Goal: Information Seeking & Learning: Learn about a topic

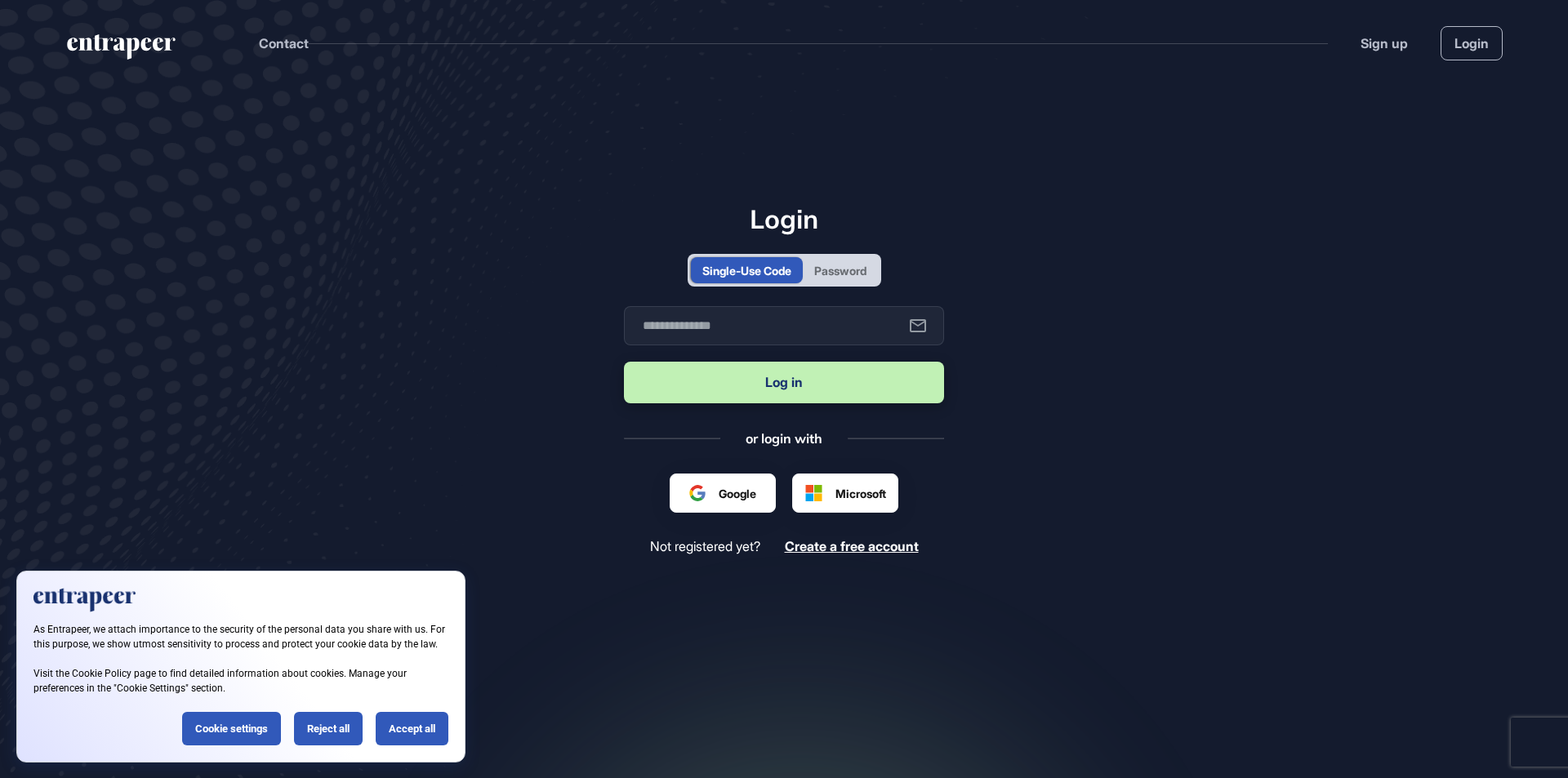
scroll to position [1, 1]
click at [827, 255] on div "Single-Use Code Password" at bounding box center [784, 270] width 193 height 33
click at [825, 276] on div "Password" at bounding box center [840, 270] width 52 height 17
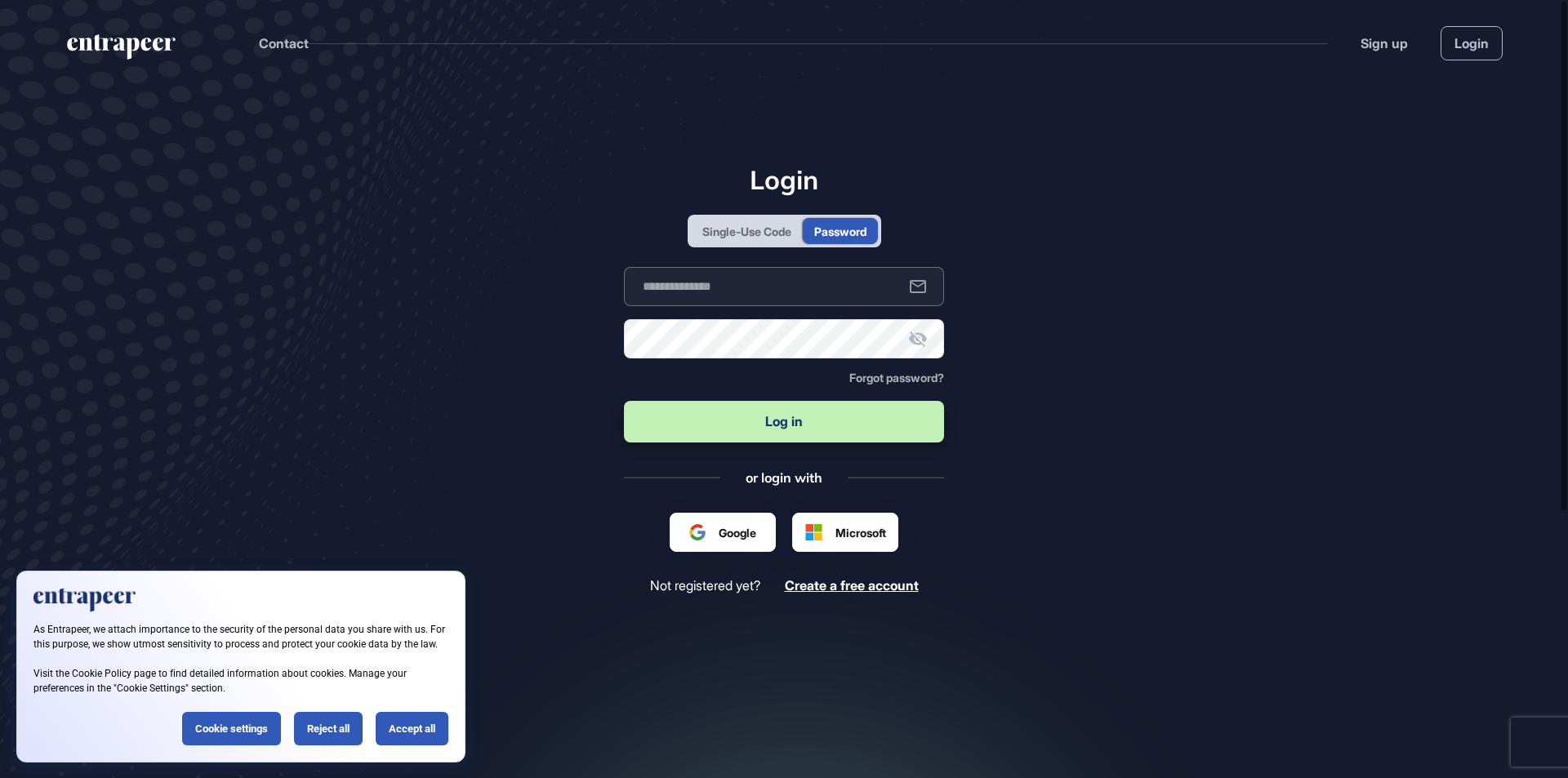
type input "**********"
drag, startPoint x: 312, startPoint y: 720, endPoint x: 368, endPoint y: 655, distance: 85.8
click at [312, 720] on div "Reject all" at bounding box center [328, 729] width 69 height 33
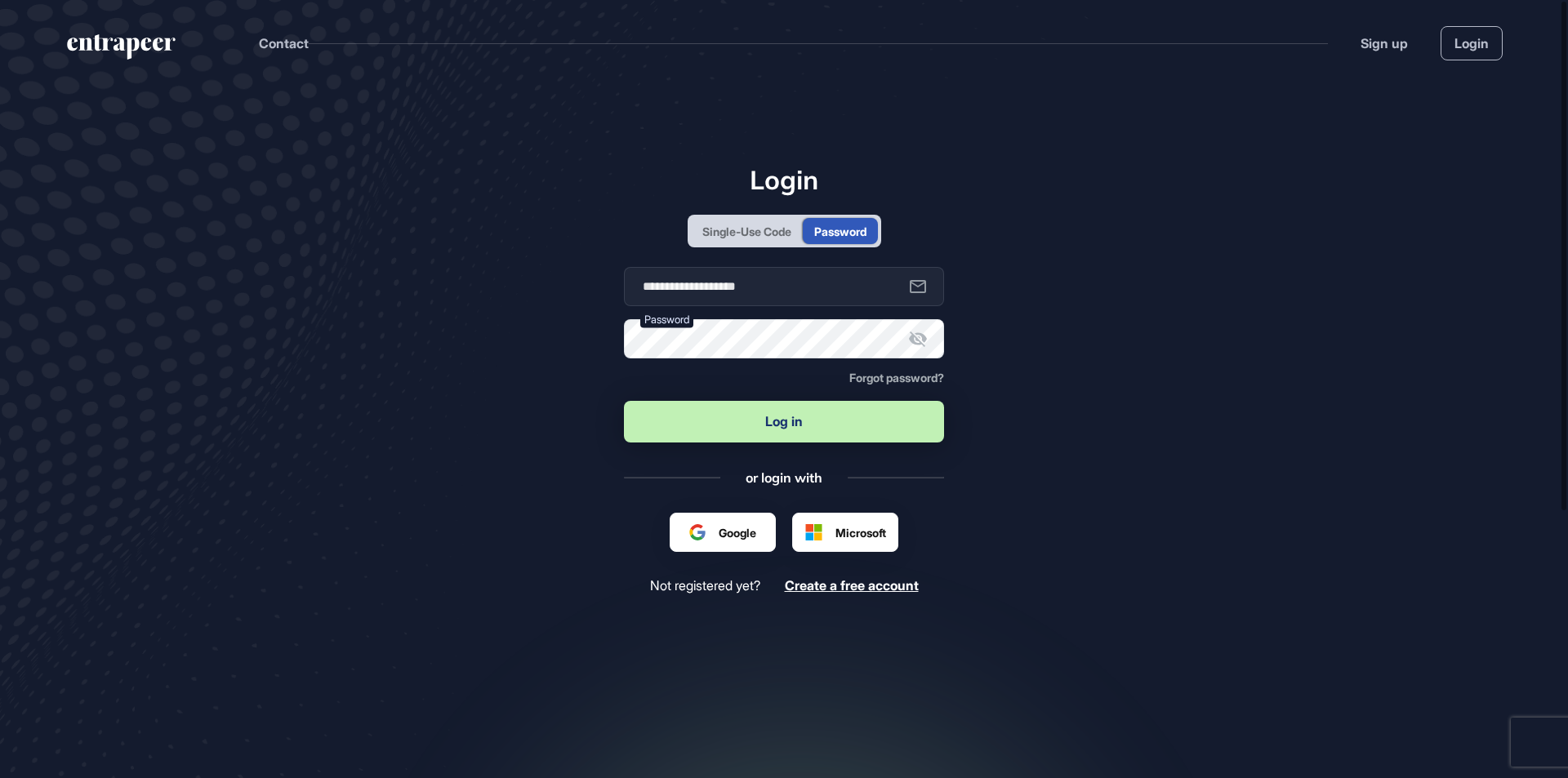
click at [796, 428] on button "Log in" at bounding box center [784, 422] width 320 height 42
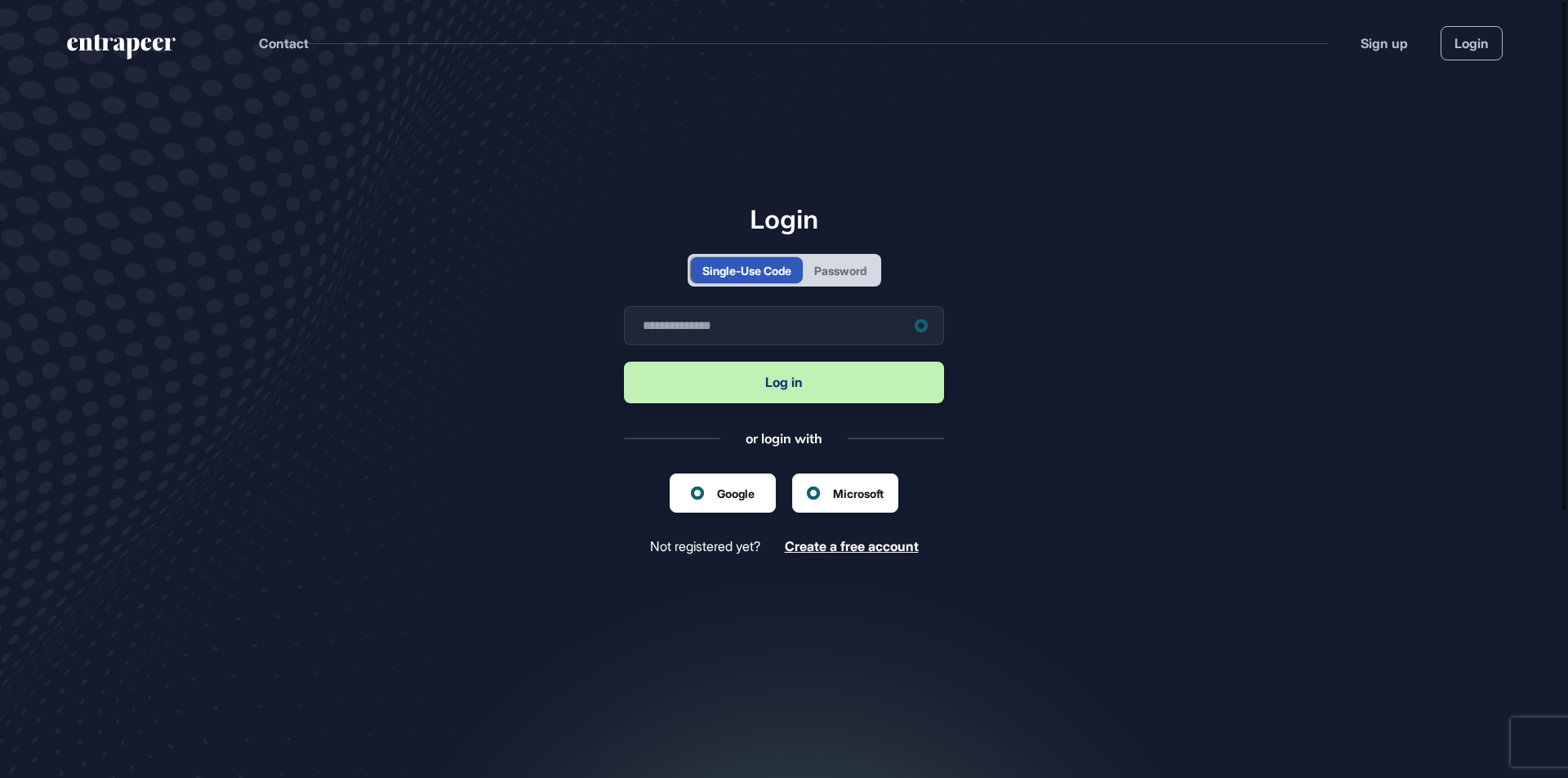
scroll to position [1, 1]
click at [829, 266] on div "Password" at bounding box center [840, 270] width 52 height 17
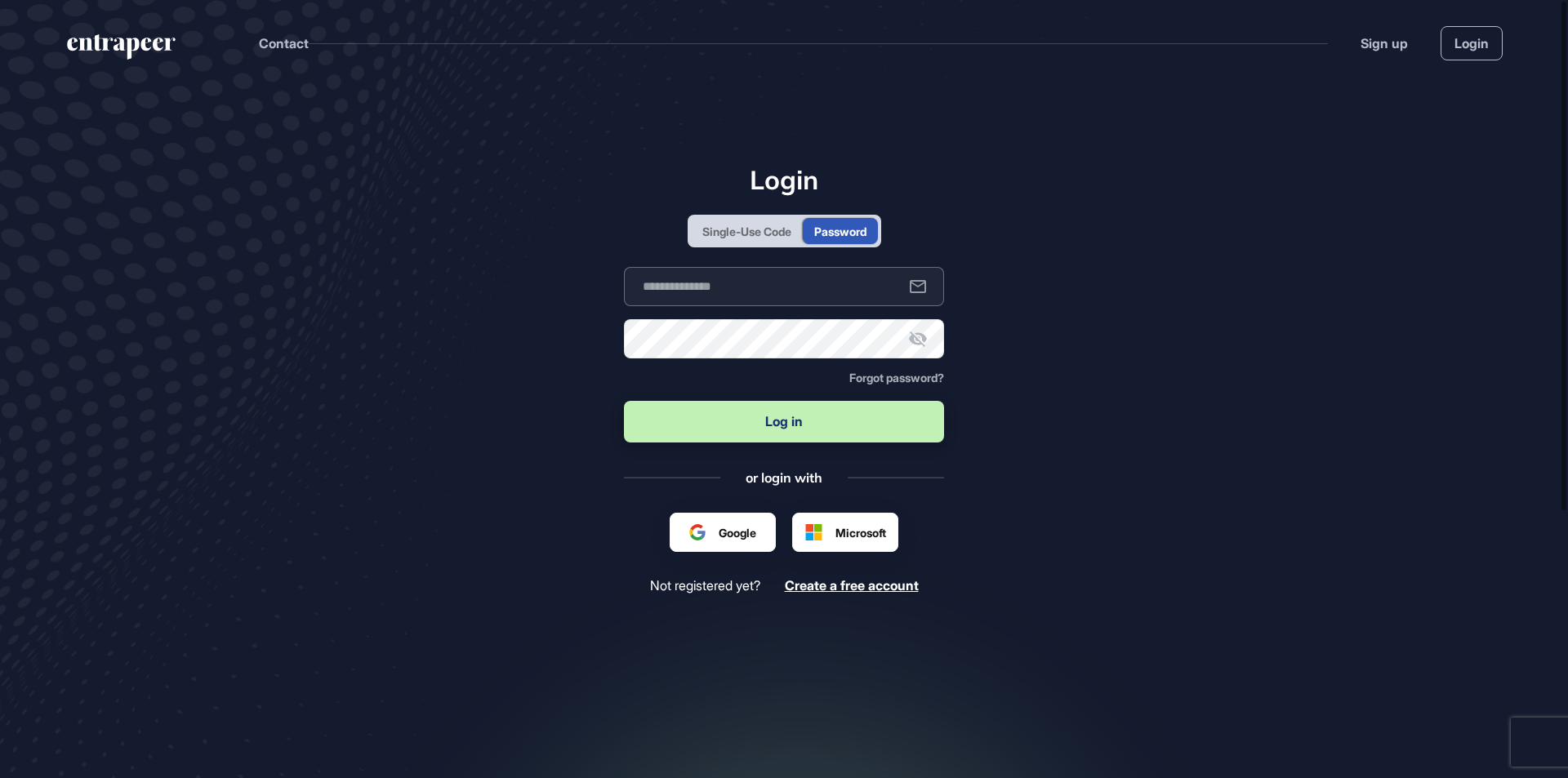
type input "**********"
click at [751, 415] on button "Log in" at bounding box center [784, 422] width 320 height 42
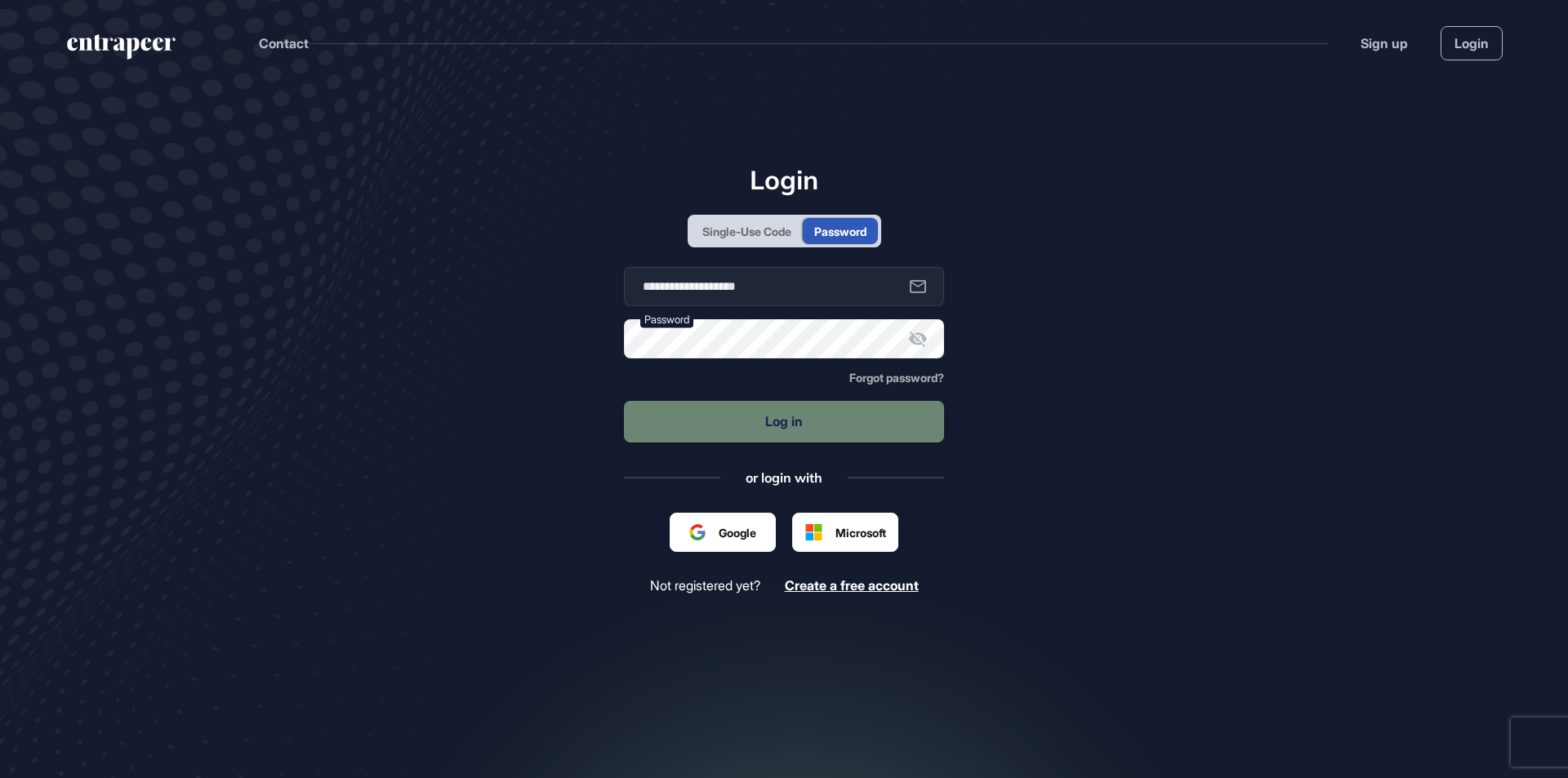
scroll to position [0, 0]
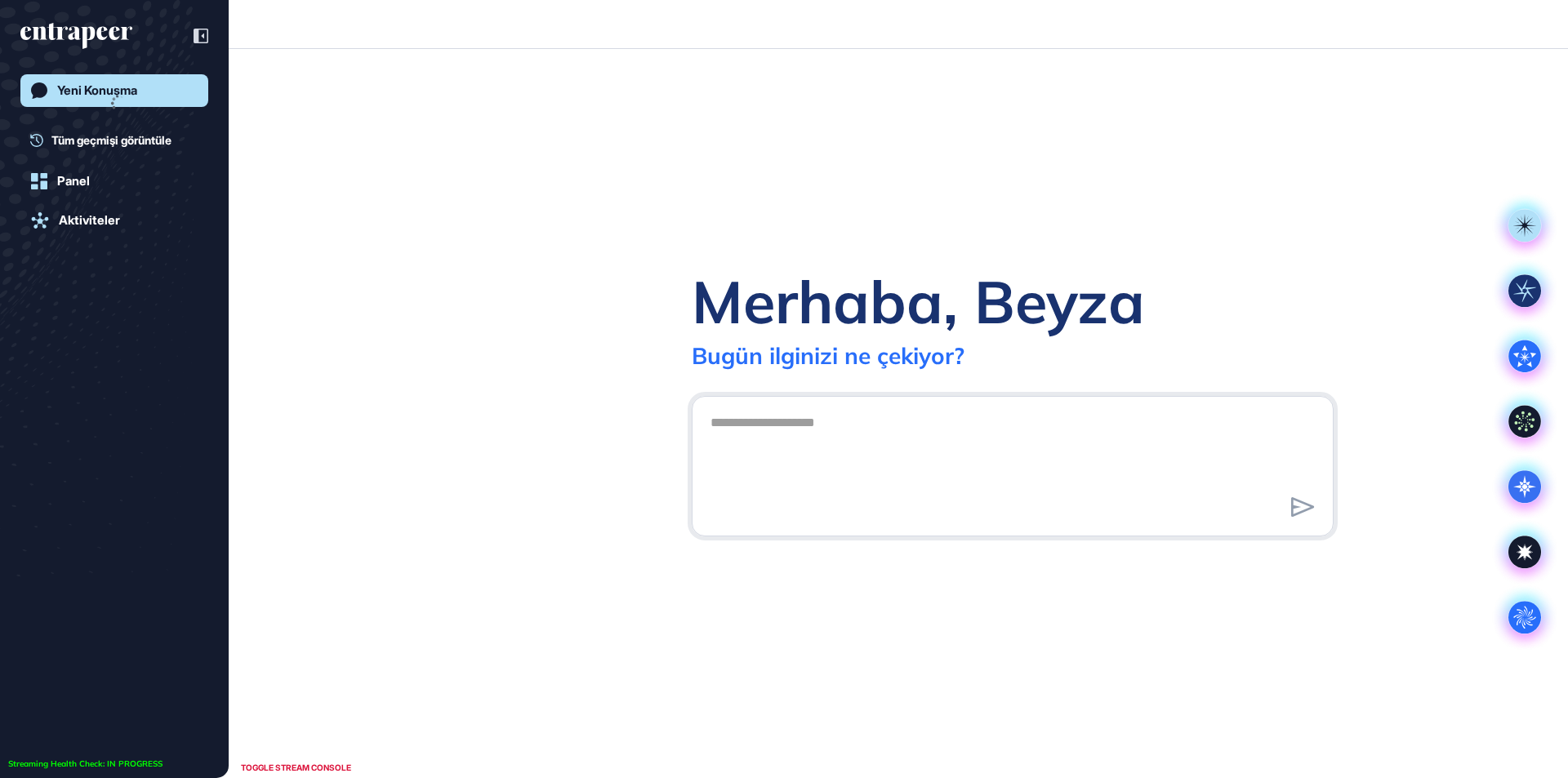
scroll to position [1, 1]
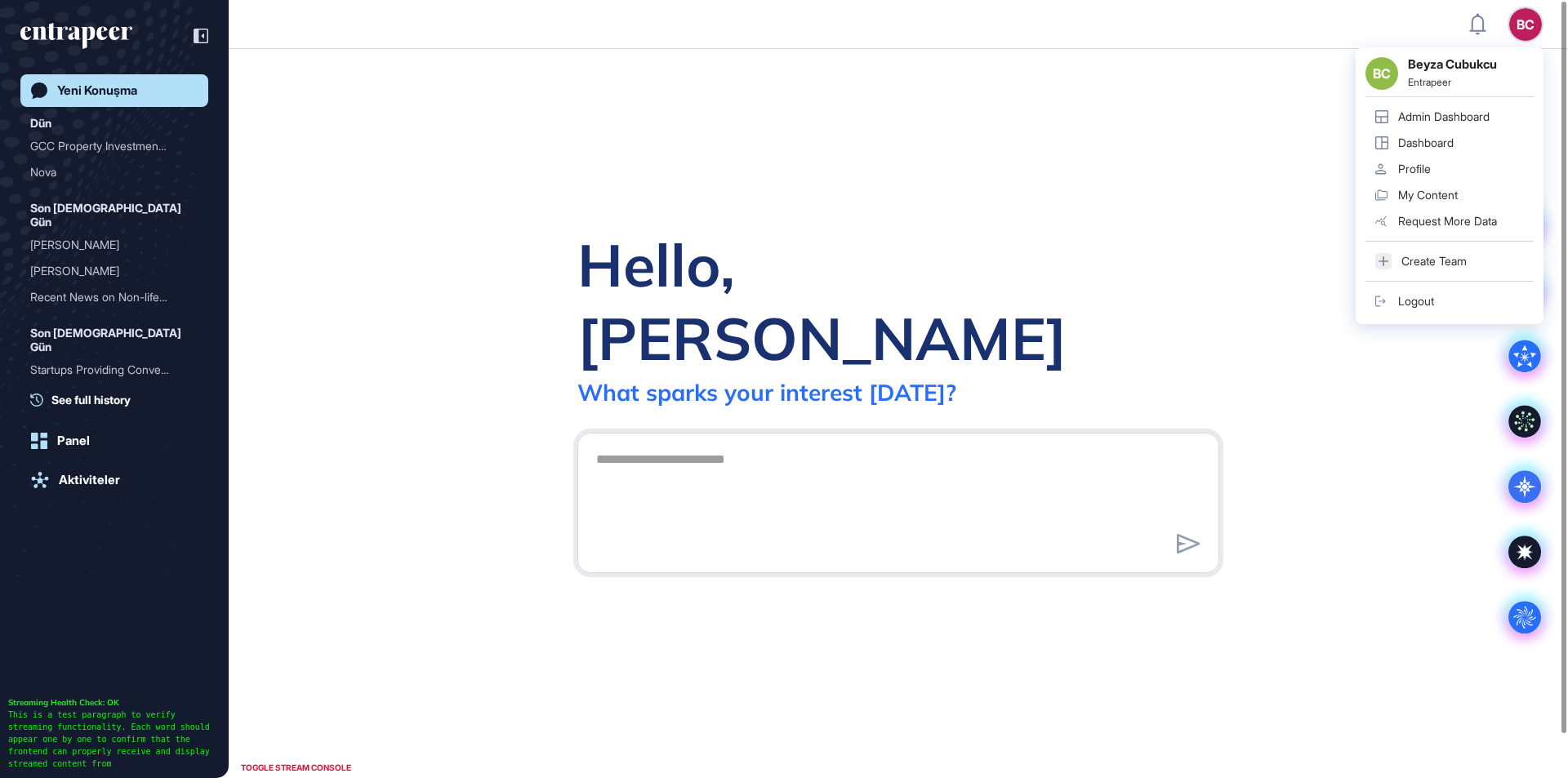
click at [1521, 25] on div "BC" at bounding box center [1524, 24] width 33 height 33
click at [1454, 122] on div "Admin Dashboard" at bounding box center [1443, 117] width 91 height 13
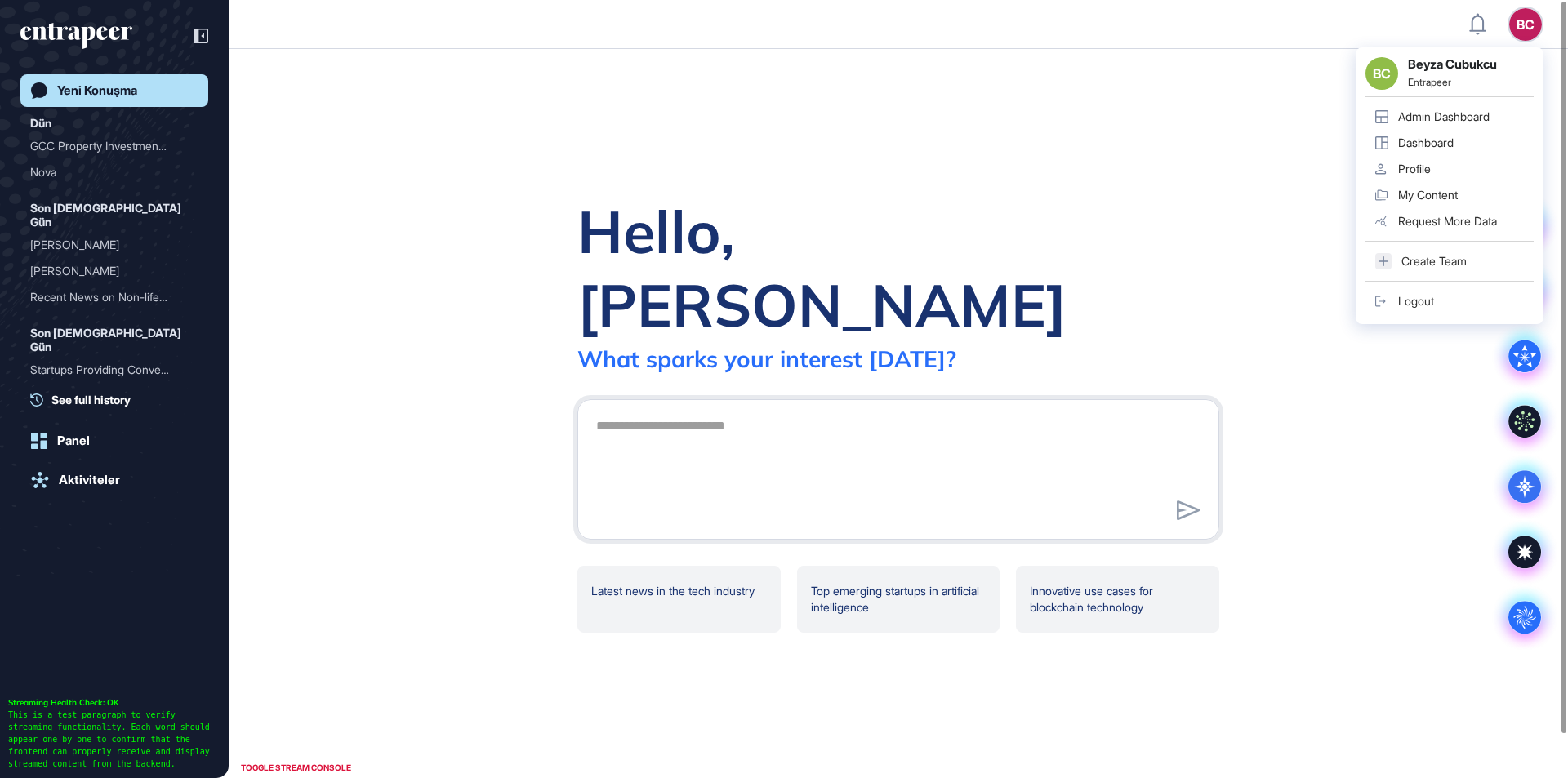
click at [1475, 104] on link "Admin Dashboard" at bounding box center [1449, 116] width 168 height 26
click at [1467, 104] on link "Admin Dashboard" at bounding box center [1449, 116] width 168 height 26
click at [1430, 116] on div "Admin Dashboard" at bounding box center [1443, 117] width 91 height 13
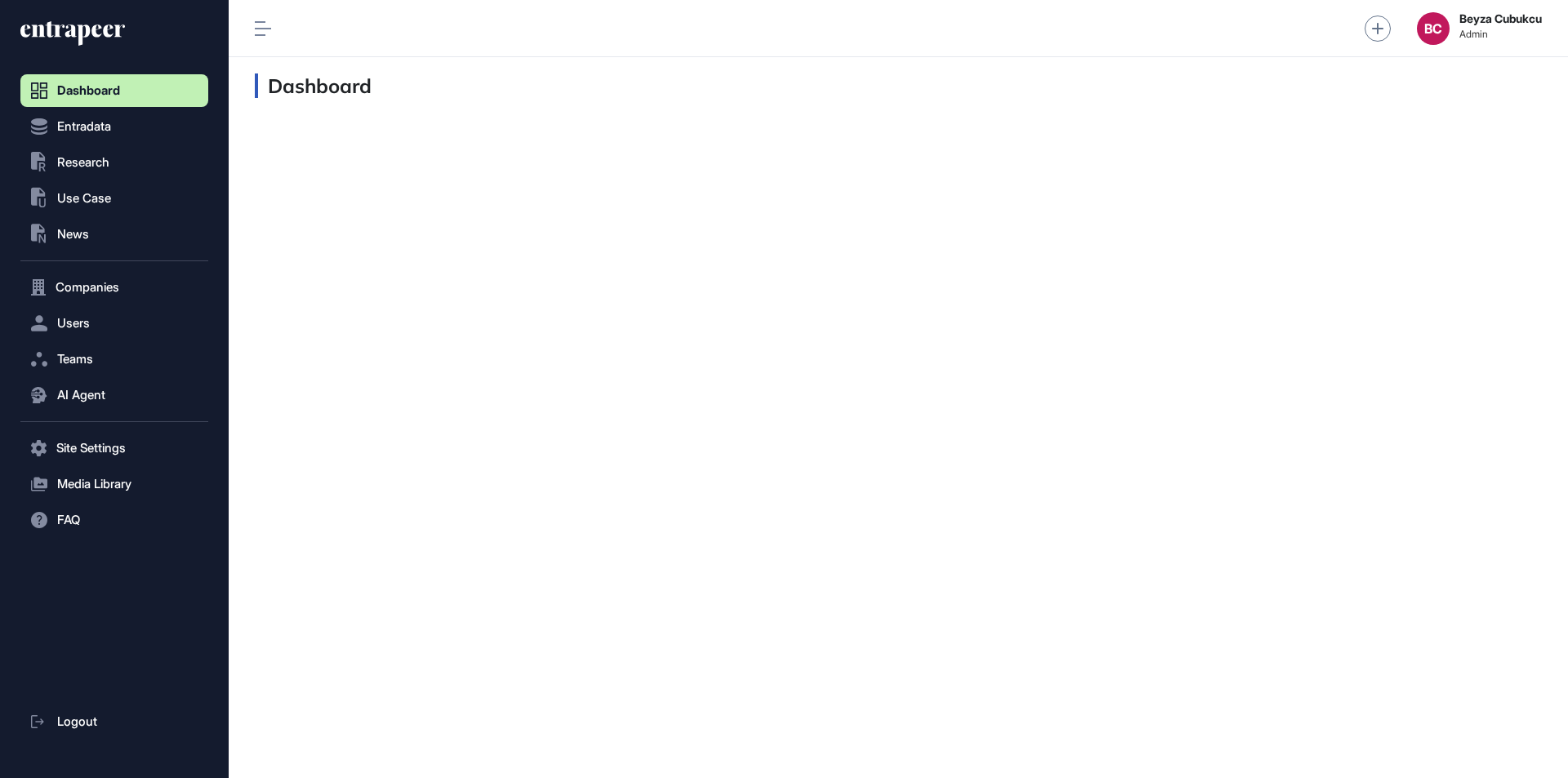
scroll to position [1, 1]
click at [95, 156] on span "Research" at bounding box center [83, 162] width 52 height 13
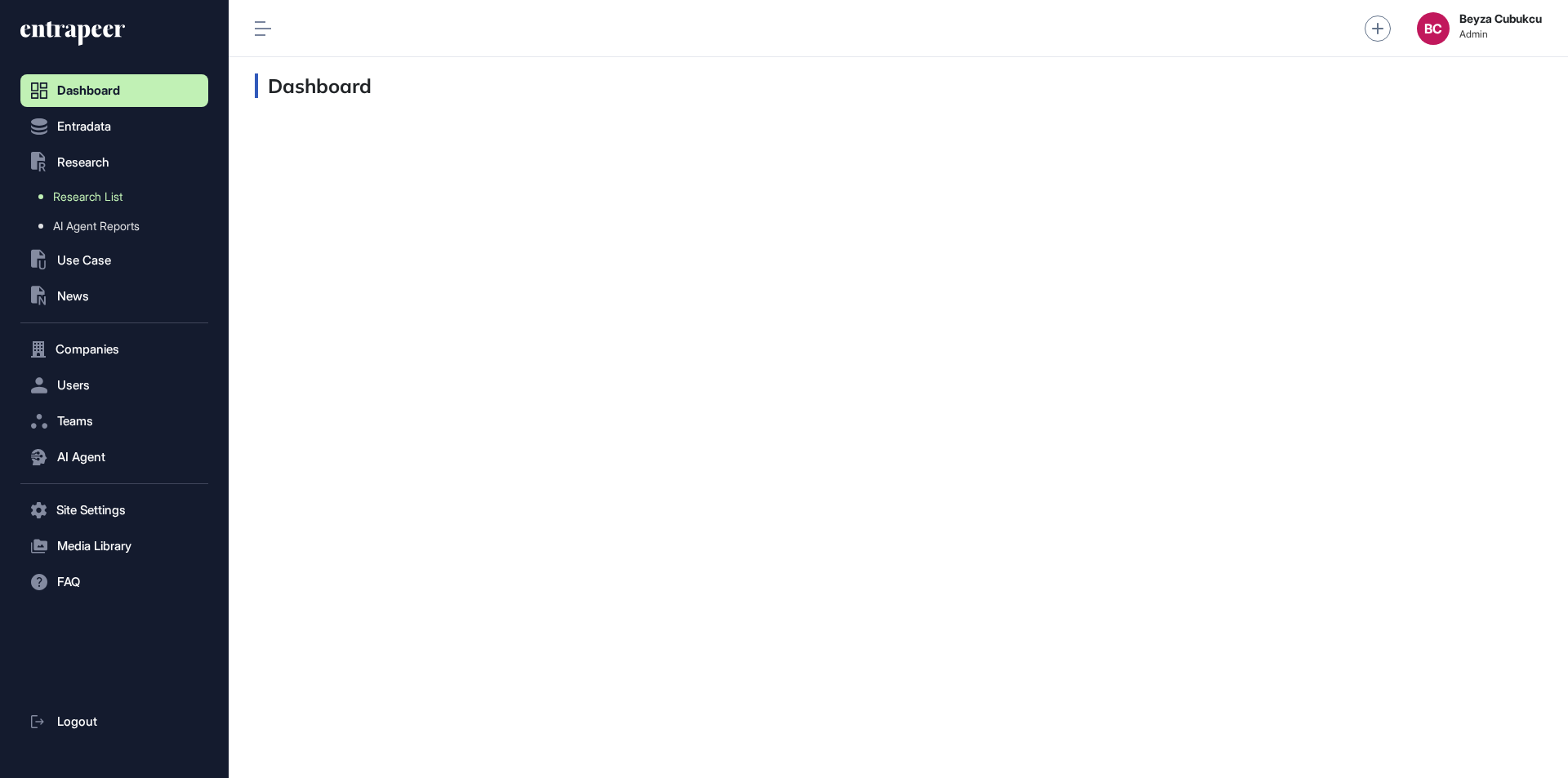
click at [93, 193] on span "Research List" at bounding box center [87, 197] width 70 height 13
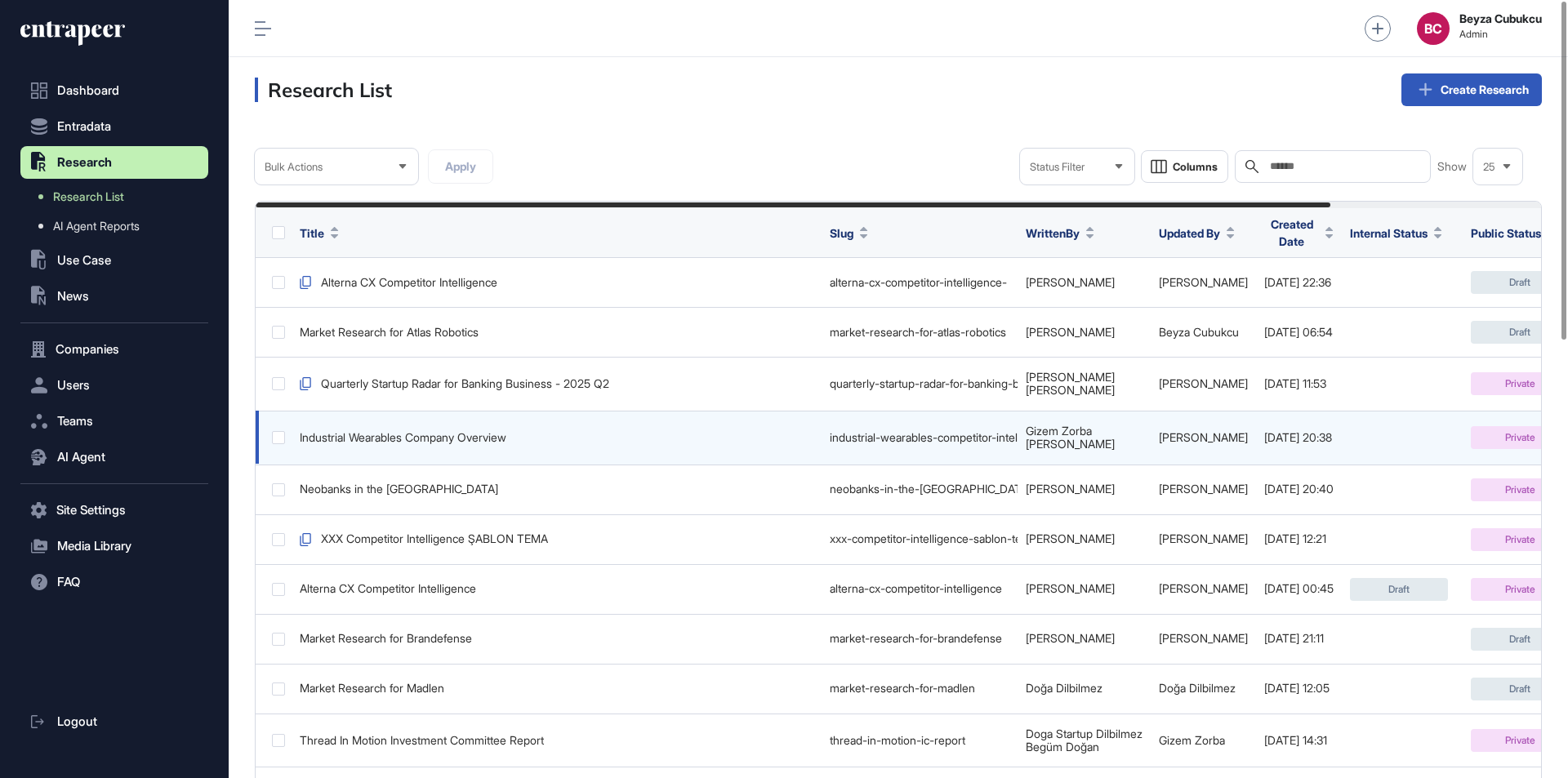
scroll to position [0, 252]
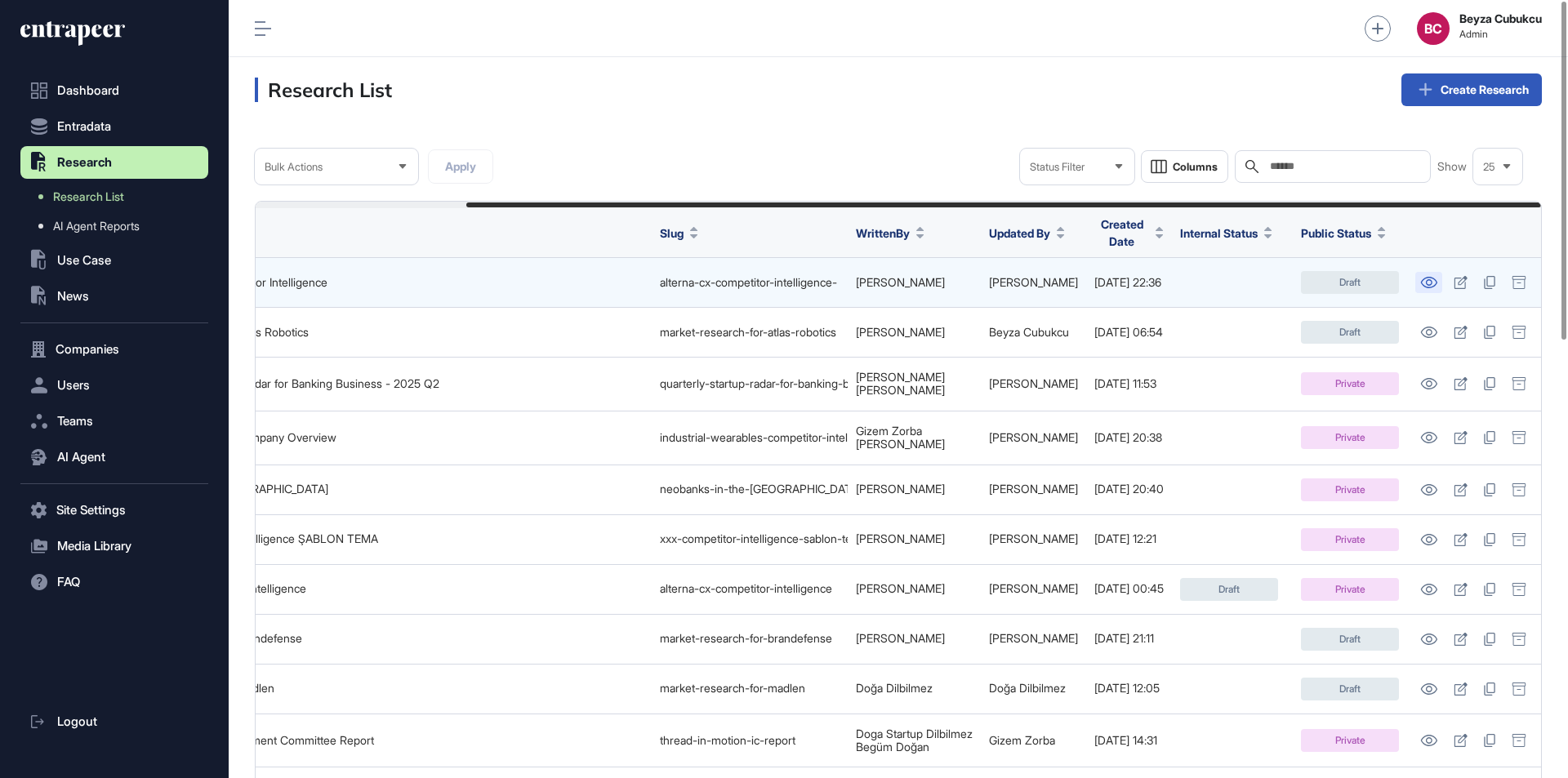
click at [1428, 278] on icon at bounding box center [1428, 282] width 16 height 12
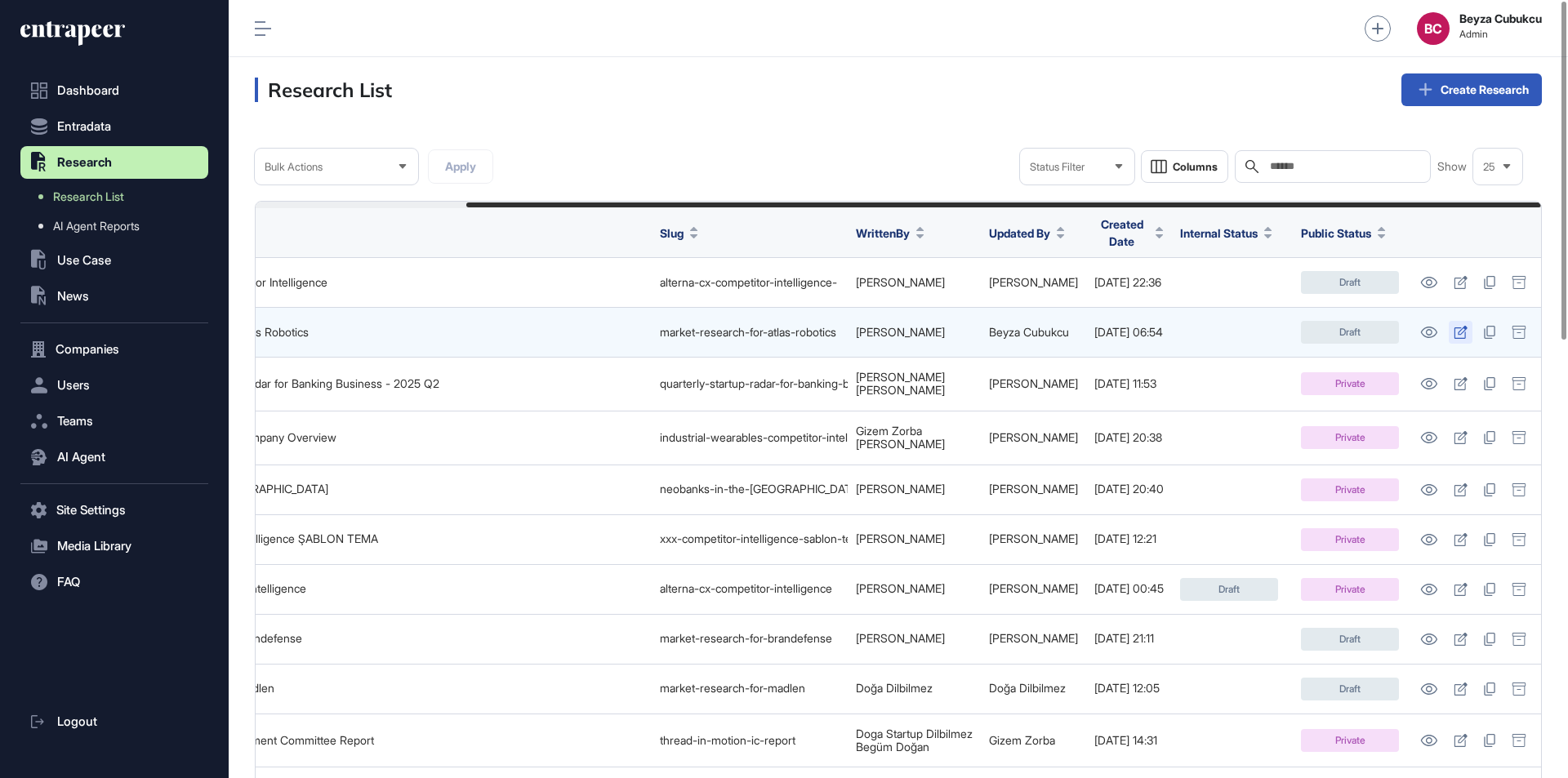
click at [1458, 326] on icon at bounding box center [1460, 332] width 14 height 13
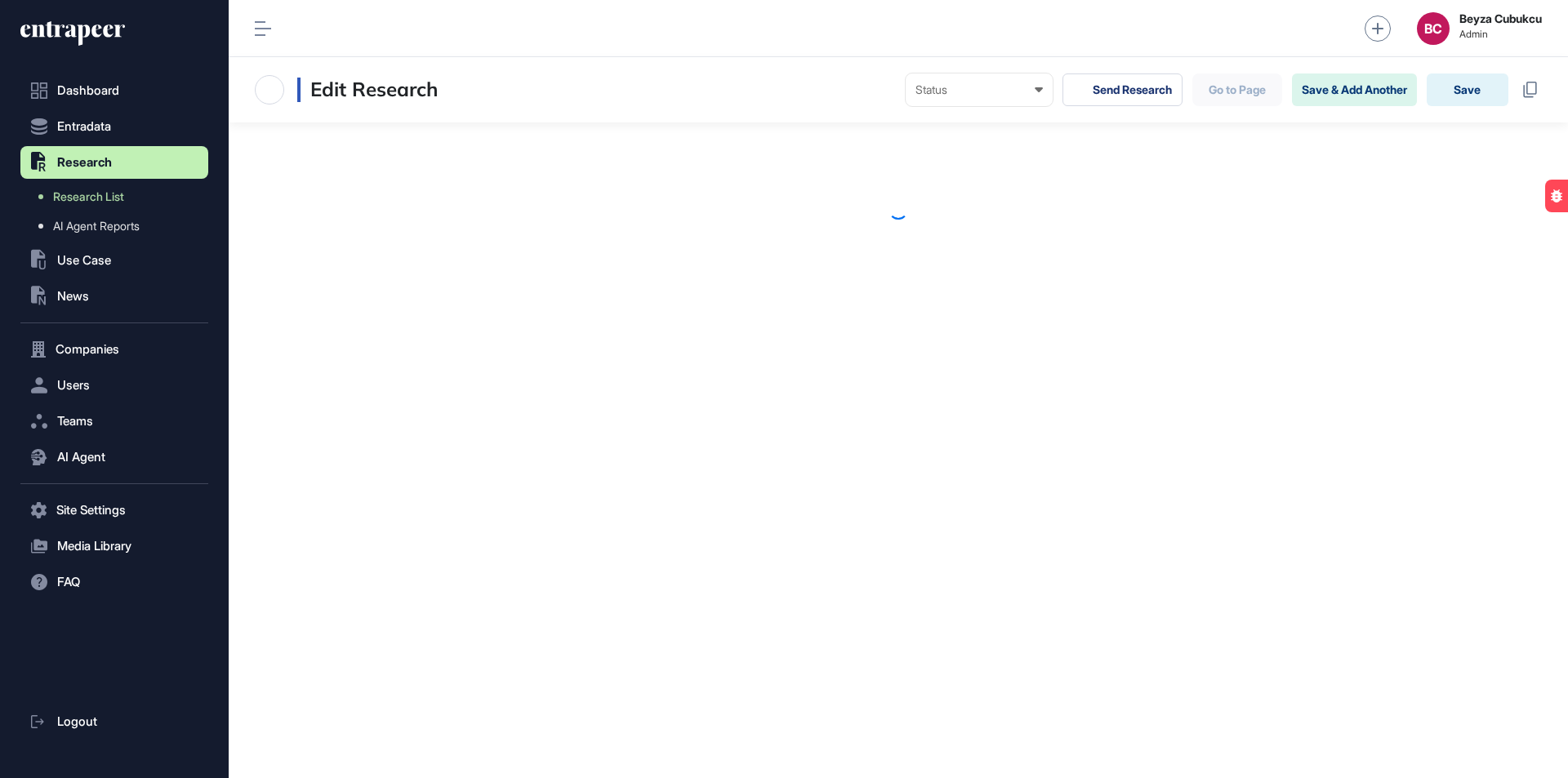
click at [1432, 327] on div "Edit Research Status Draft Pending Review Published Private Send Research Go to…" at bounding box center [898, 417] width 1339 height 721
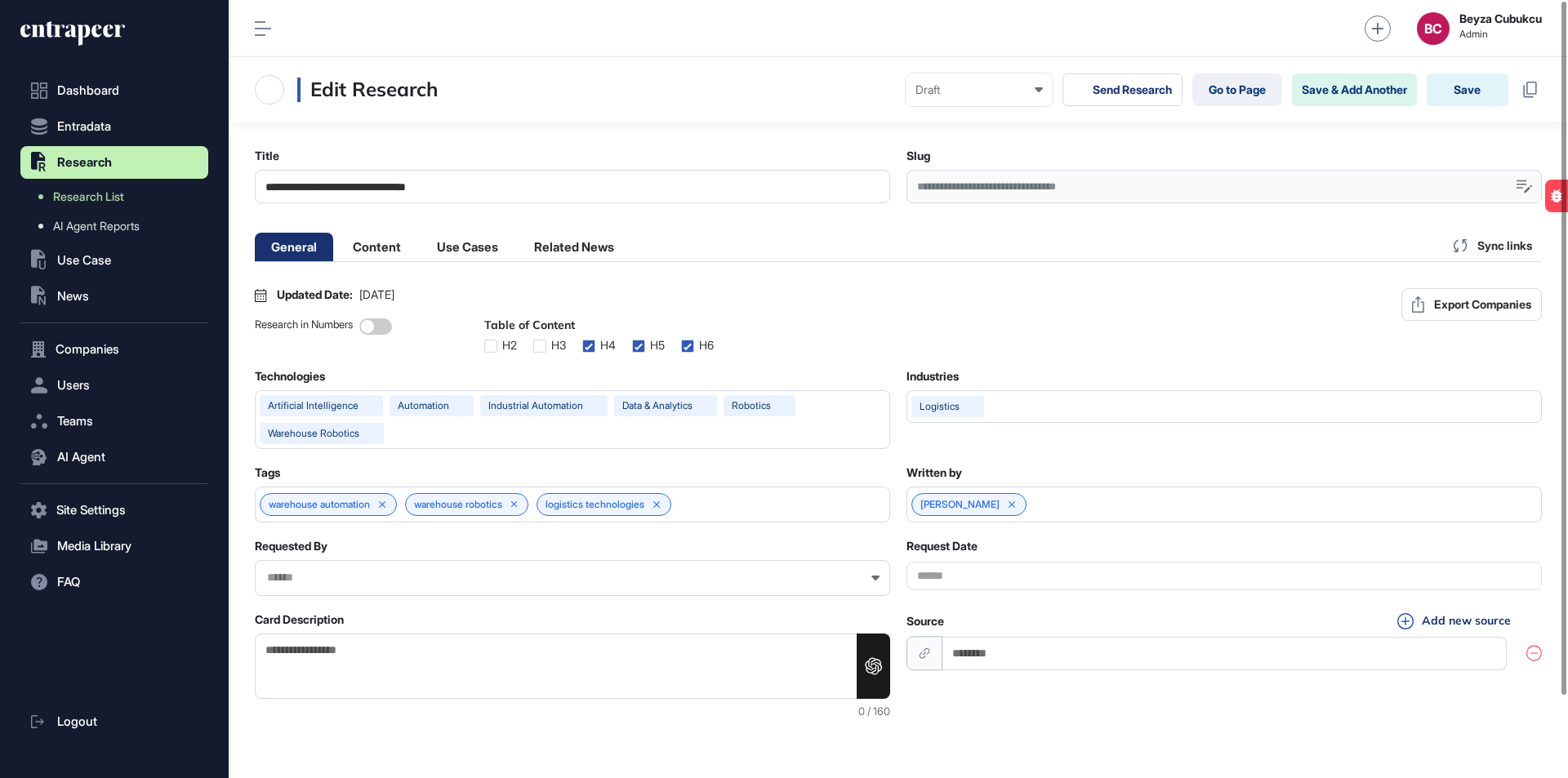
scroll to position [1, 8]
click at [1246, 106] on link "Go to Page" at bounding box center [1236, 90] width 90 height 33
click at [420, 257] on li "Content" at bounding box center [467, 247] width 94 height 28
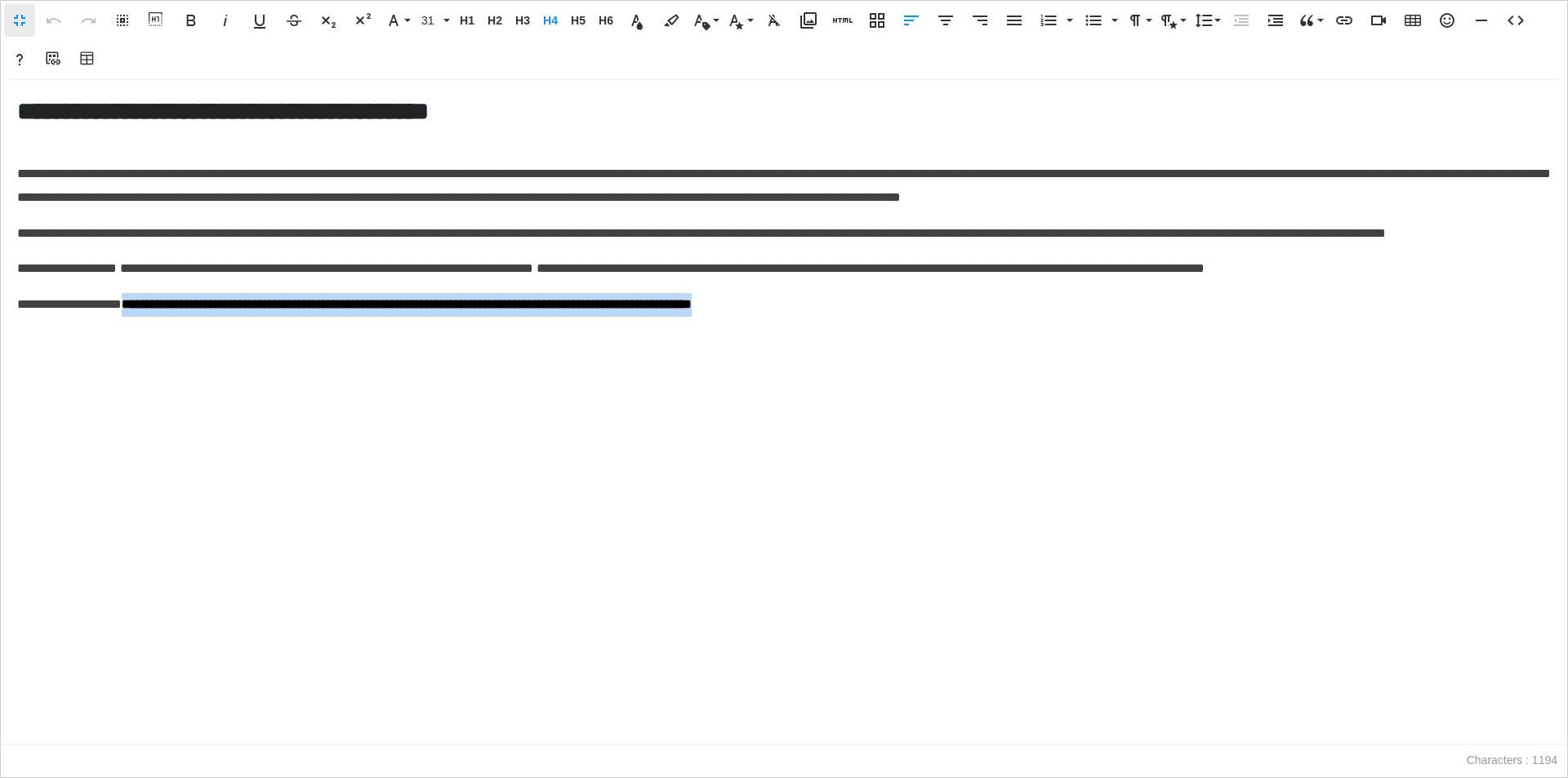
drag, startPoint x: 180, startPoint y: 330, endPoint x: 1020, endPoint y: 312, distance: 840.2
click at [1038, 307] on div "**********" at bounding box center [783, 206] width 1534 height 220
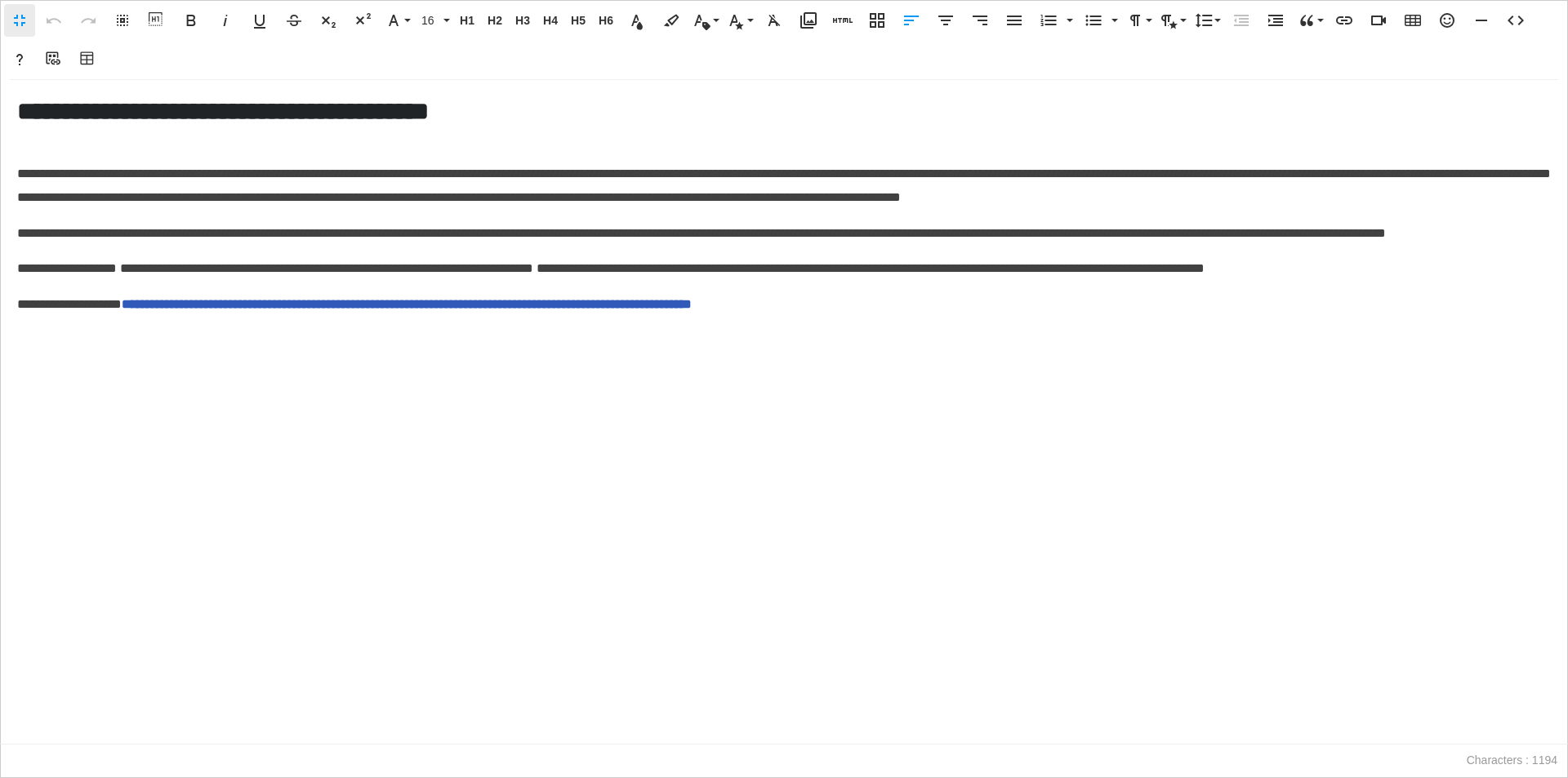
click at [89, 369] on div "**********" at bounding box center [784, 412] width 1566 height 663
click at [1038, 317] on p "**********" at bounding box center [783, 305] width 1534 height 23
click at [95, 52] on icon "button" at bounding box center [88, 59] width 19 height 16
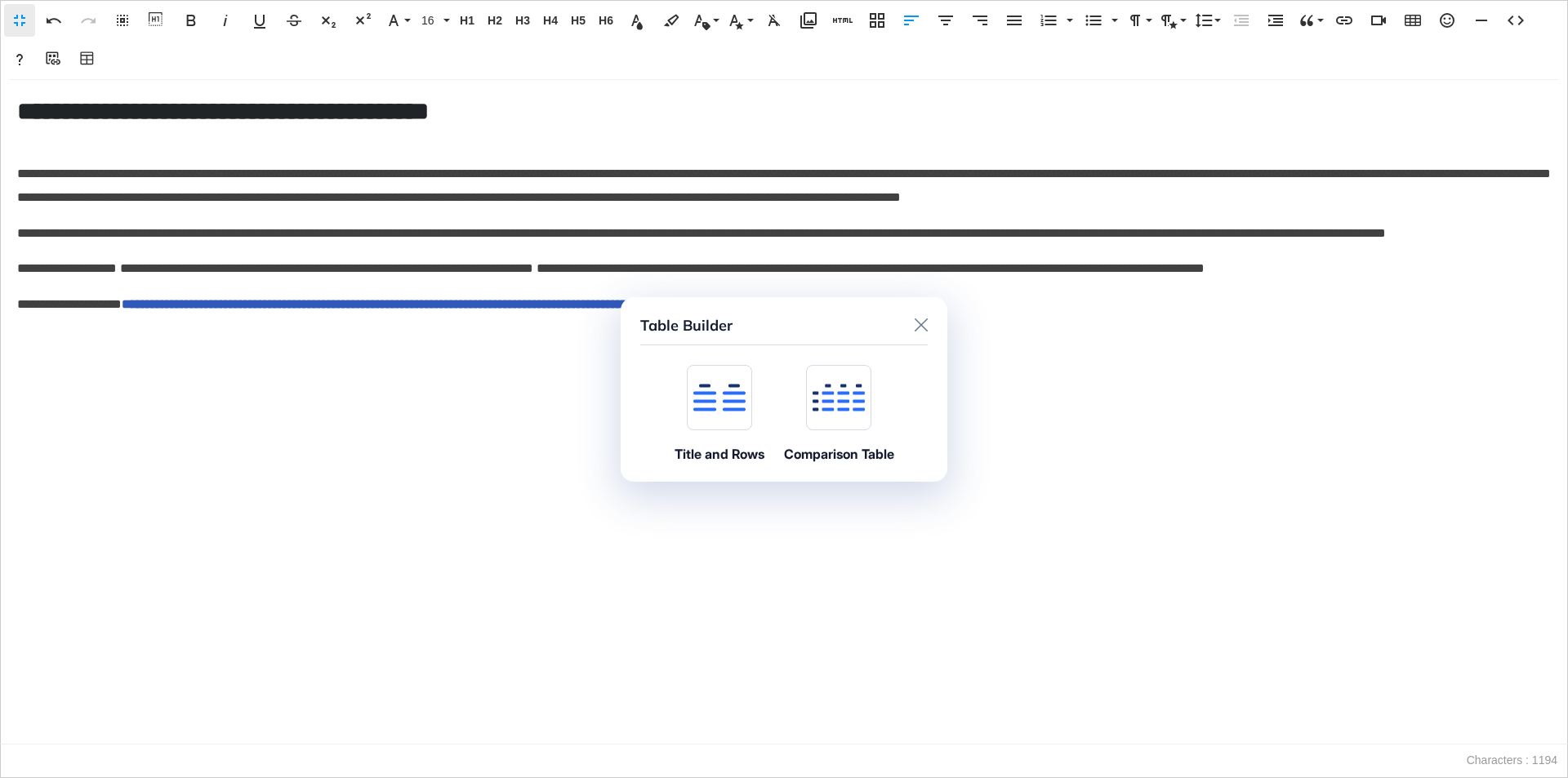
click at [724, 413] on div at bounding box center [720, 398] width 65 height 65
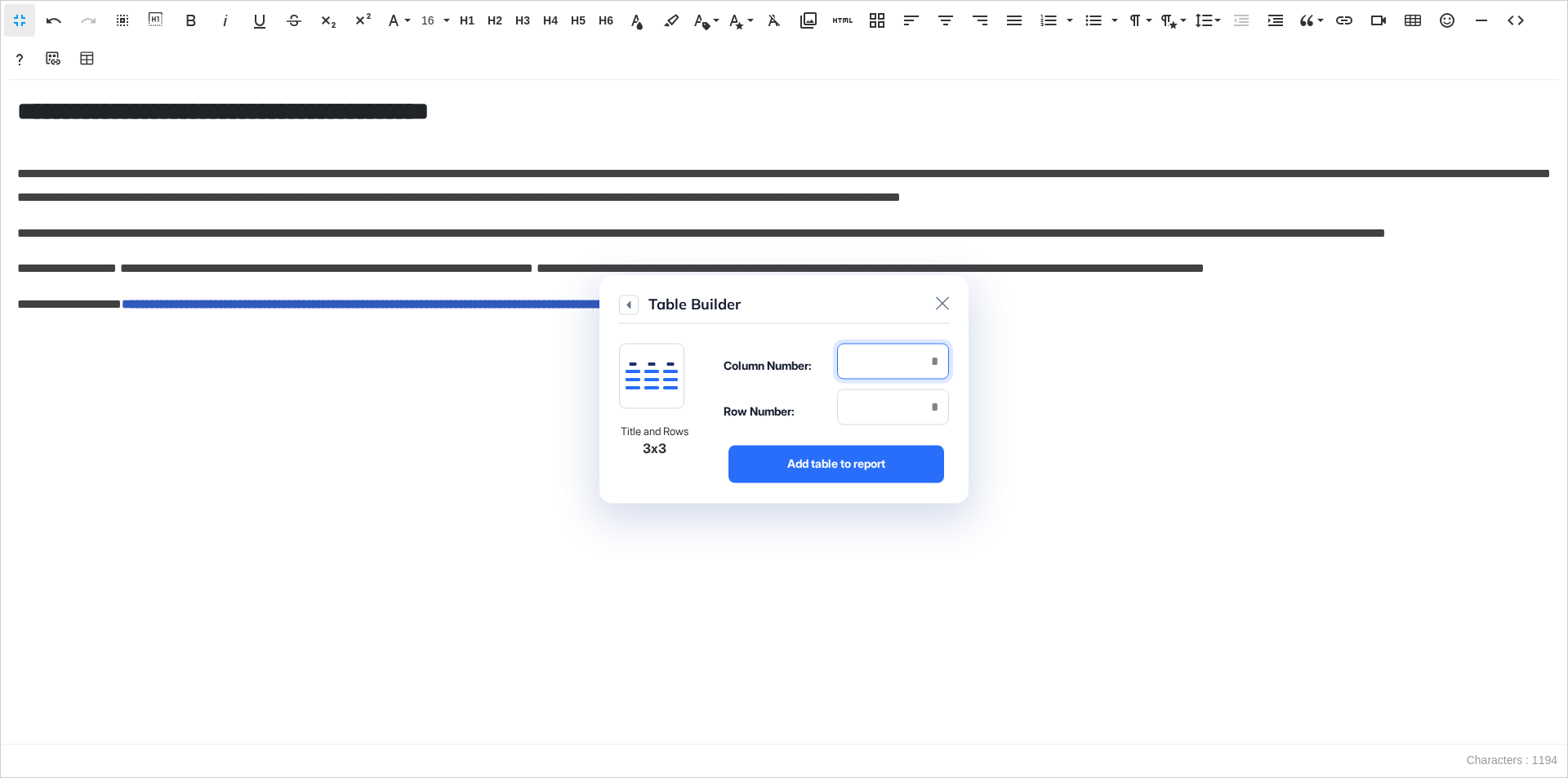
click at [904, 368] on input "number" at bounding box center [893, 360] width 112 height 36
type input "*"
click at [903, 397] on input "number" at bounding box center [893, 406] width 112 height 36
type input "*"
click at [900, 471] on div "Add table to report" at bounding box center [835, 463] width 215 height 38
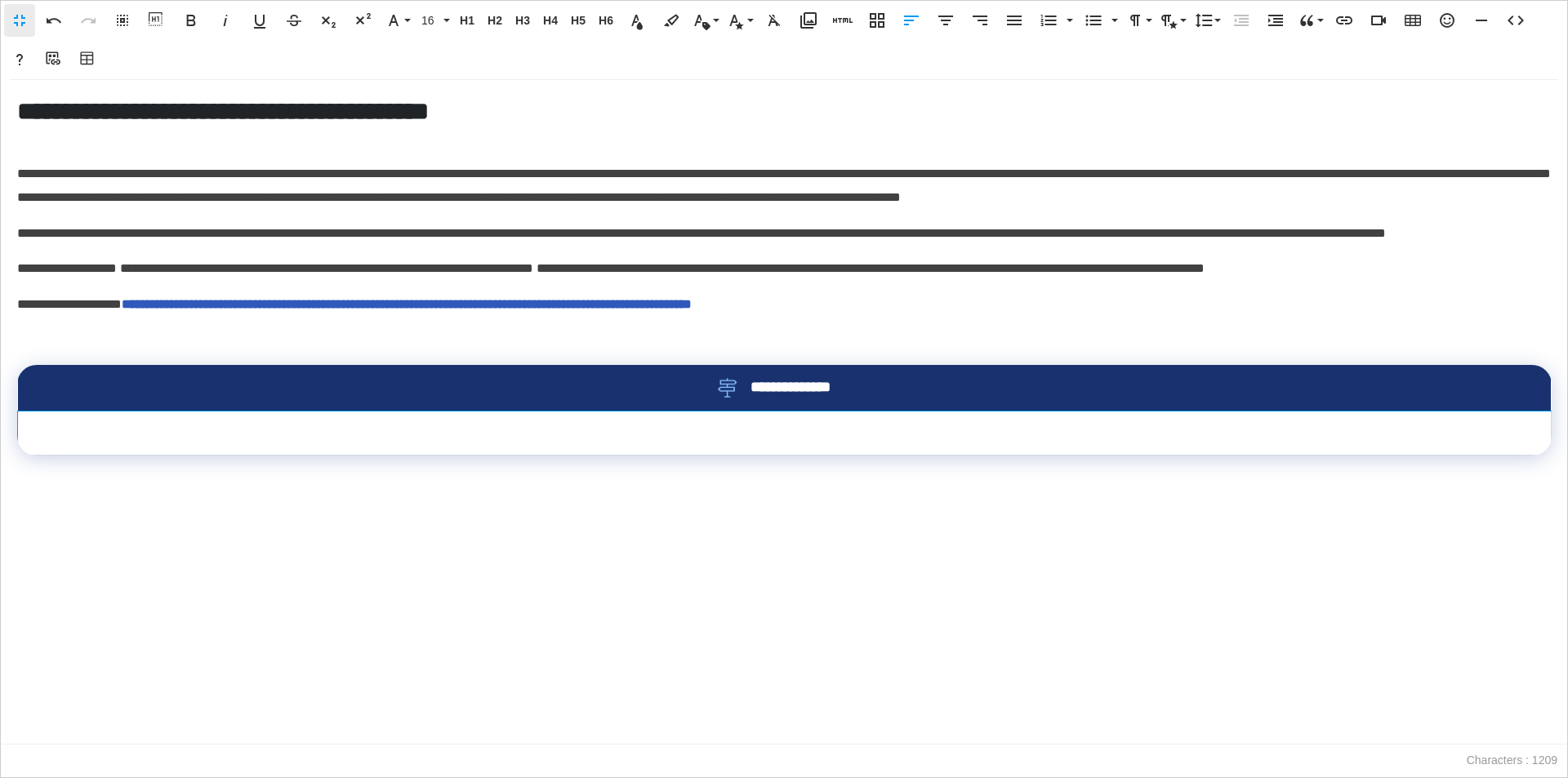
click at [848, 455] on td at bounding box center [784, 432] width 1534 height 44
click at [689, 508] on icon "button" at bounding box center [689, 510] width 16 height 12
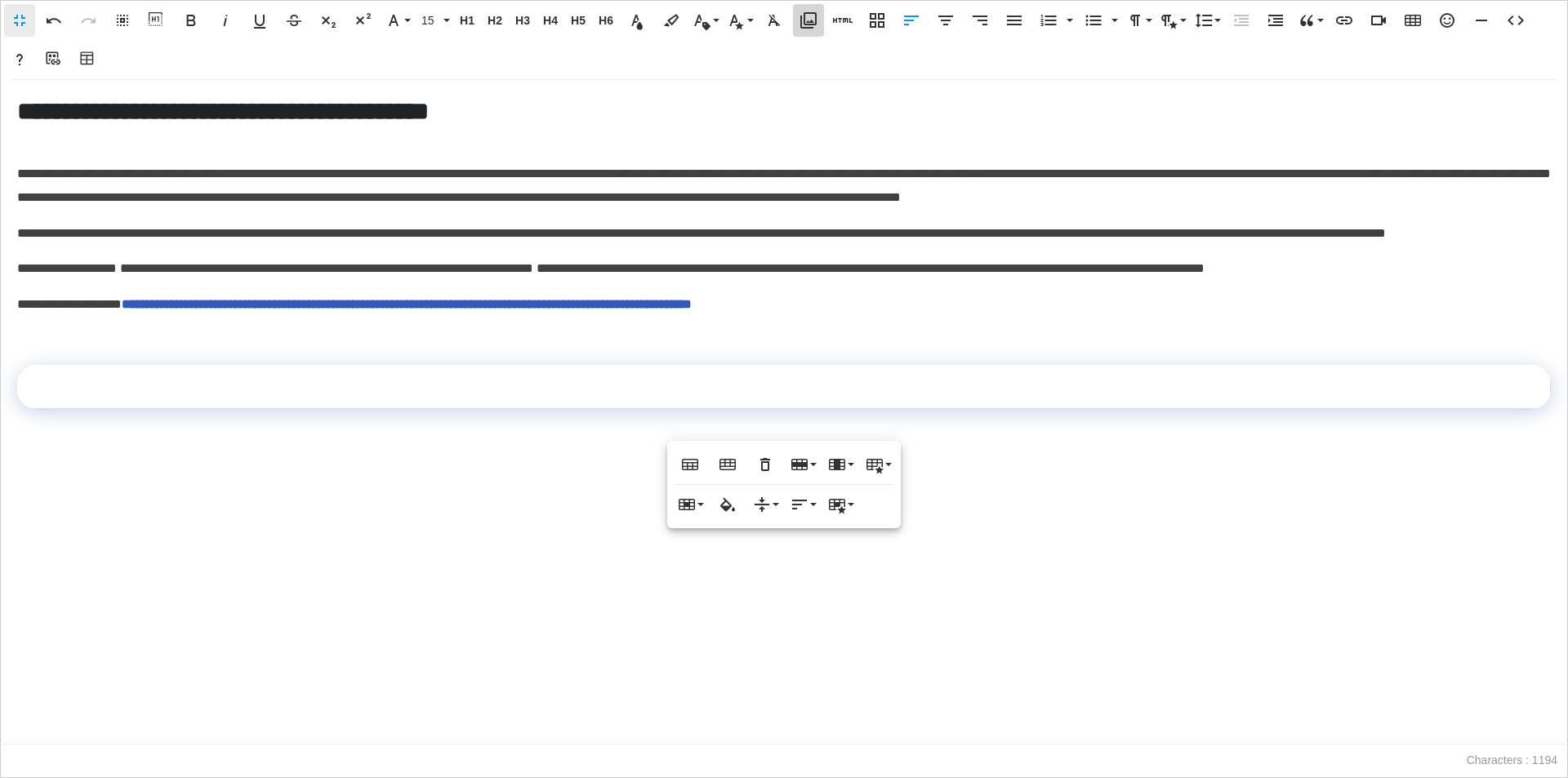
click at [809, 23] on icon "button" at bounding box center [807, 20] width 16 height 16
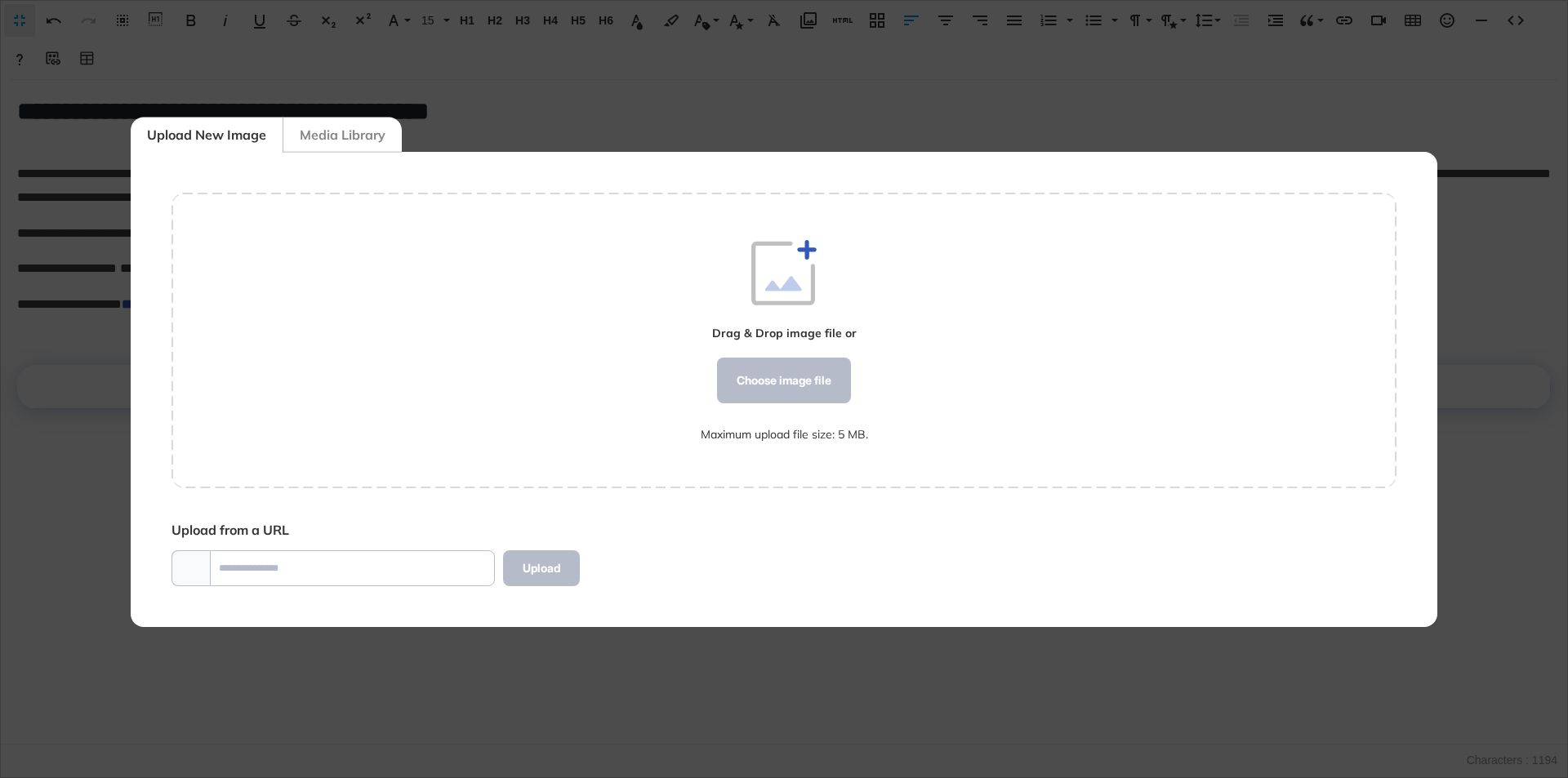
scroll to position [1, 1]
click at [749, 380] on div "Choose image file" at bounding box center [784, 380] width 134 height 46
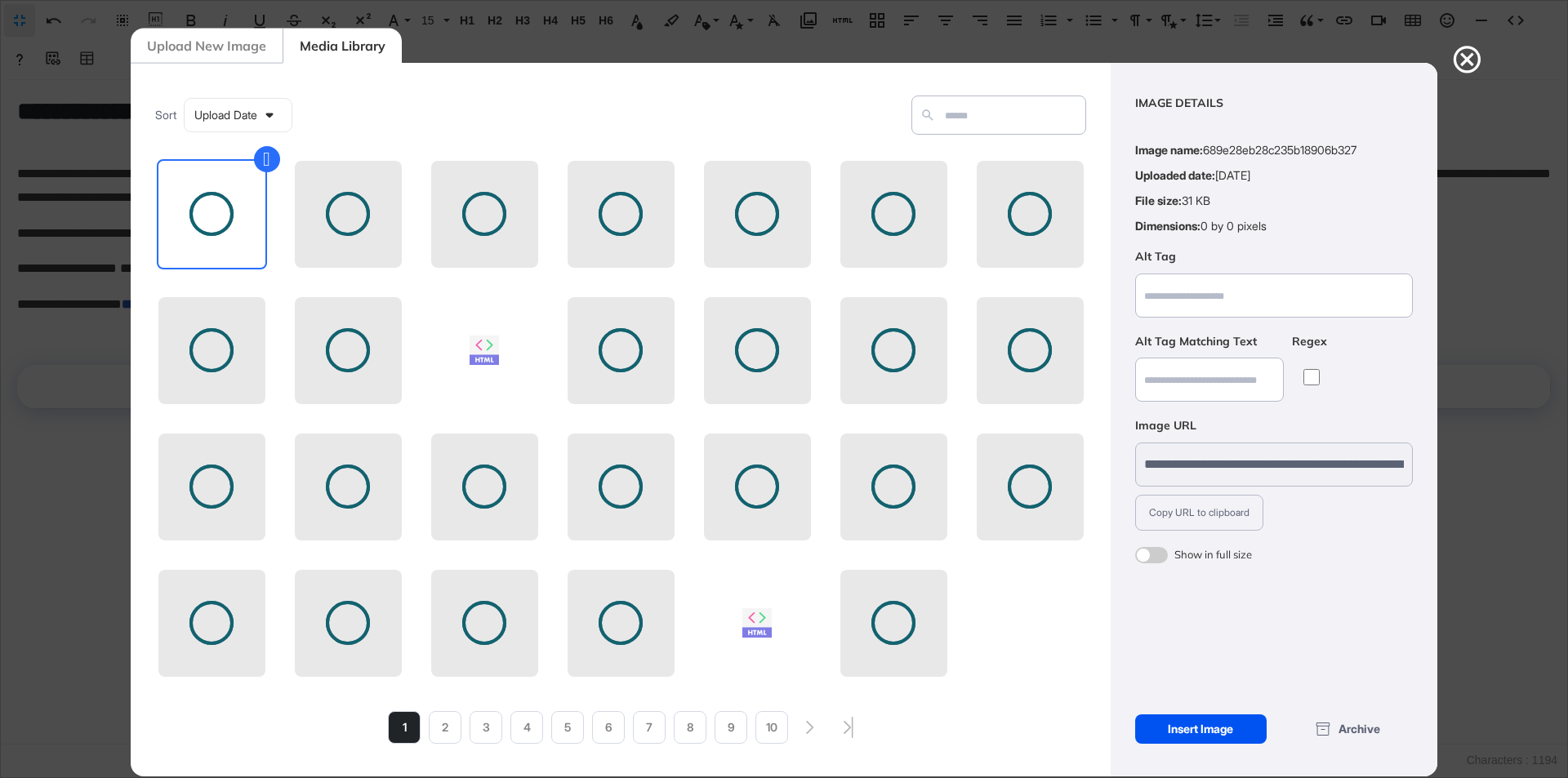
click at [1201, 721] on div "Insert Image" at bounding box center [1200, 729] width 132 height 29
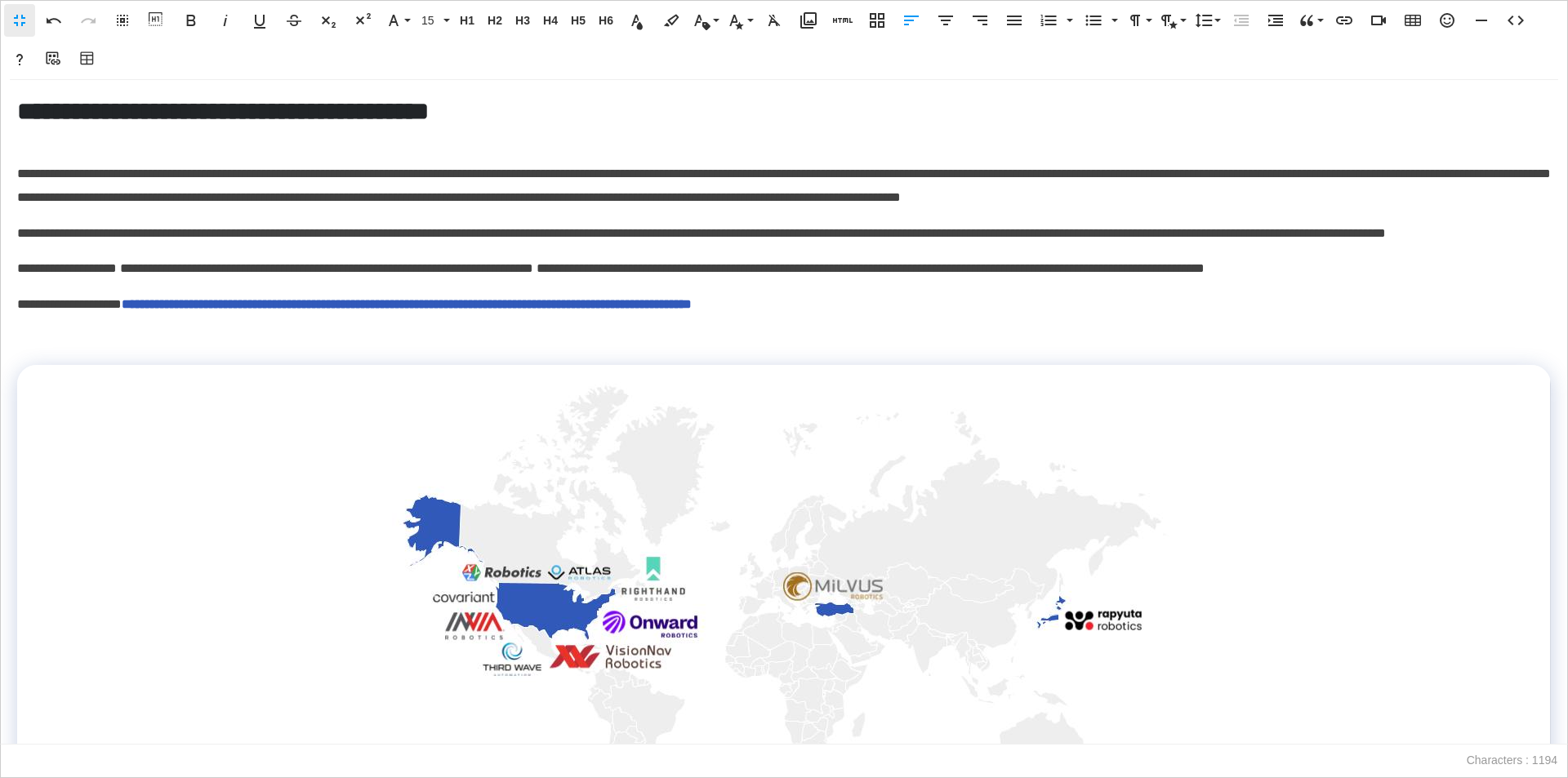
click at [112, 561] on div "**********" at bounding box center [784, 412] width 1566 height 663
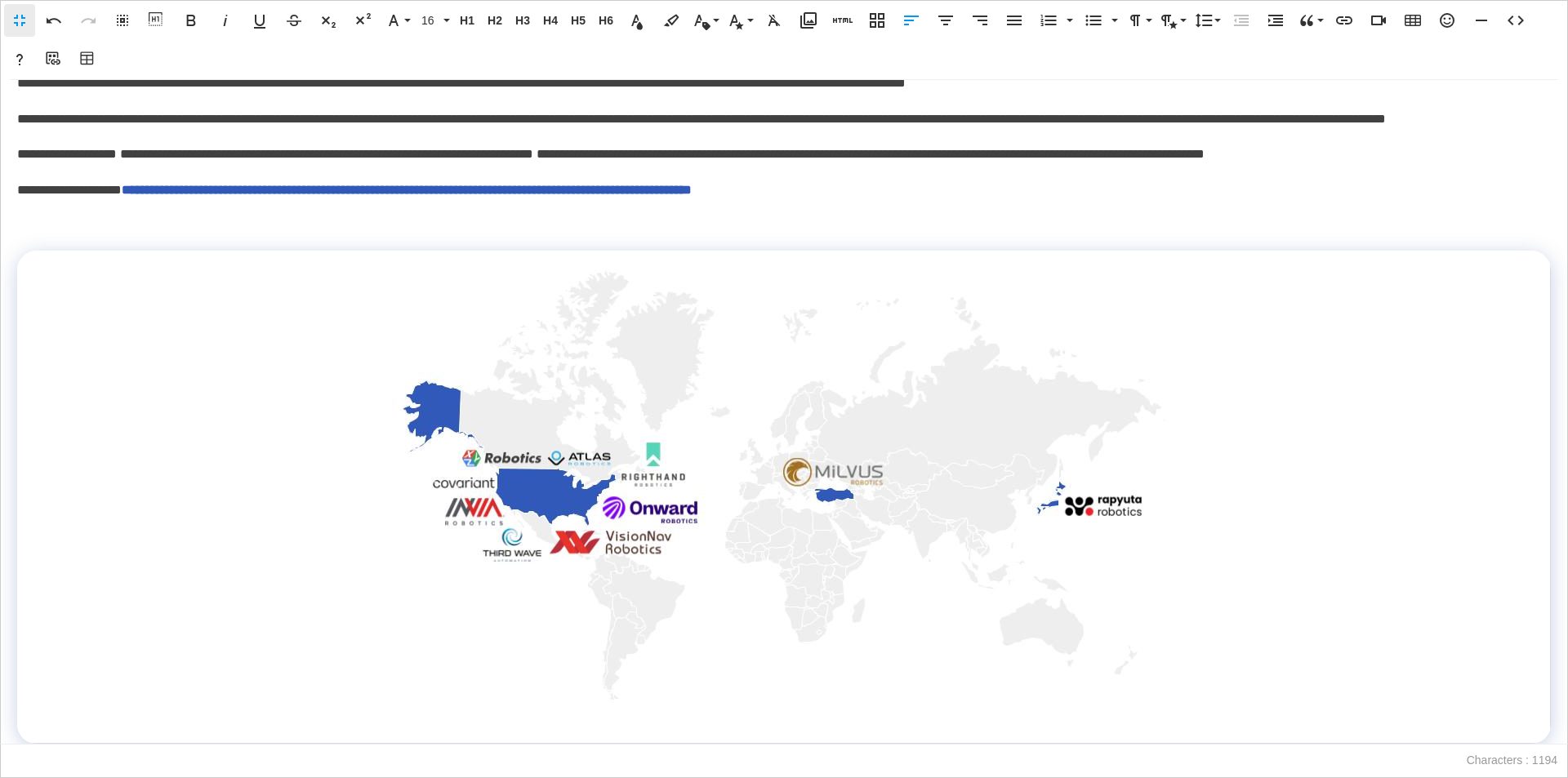
scroll to position [138, 0]
click at [1551, 708] on div "**********" at bounding box center [784, 412] width 1568 height 664
click at [1543, 730] on div "**********" at bounding box center [784, 412] width 1568 height 664
click at [1554, 721] on div "**********" at bounding box center [784, 412] width 1568 height 664
click at [1546, 721] on div "**********" at bounding box center [784, 412] width 1568 height 664
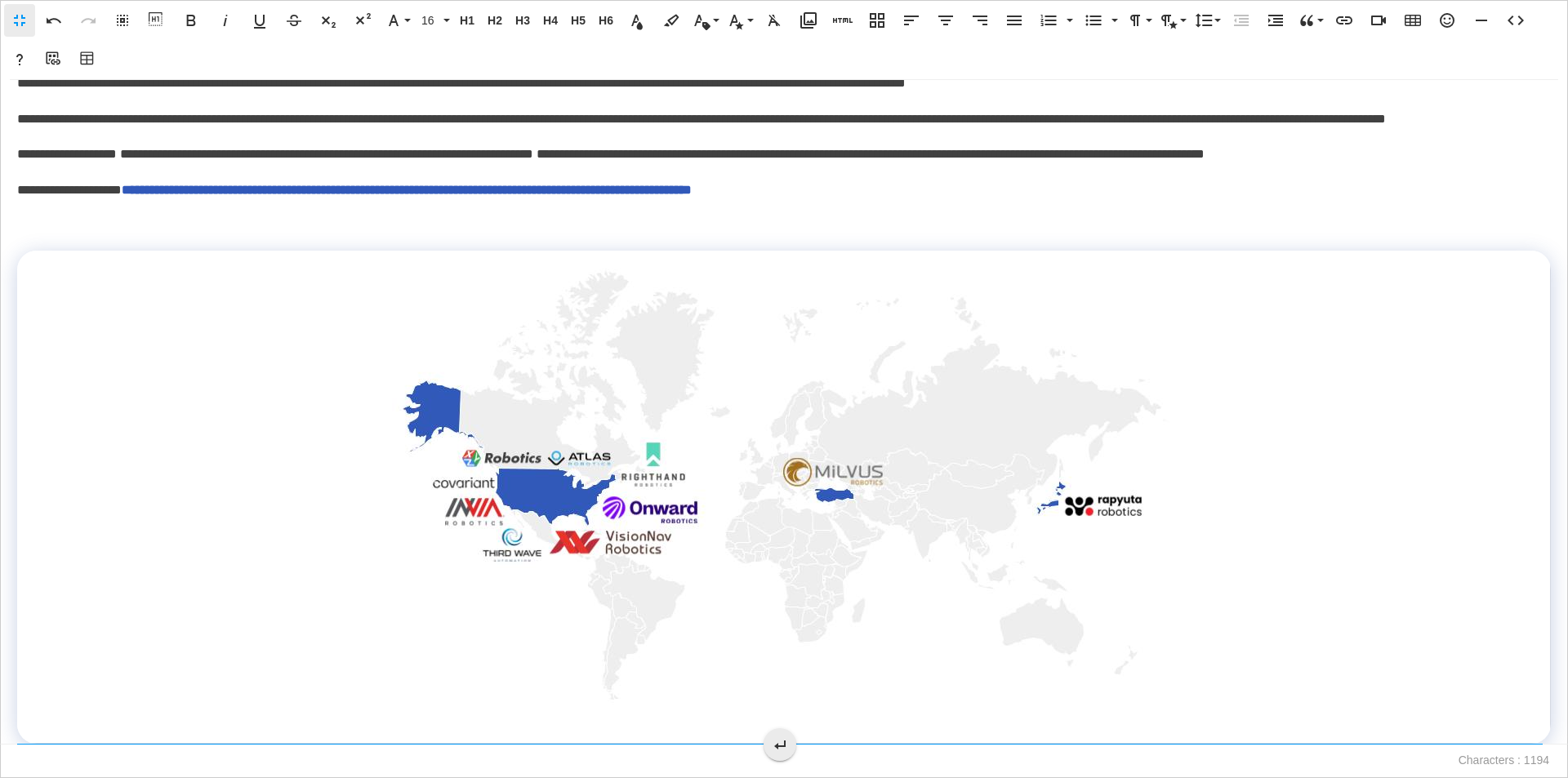
click at [772, 744] on icon at bounding box center [779, 744] width 19 height 19
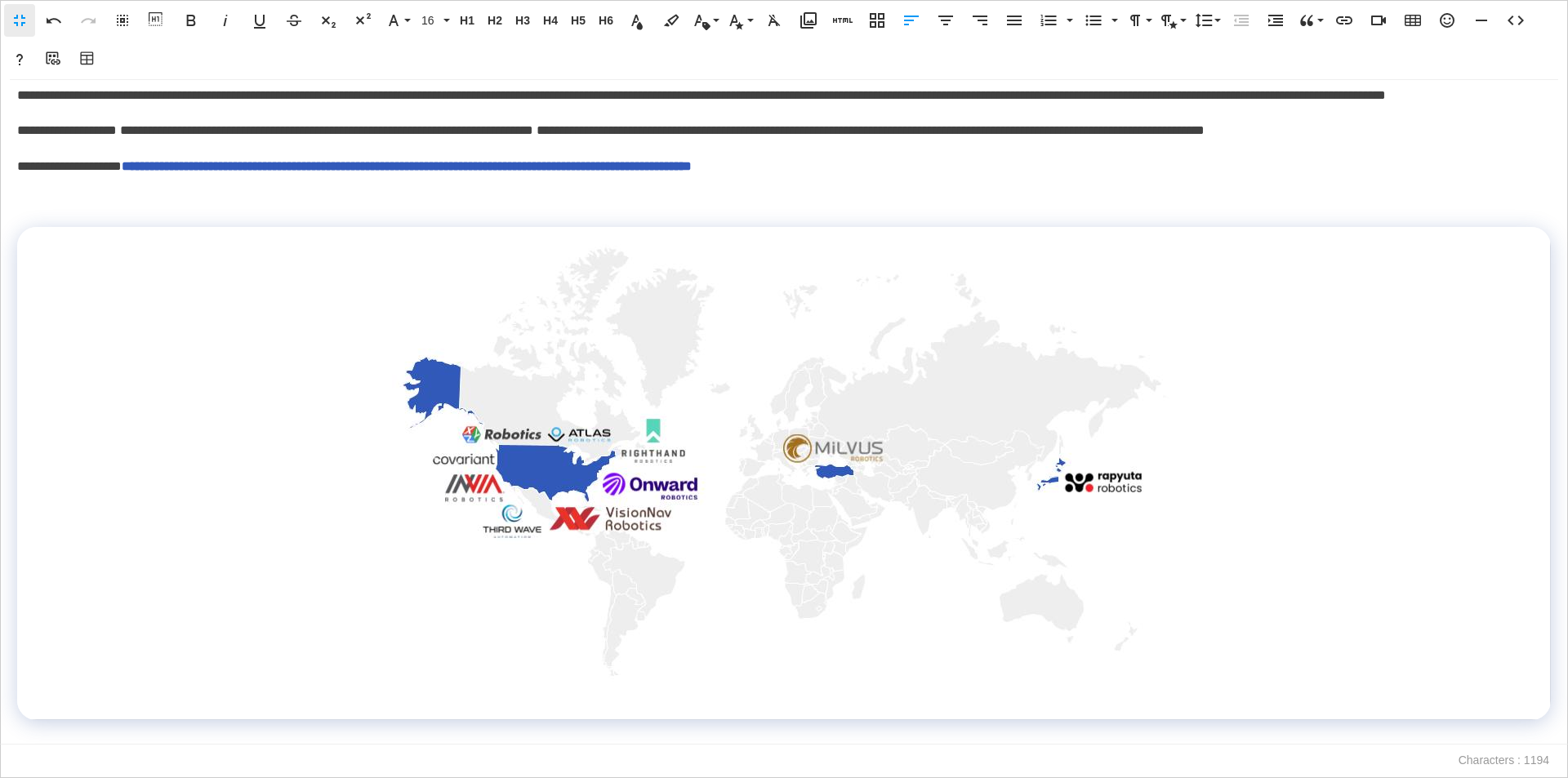
scroll to position [161, 0]
click at [663, 481] on img at bounding box center [784, 464] width 786 height 441
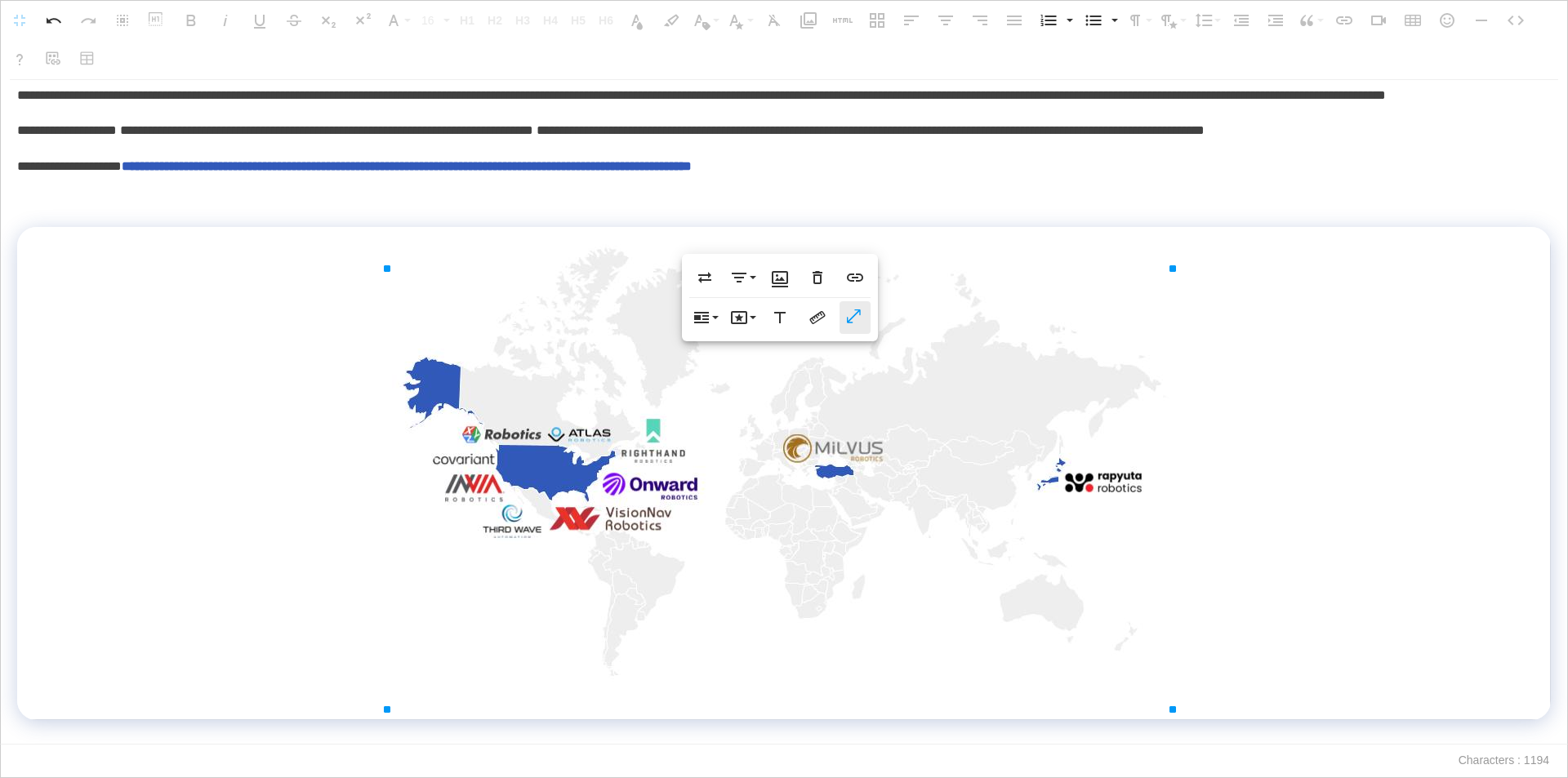
click at [858, 314] on icon "button" at bounding box center [854, 317] width 19 height 16
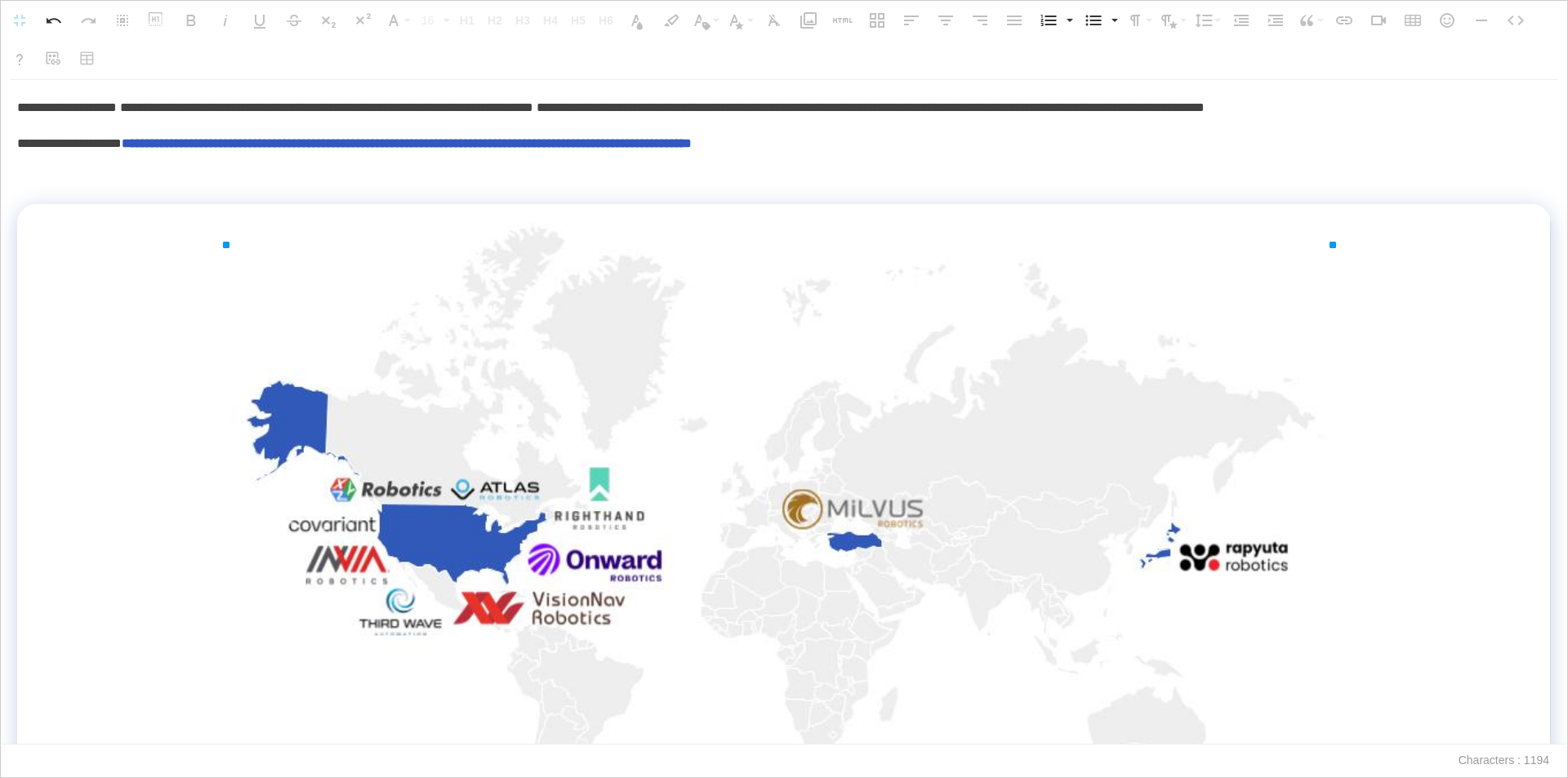
drag, startPoint x: 389, startPoint y: 245, endPoint x: 0, endPoint y: 203, distance: 391.3
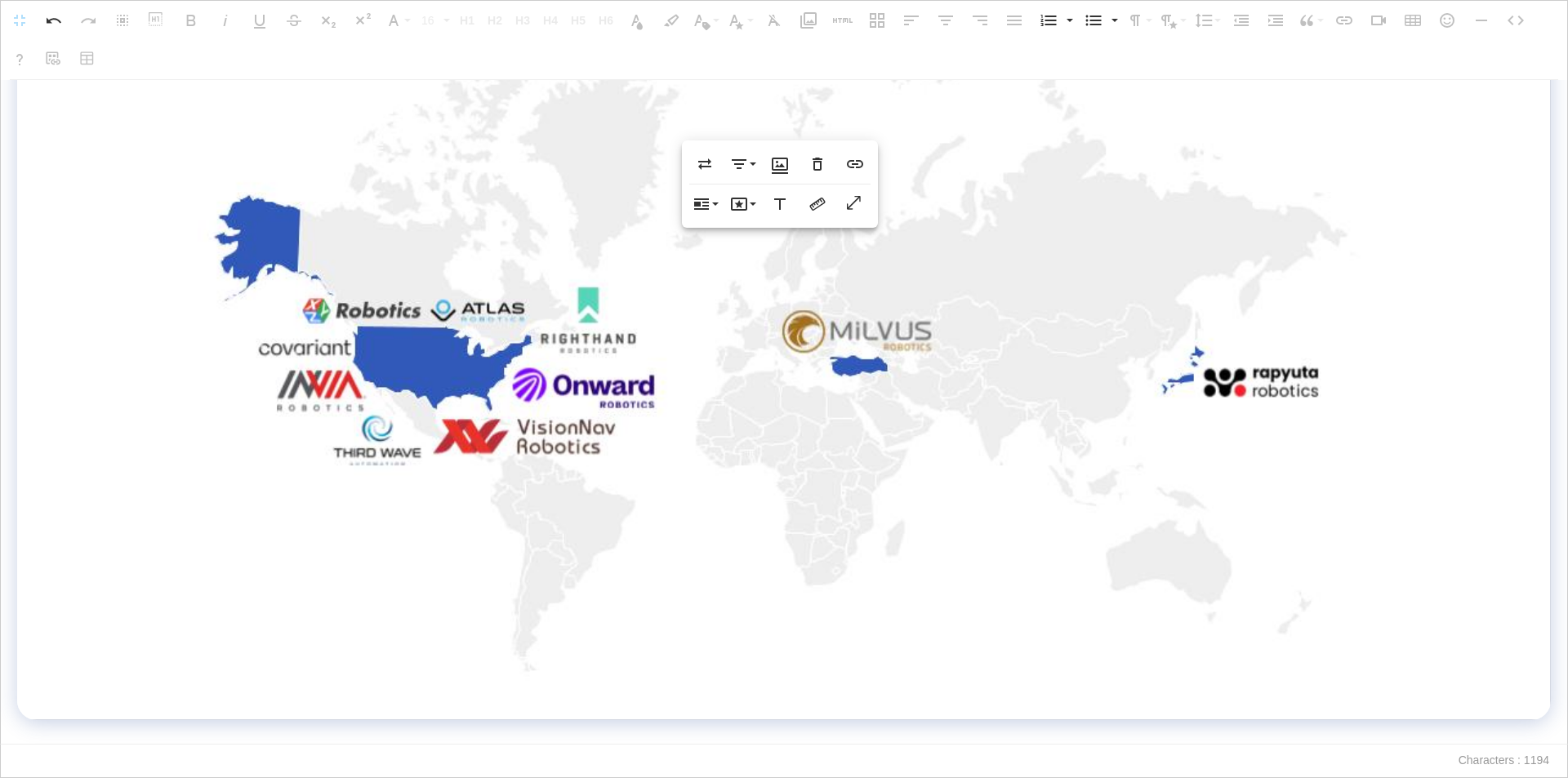
scroll to position [379, 0]
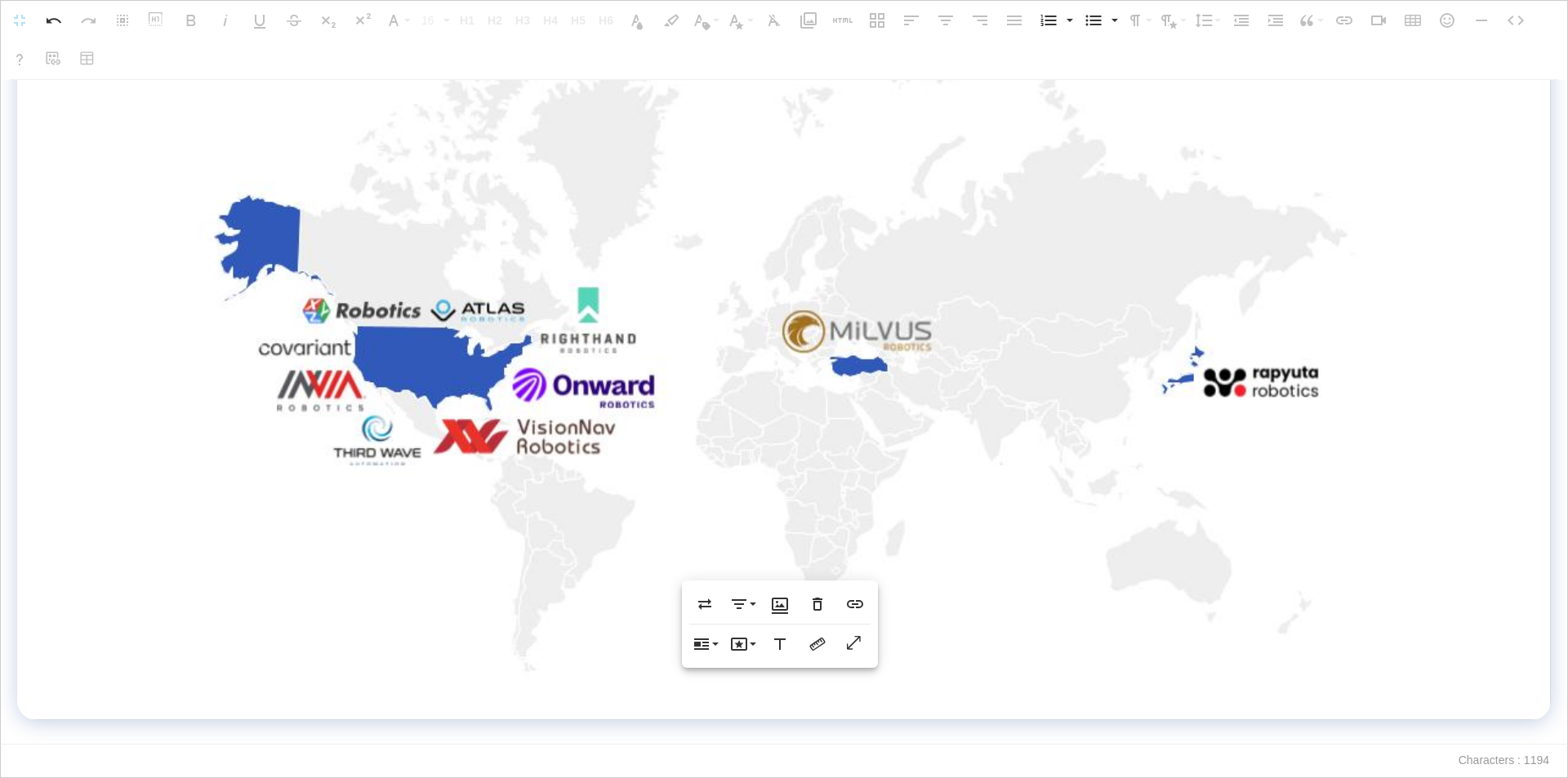
click at [1354, 625] on img at bounding box center [783, 355] width 1173 height 659
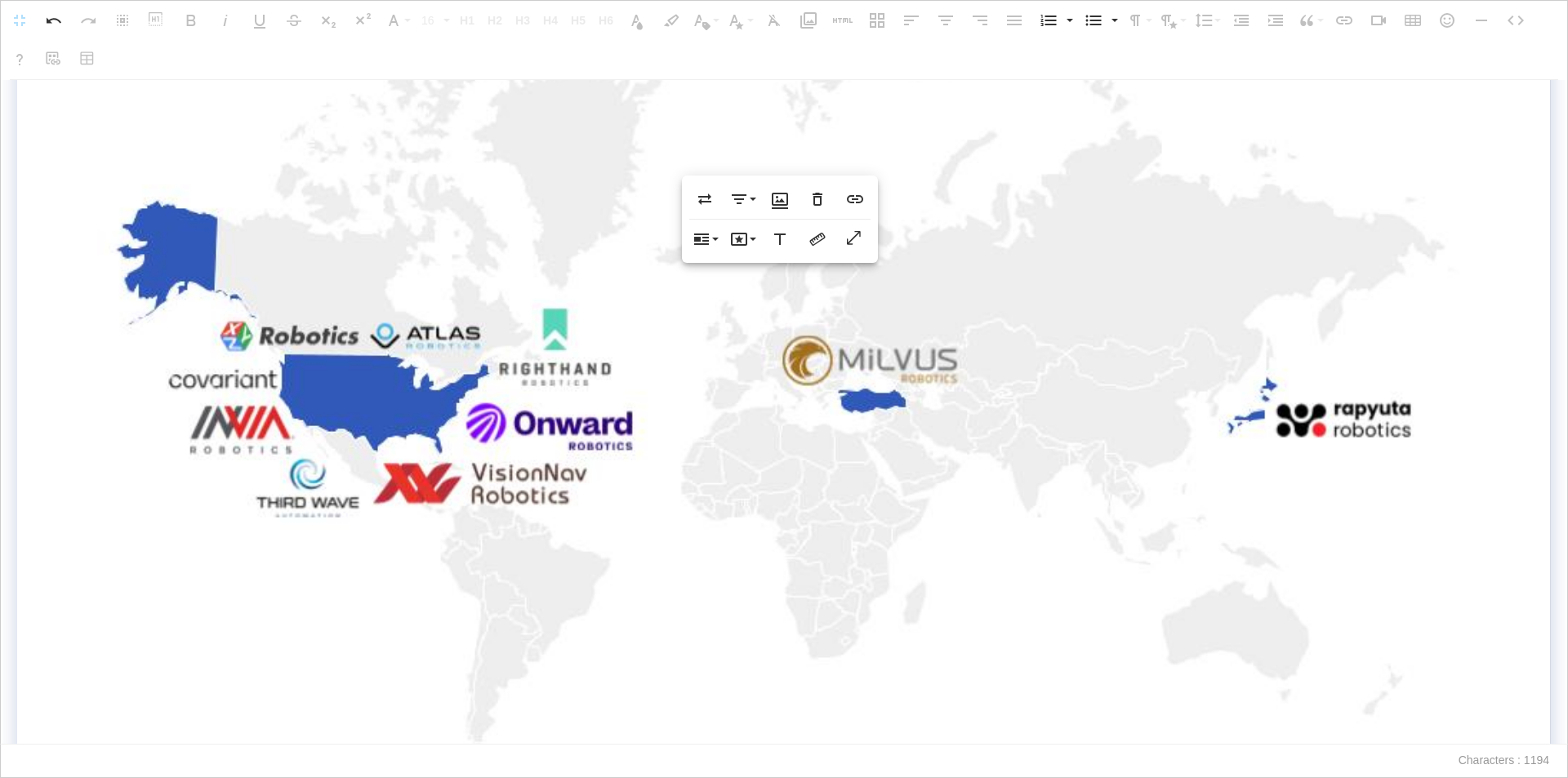
drag, startPoint x: 1365, startPoint y: 681, endPoint x: 1567, endPoint y: 794, distance: 231.5
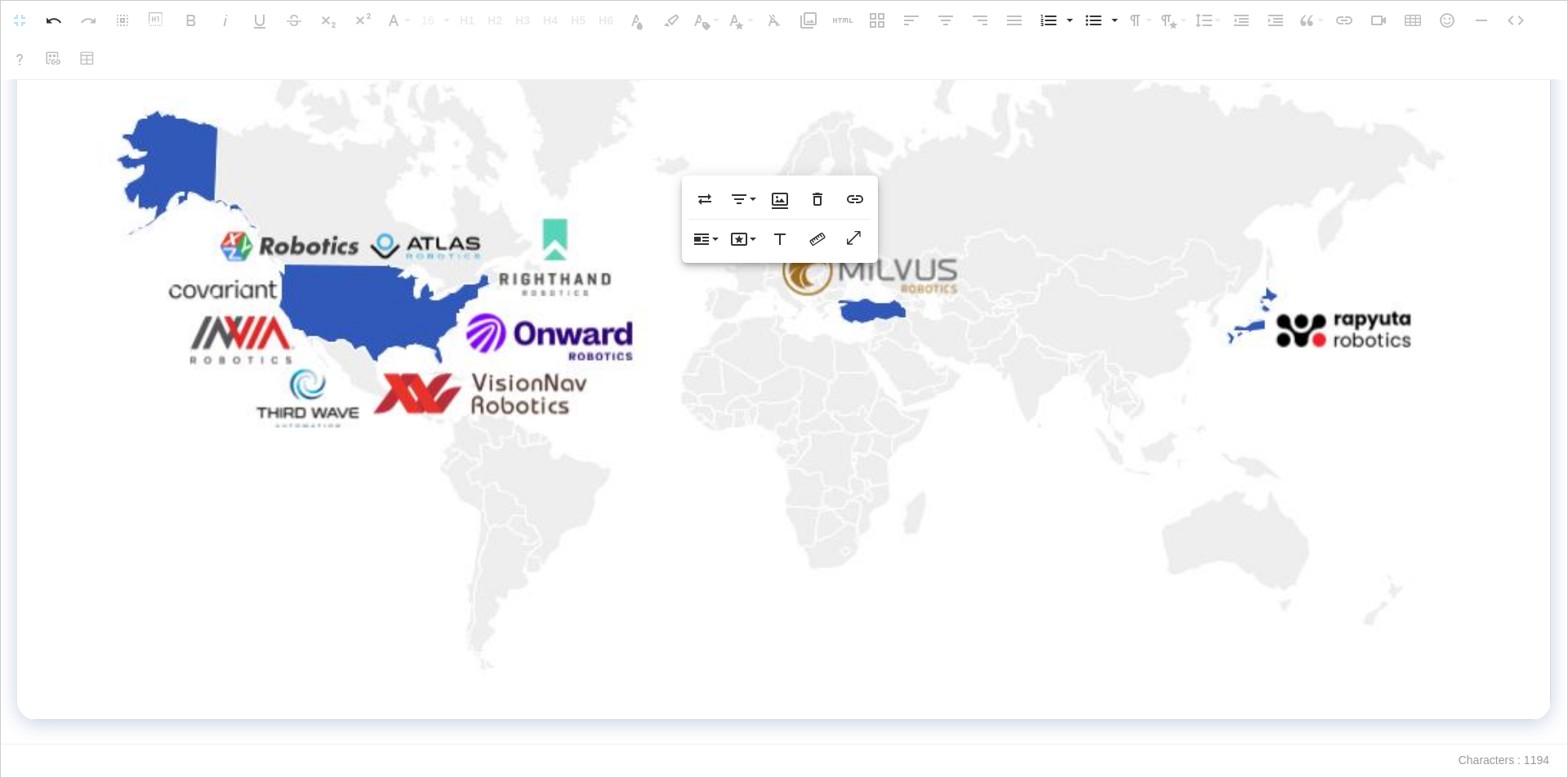
scroll to position [493, 0]
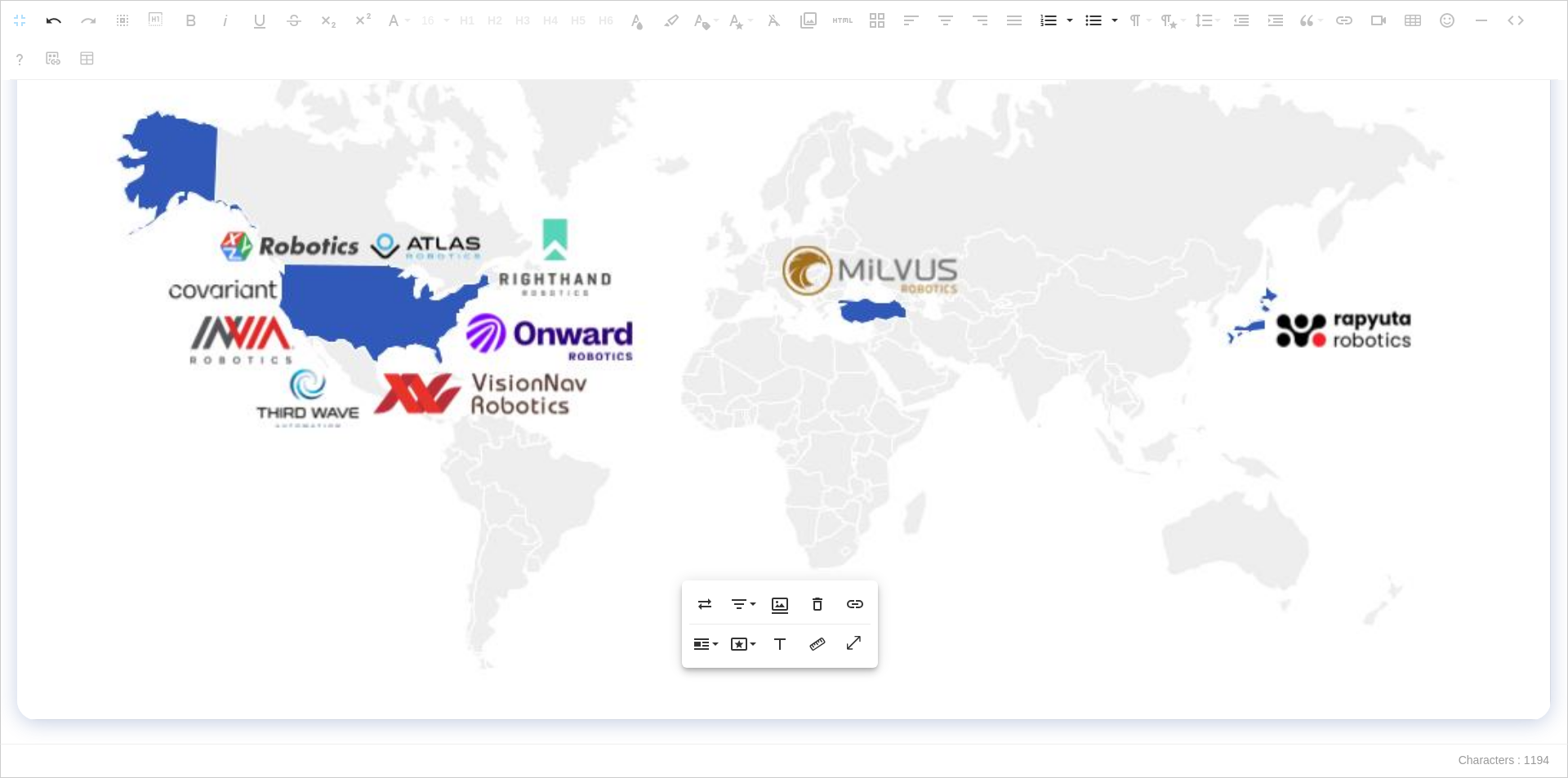
click at [1168, 505] on img at bounding box center [783, 299] width 1375 height 772
drag, startPoint x: 1463, startPoint y: 684, endPoint x: 1557, endPoint y: 766, distance: 124.7
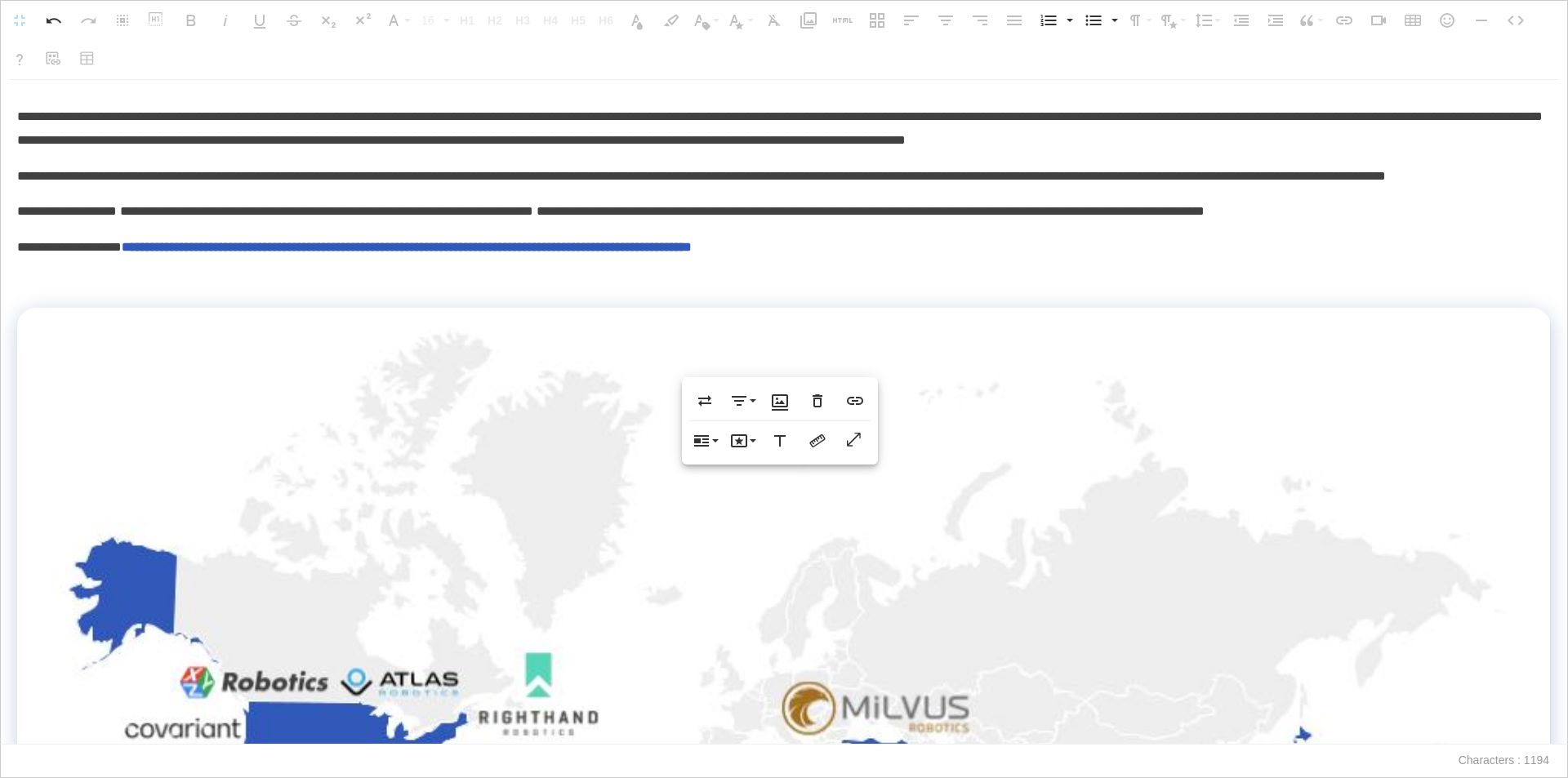
scroll to position [0, 0]
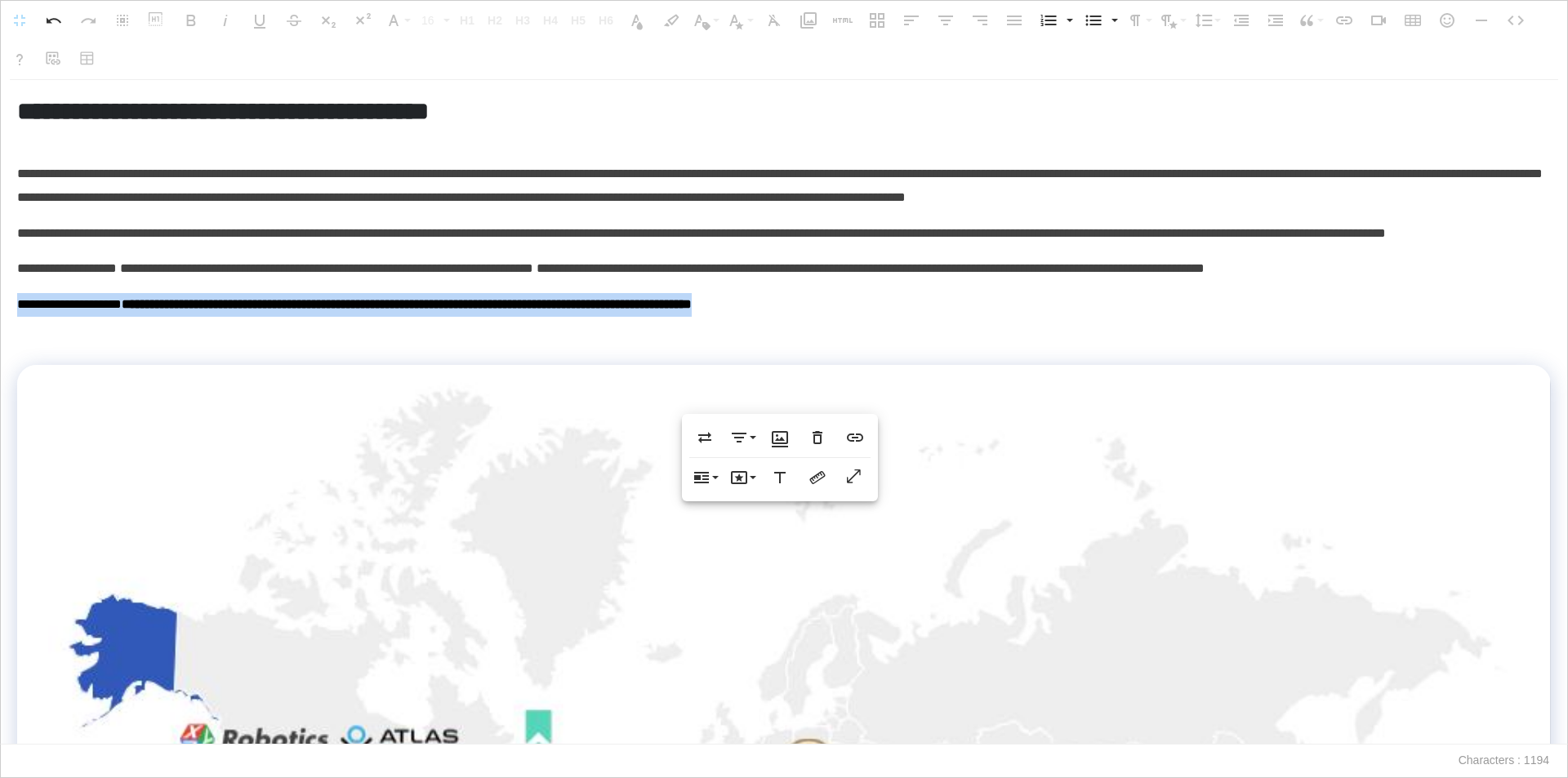
drag, startPoint x: 974, startPoint y: 340, endPoint x: 0, endPoint y: 322, distance: 974.2
click at [0, 322] on div "**********" at bounding box center [784, 412] width 1568 height 664
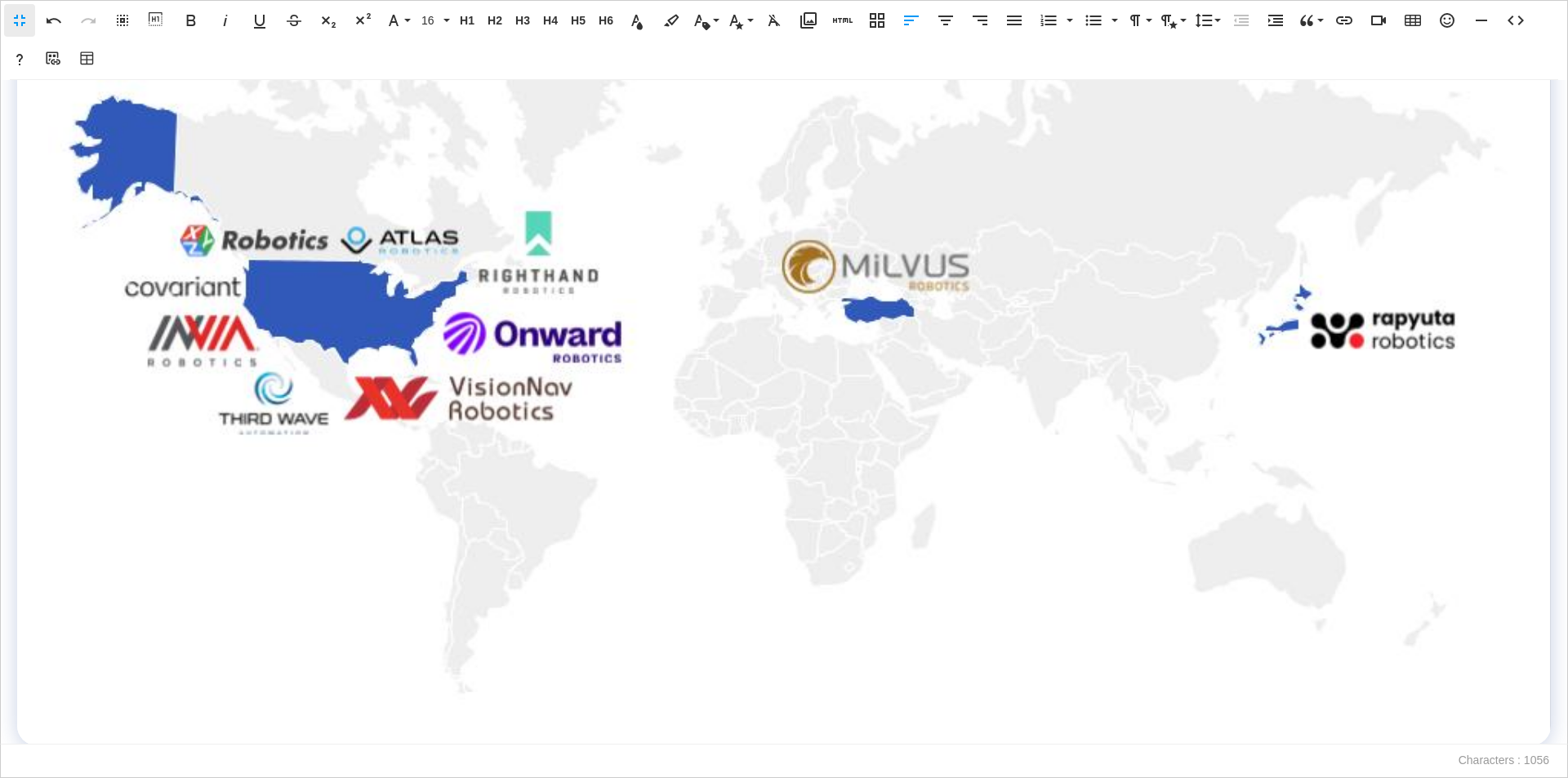
scroll to position [547, 0]
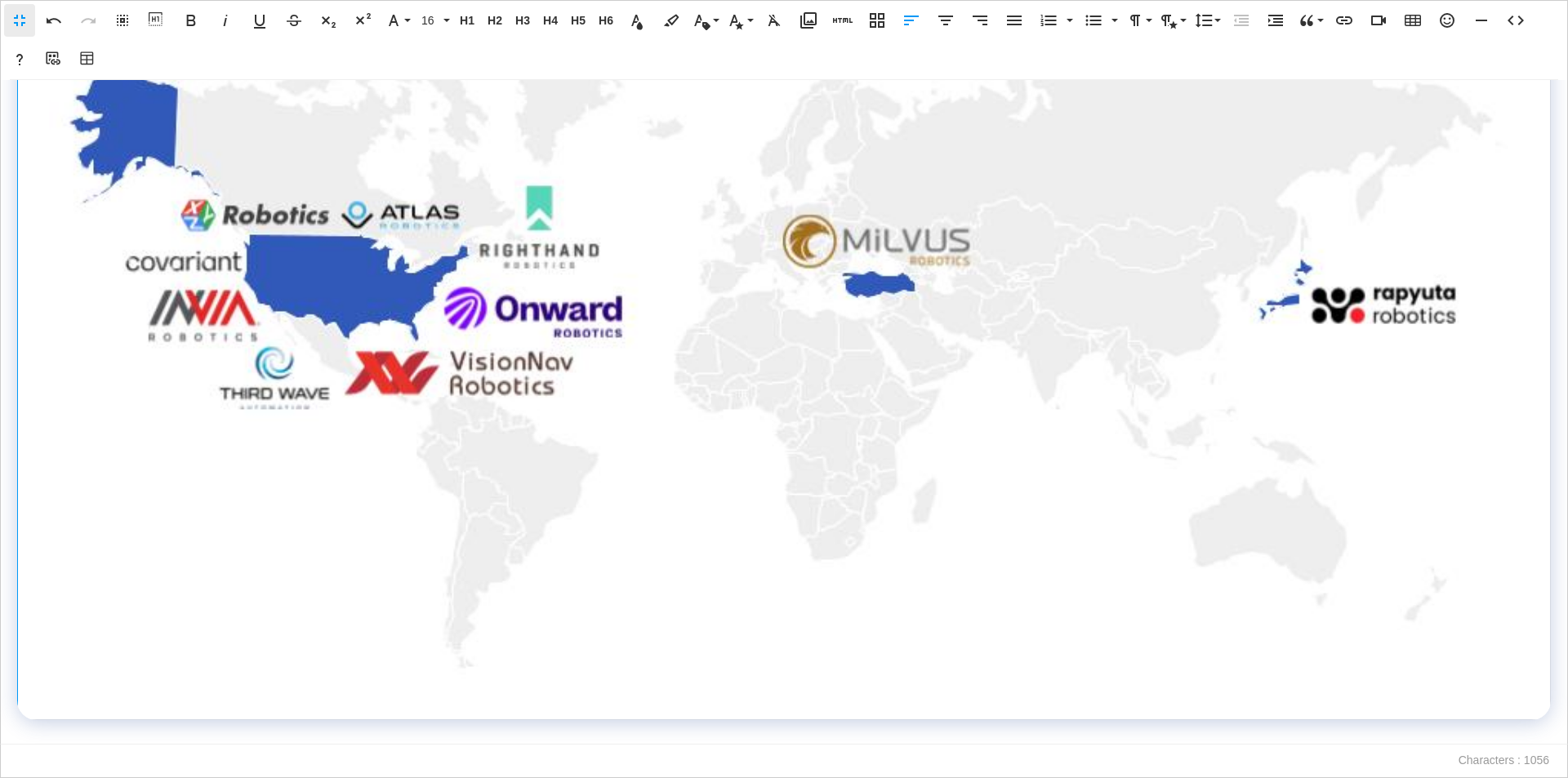
click at [252, 425] on img at bounding box center [784, 270] width 1472 height 827
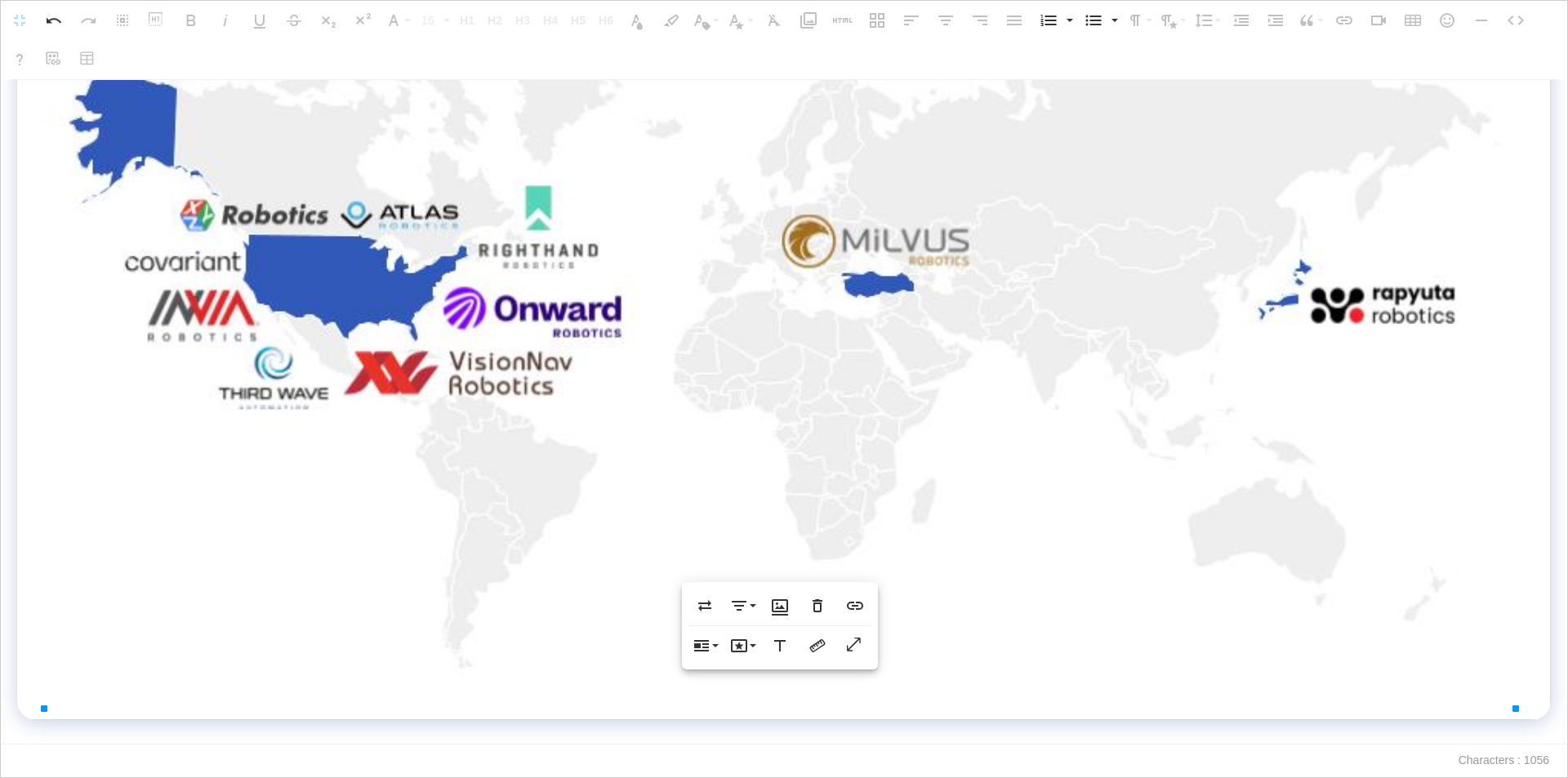
click at [526, 731] on p at bounding box center [783, 732] width 1534 height 23
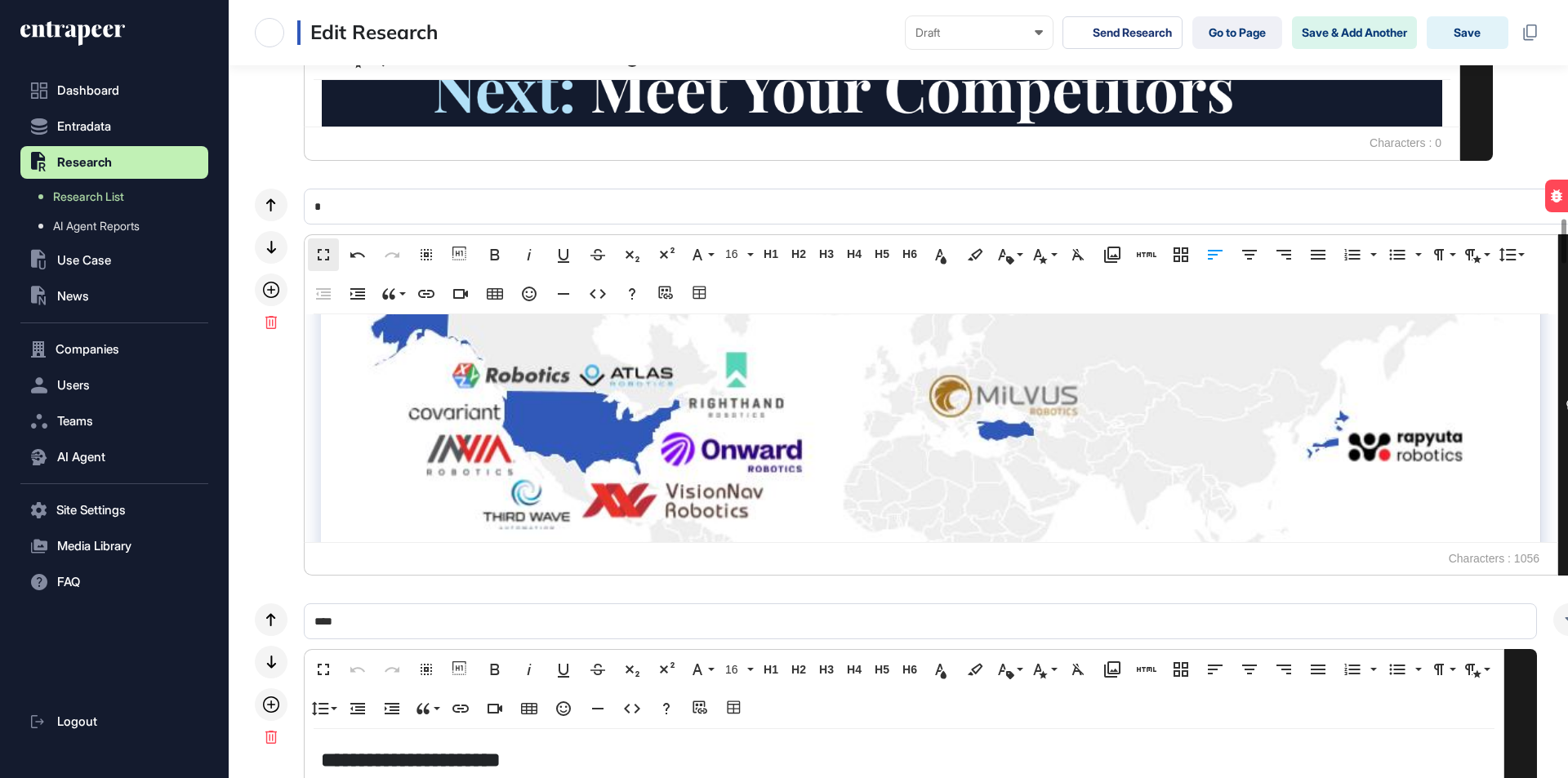
scroll to position [1, 1]
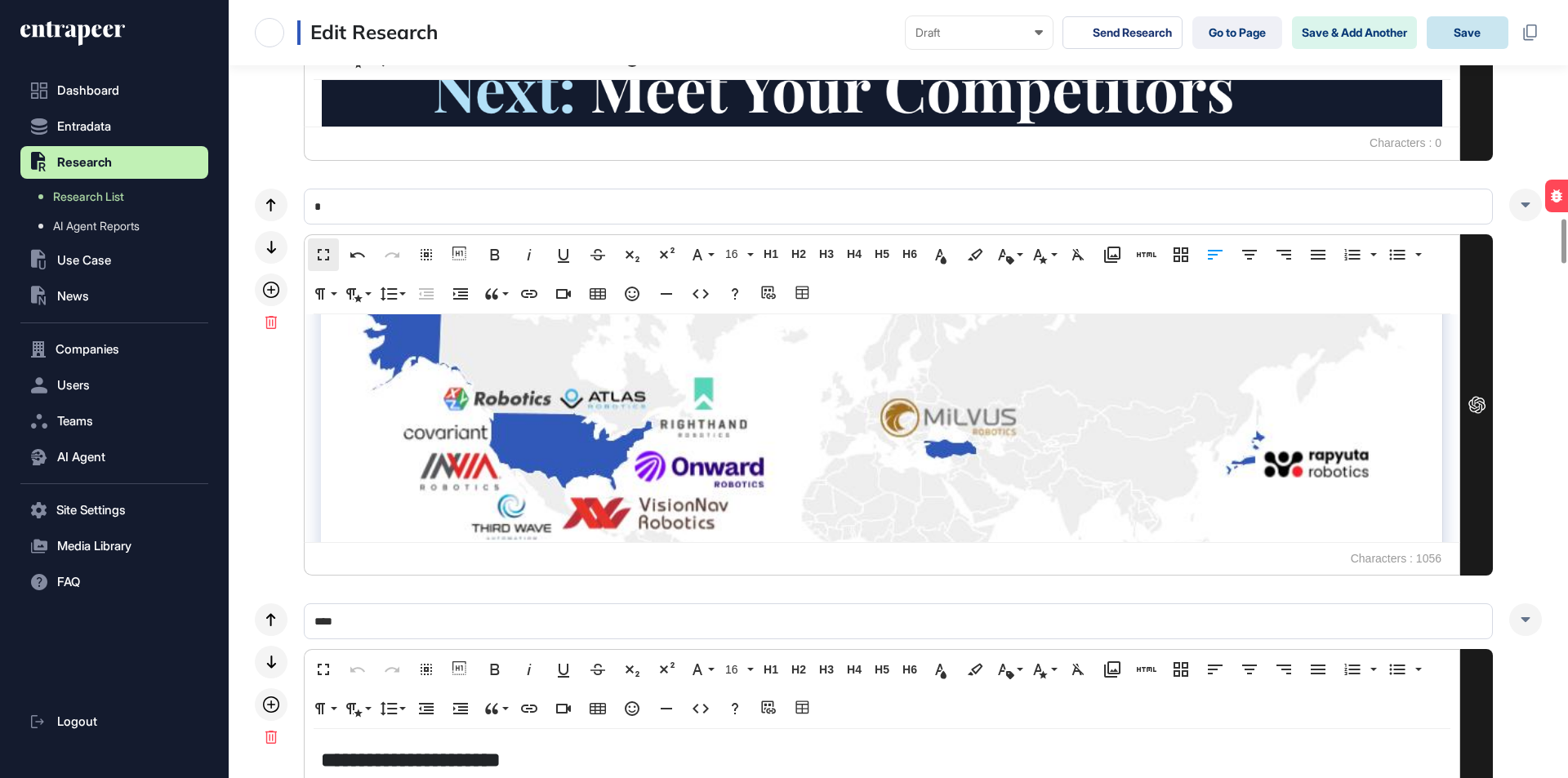
click at [1456, 28] on button "Save" at bounding box center [1467, 32] width 81 height 33
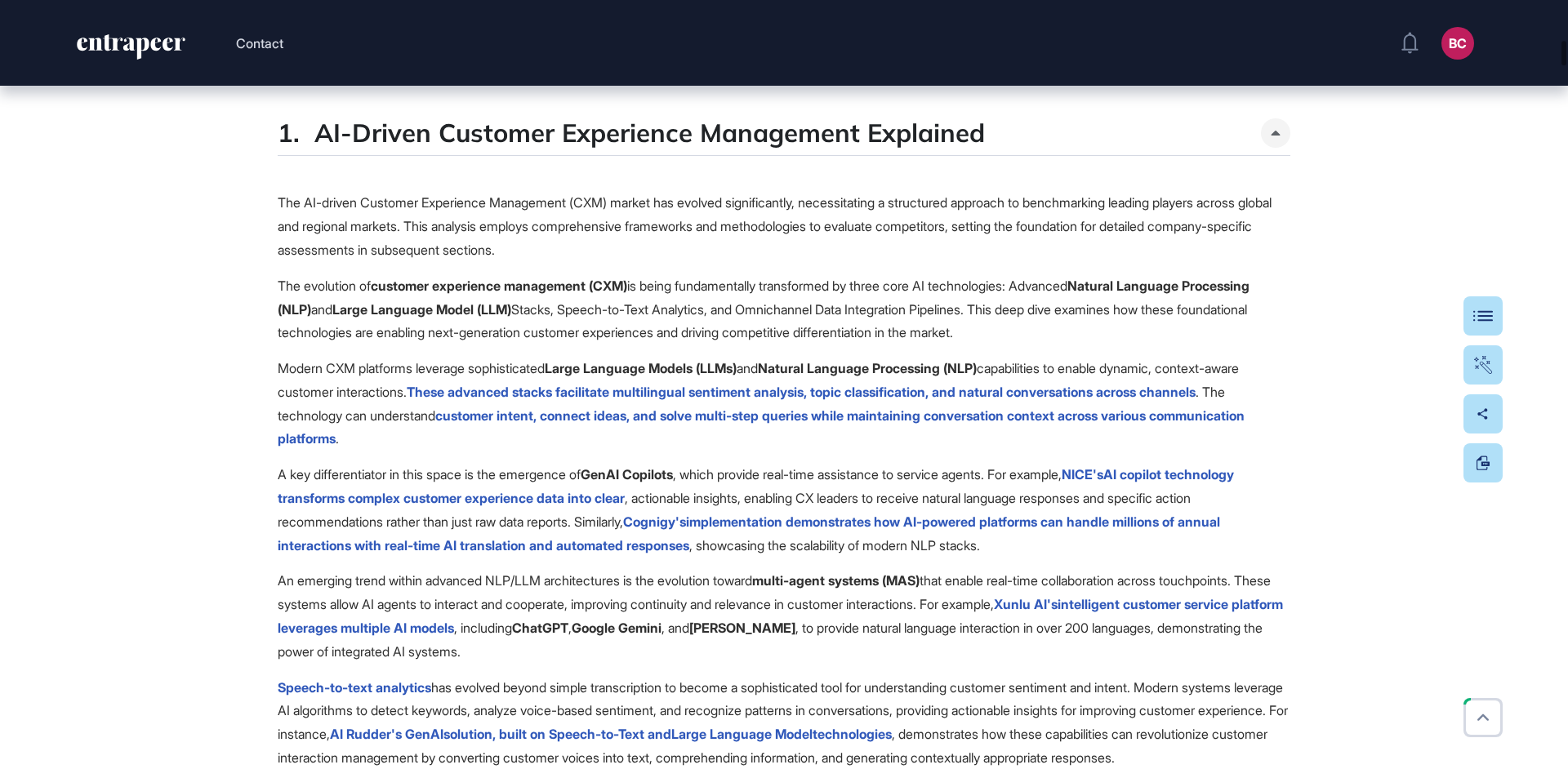
scroll to position [2367, 0]
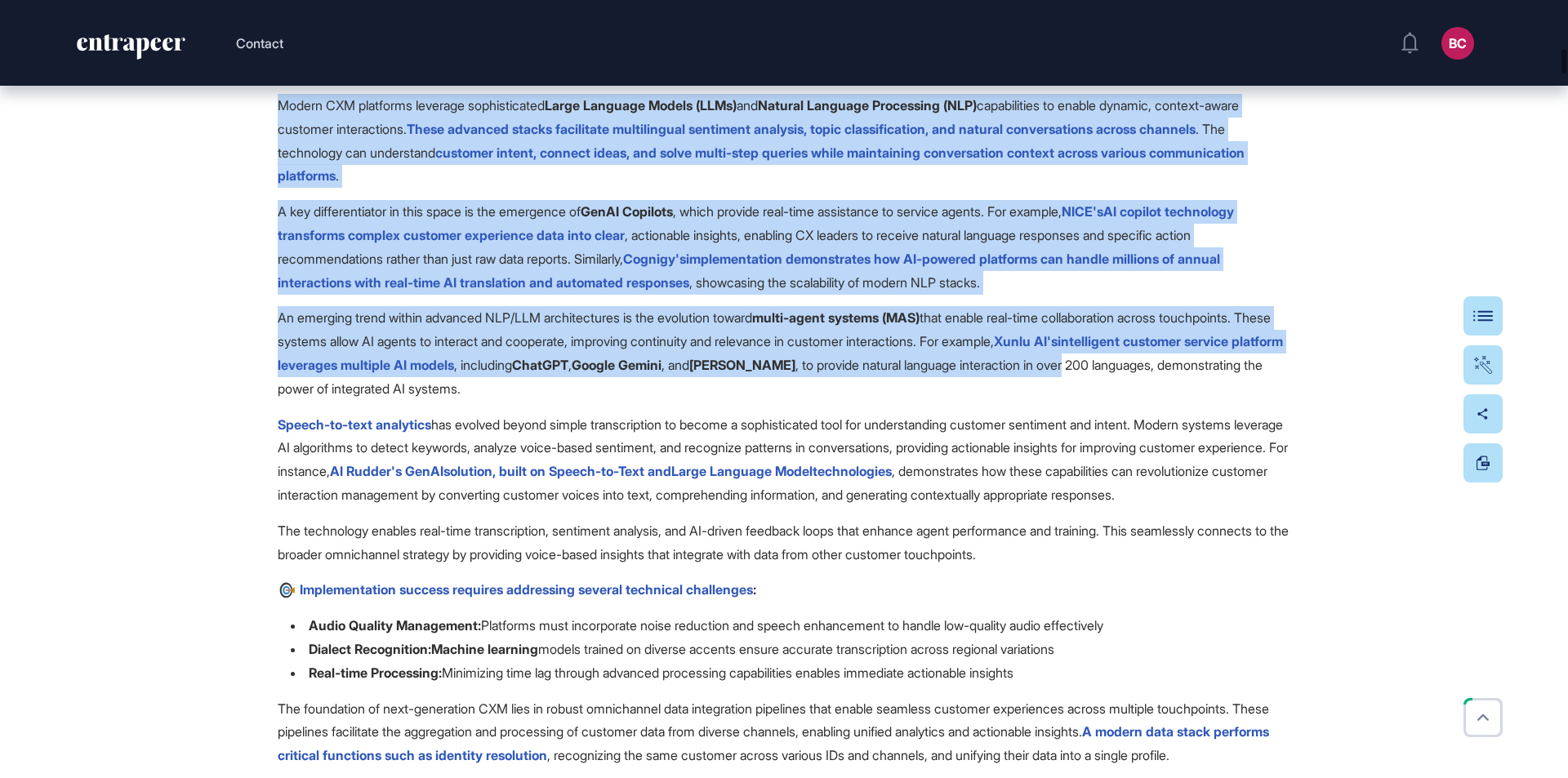
drag, startPoint x: 1567, startPoint y: 47, endPoint x: 1559, endPoint y: 90, distance: 43.7
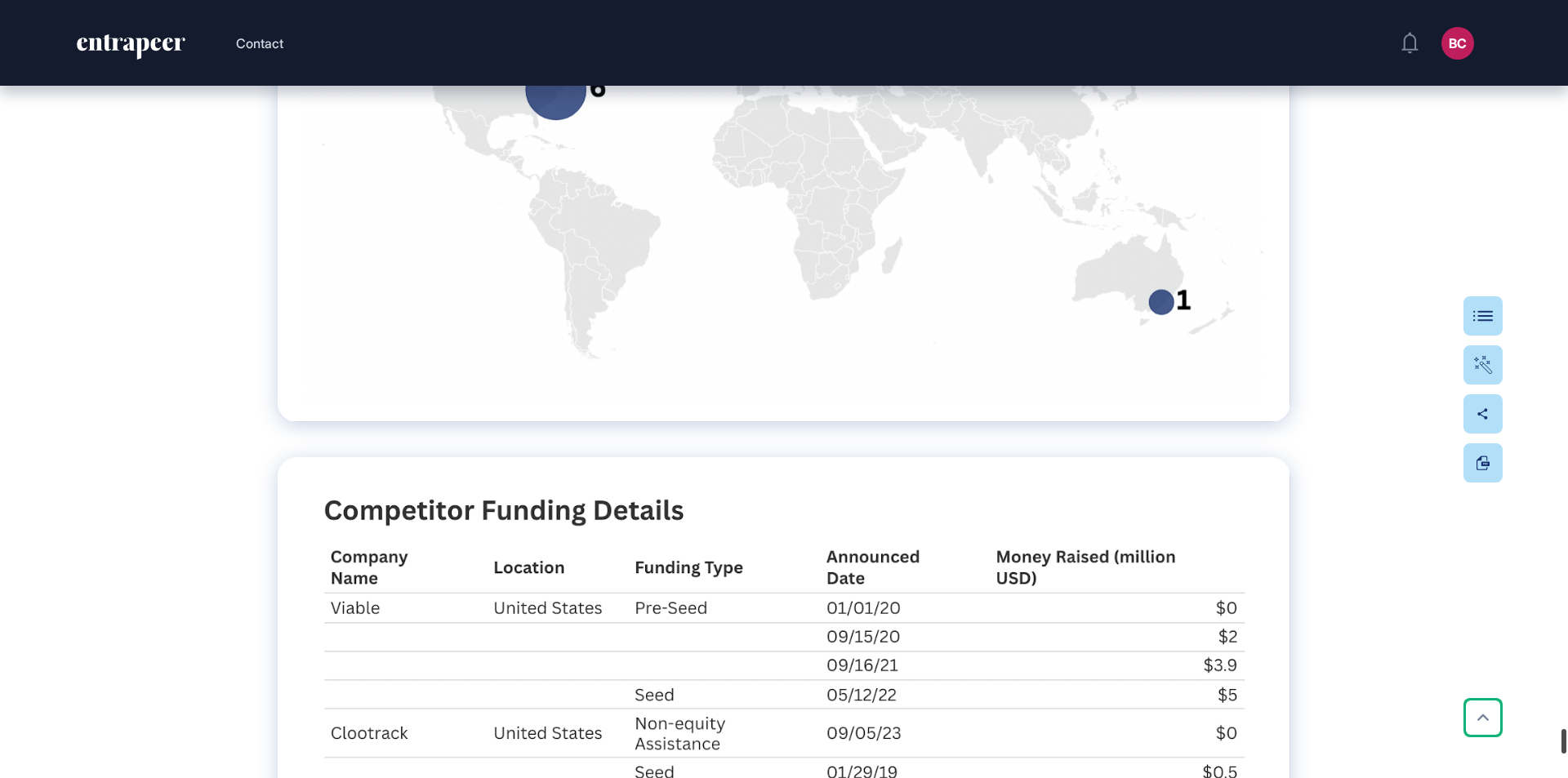
scroll to position [36541, 0]
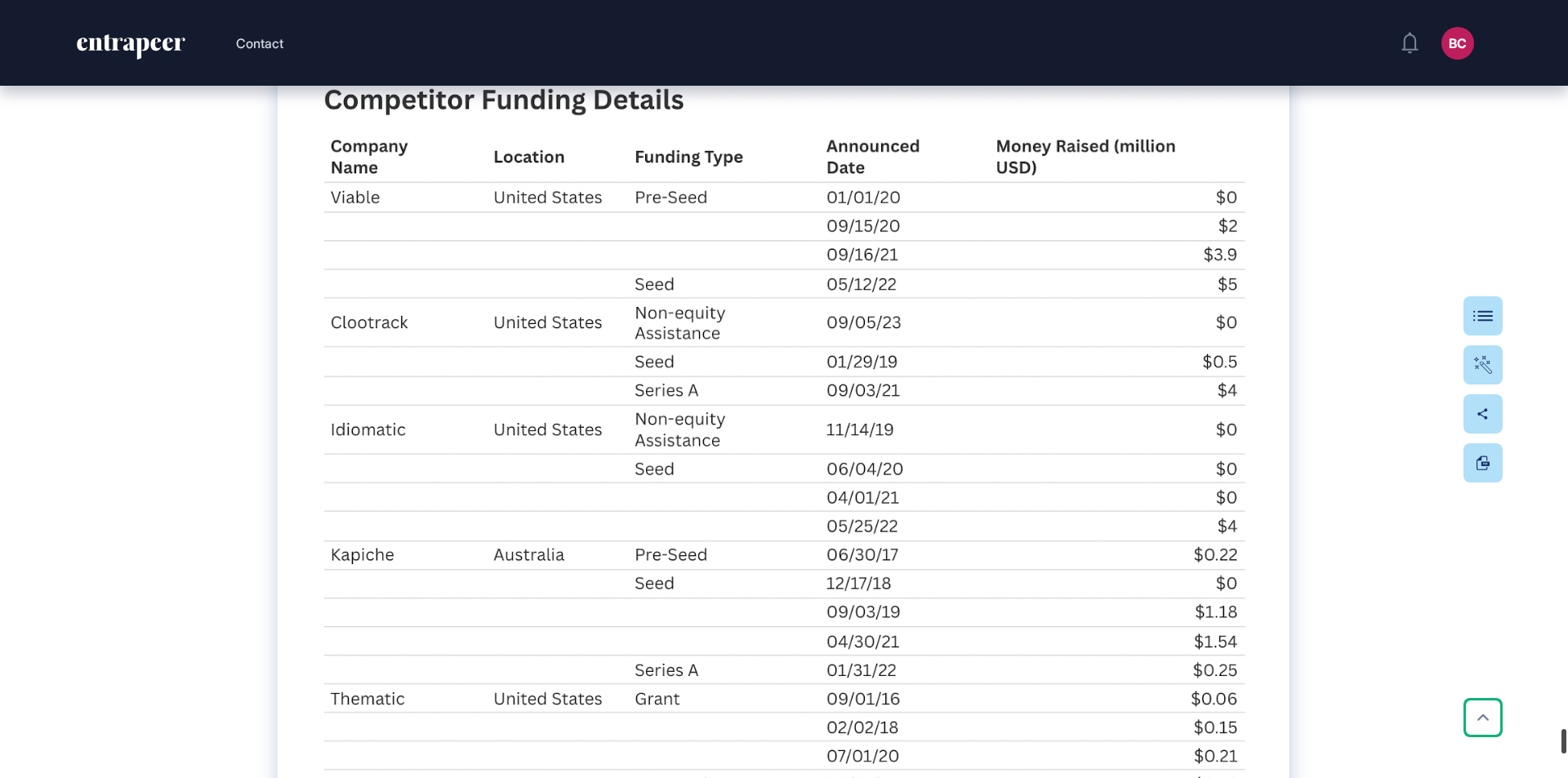
drag, startPoint x: 1566, startPoint y: 176, endPoint x: 1523, endPoint y: 735, distance: 560.7
click at [1524, 744] on div "Contact BC Admin Dashboard Dashboard Profile My Content Request More Data Edit …" at bounding box center [784, 389] width 1568 height 778
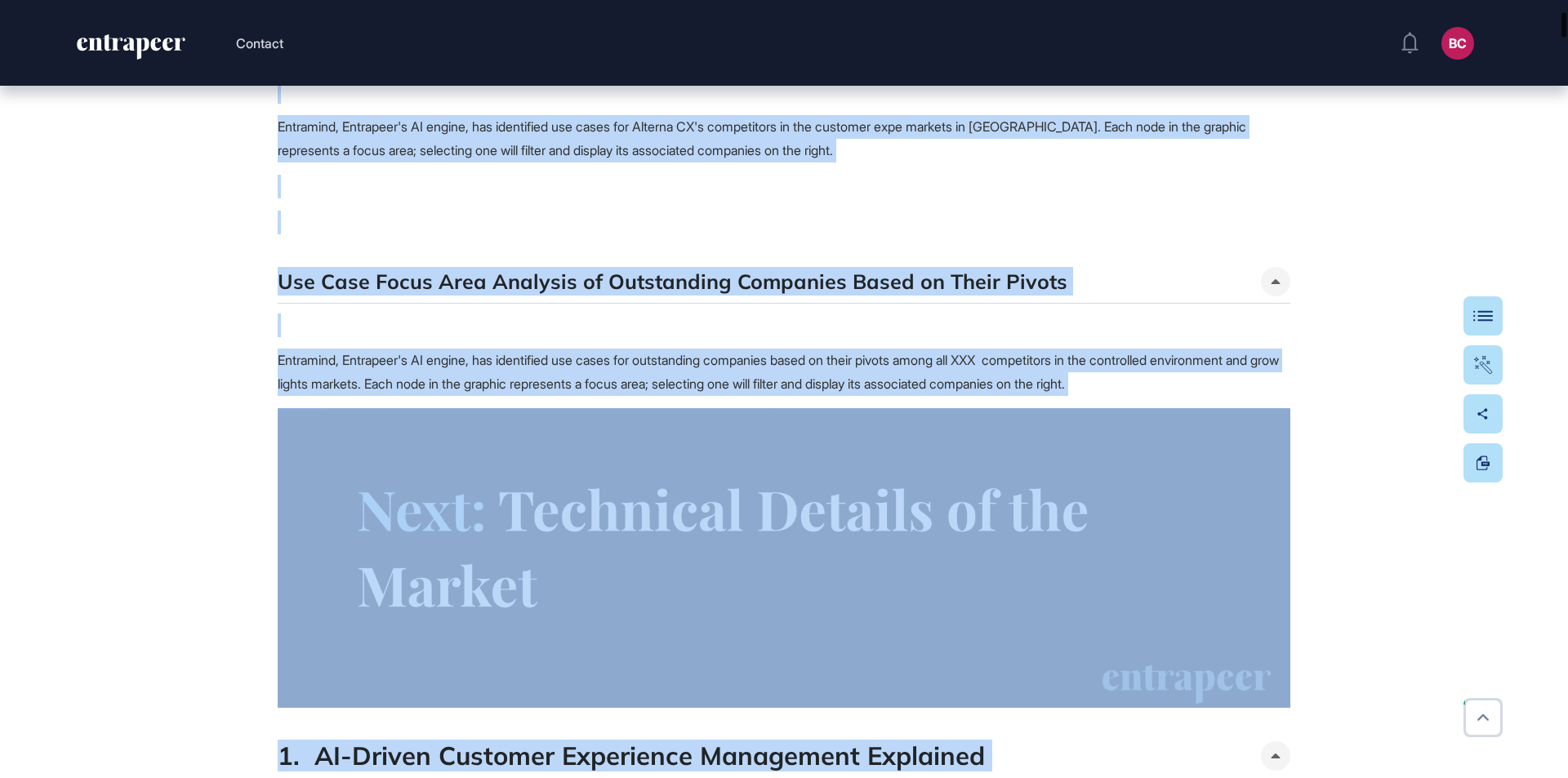
scroll to position [0, 0]
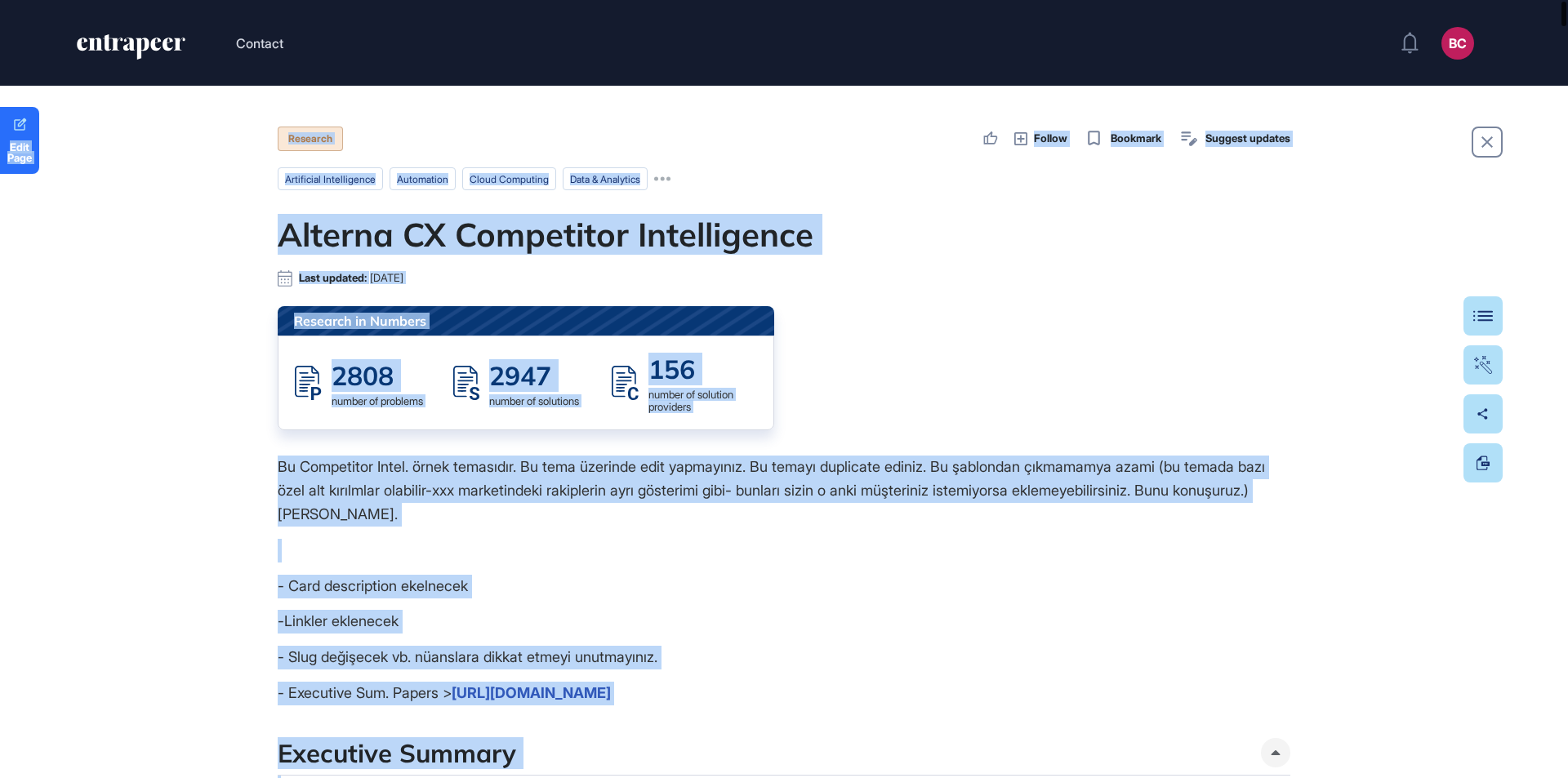
drag, startPoint x: 1563, startPoint y: 742, endPoint x: 1552, endPoint y: 49, distance: 693.1
click at [1552, 49] on div "Contact BC Admin Dashboard Dashboard Profile My Content Request More Data Edit …" at bounding box center [784, 389] width 1568 height 778
click at [1124, 379] on div "Research in Numbers 2808 number of problems 2947 number of solutions 156 number…" at bounding box center [783, 368] width 1013 height 124
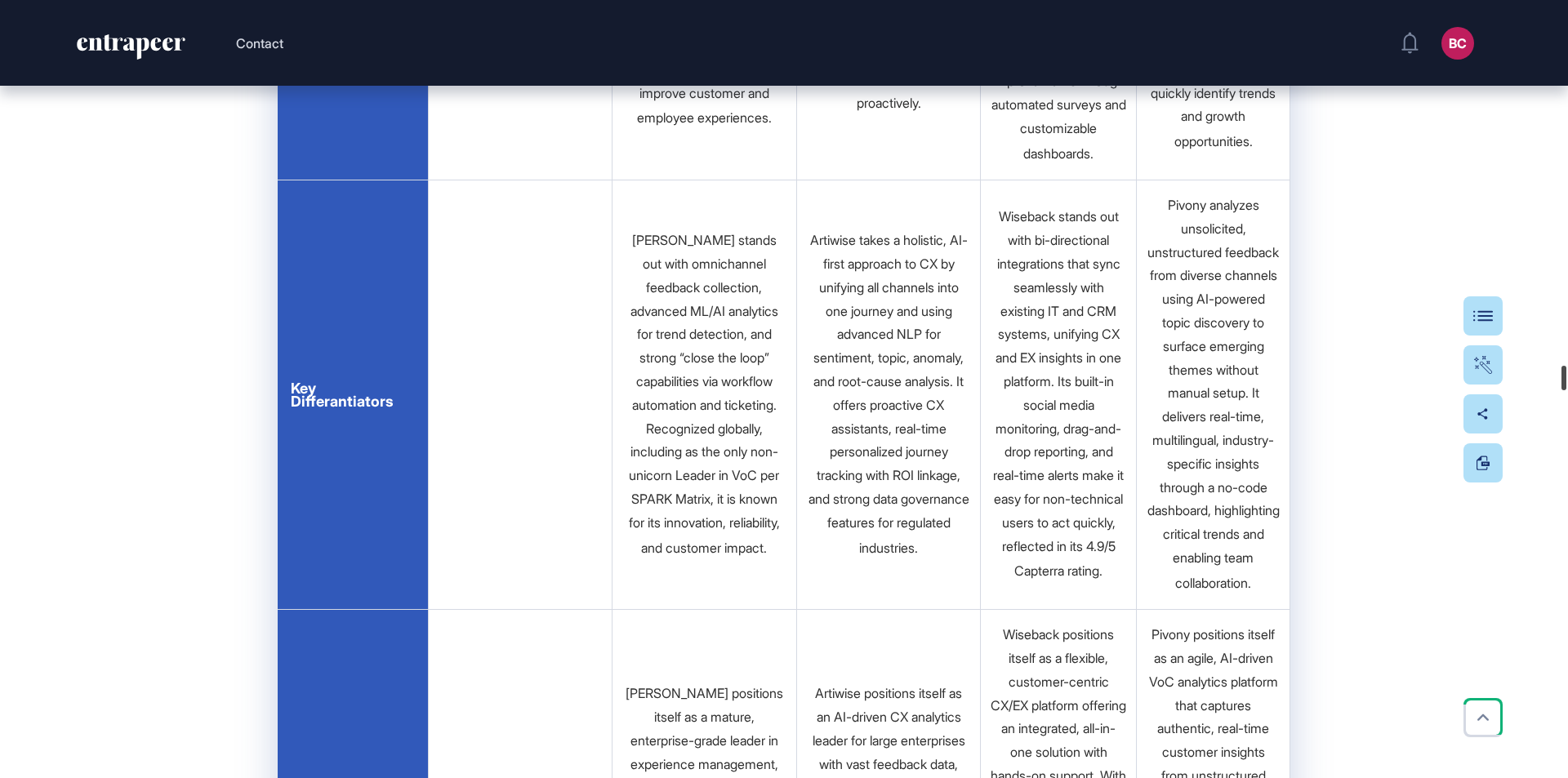
scroll to position [24723, 0]
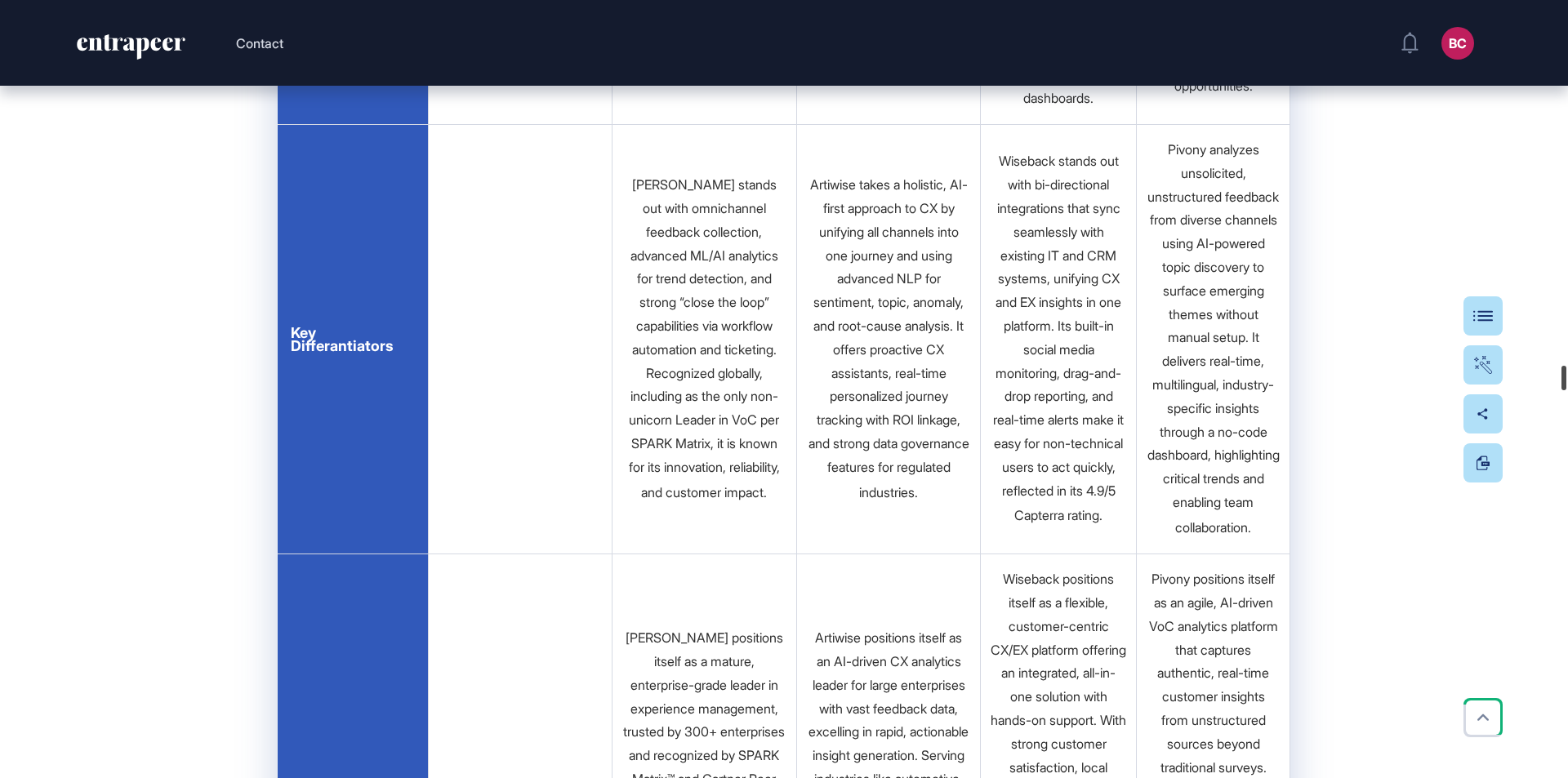
drag, startPoint x: 1566, startPoint y: 23, endPoint x: 1567, endPoint y: 387, distance: 364.0
click at [1566, 387] on div at bounding box center [1564, 378] width 5 height 24
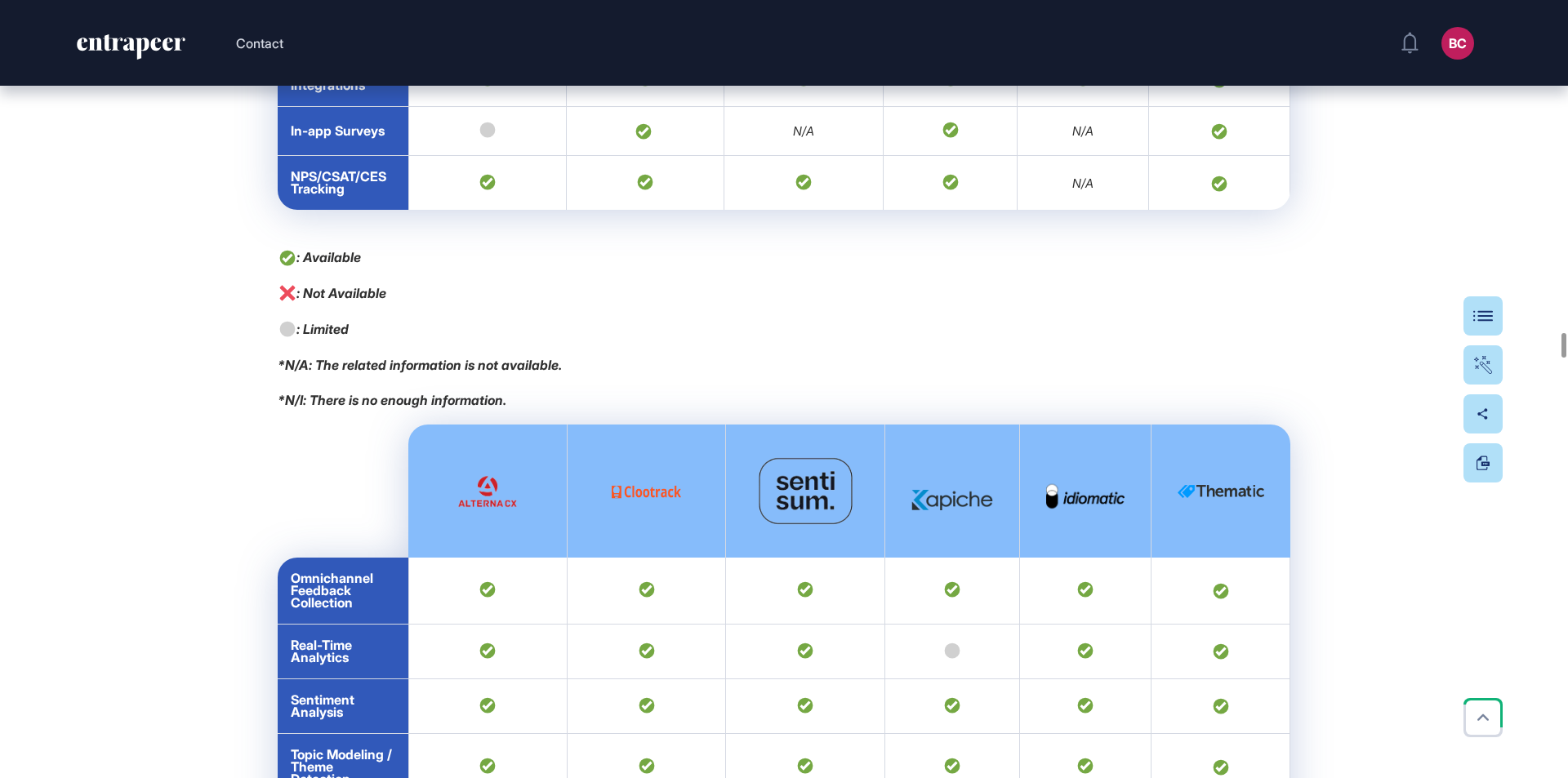
scroll to position [22030, 0]
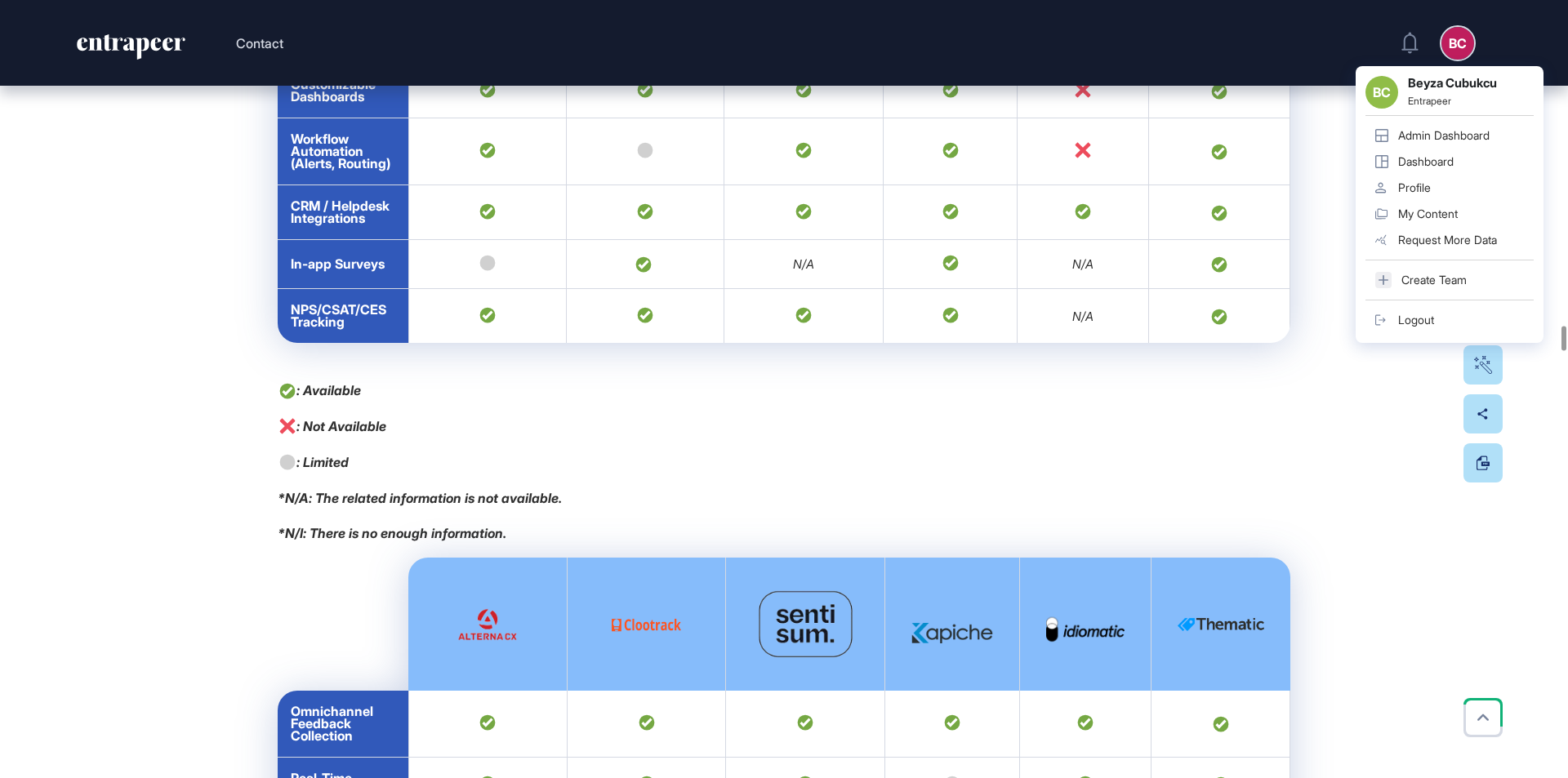
click at [1396, 139] on link "Admin Dashboard" at bounding box center [1449, 135] width 168 height 26
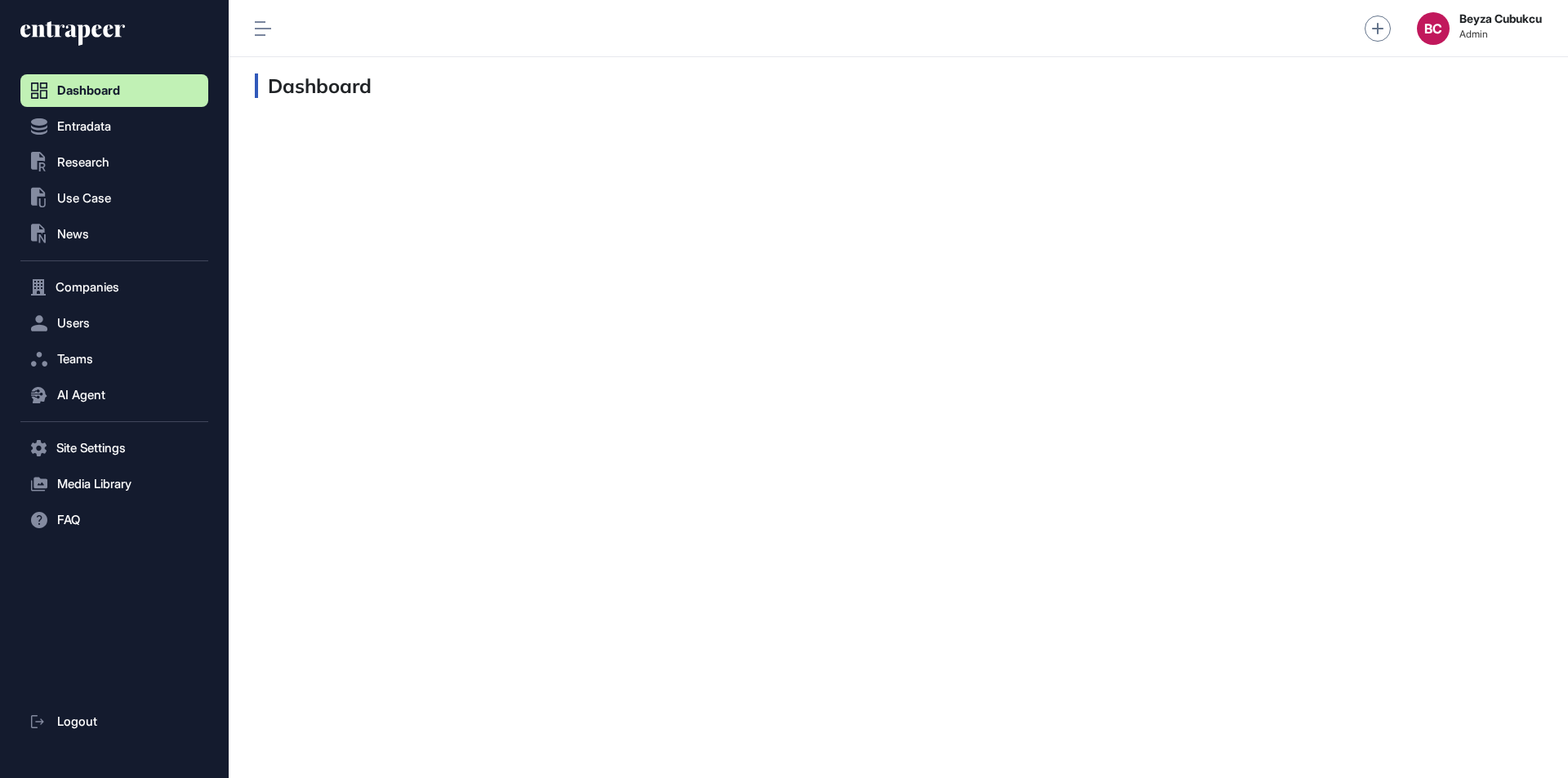
scroll to position [1, 1]
click at [88, 432] on button ".st0{fill:currentColor} Research" at bounding box center [114, 448] width 188 height 33
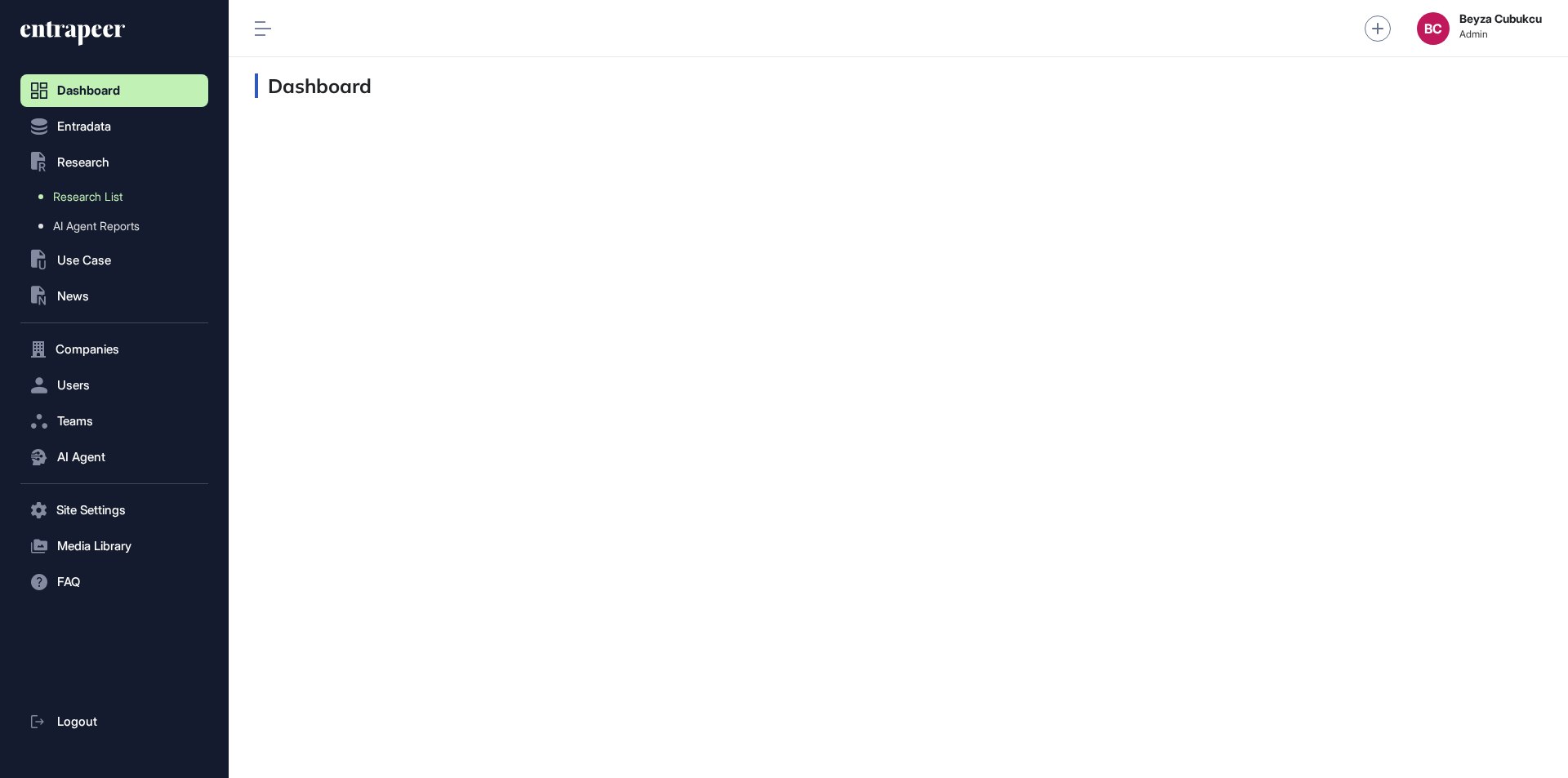
click at [97, 194] on span "Research List" at bounding box center [87, 197] width 70 height 13
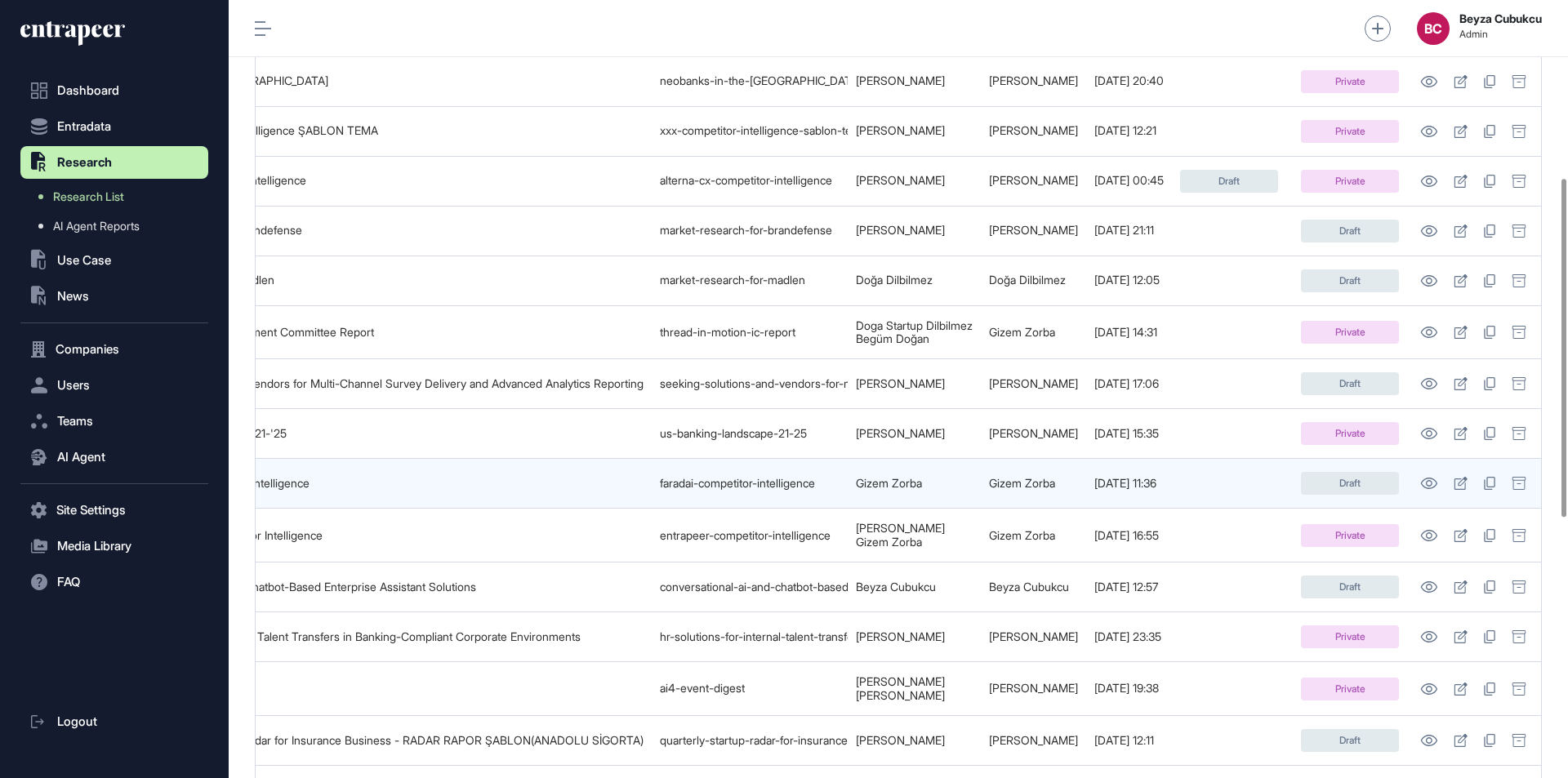
scroll to position [0, 252]
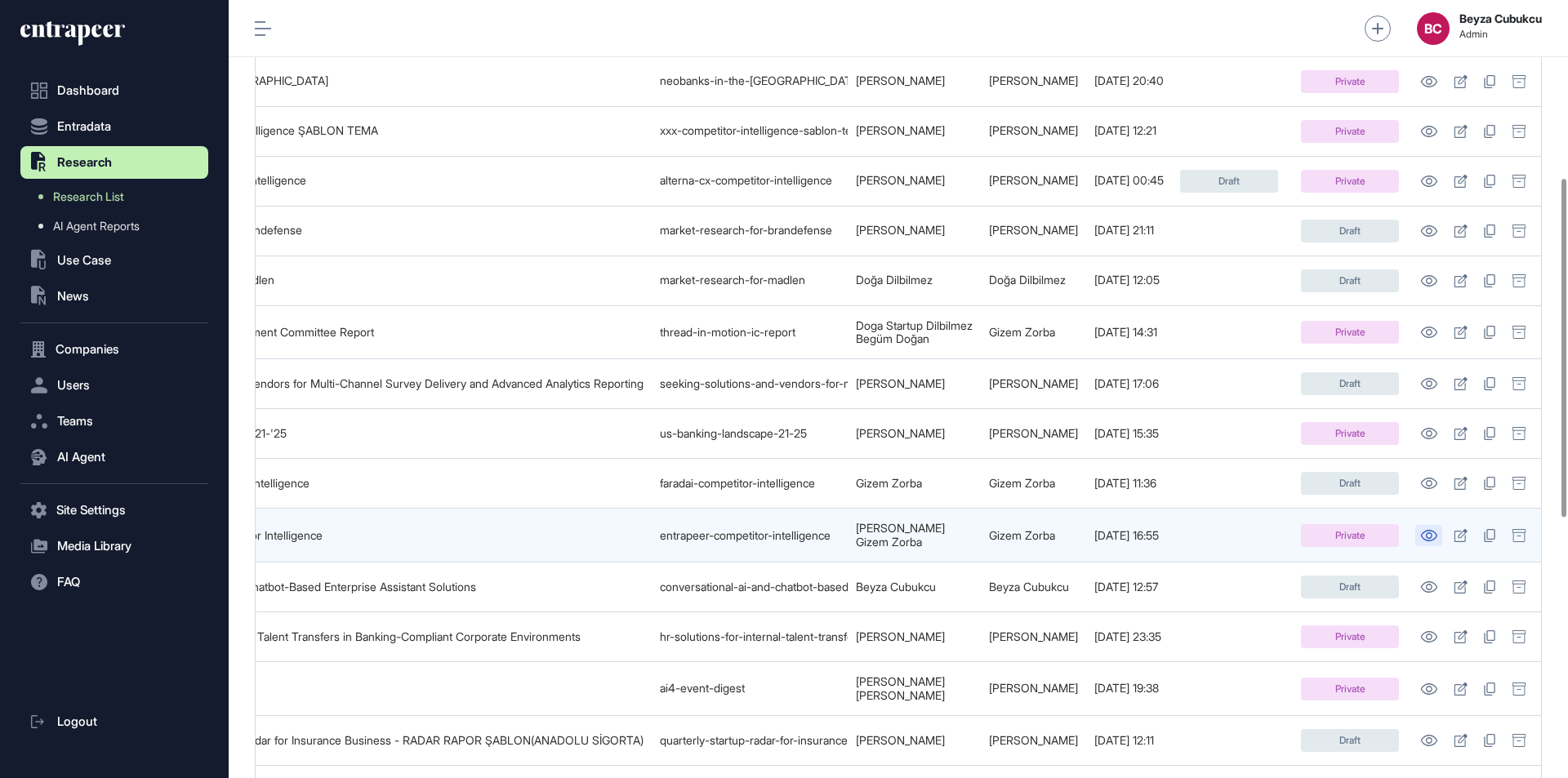
click at [1418, 528] on link at bounding box center [1428, 535] width 27 height 21
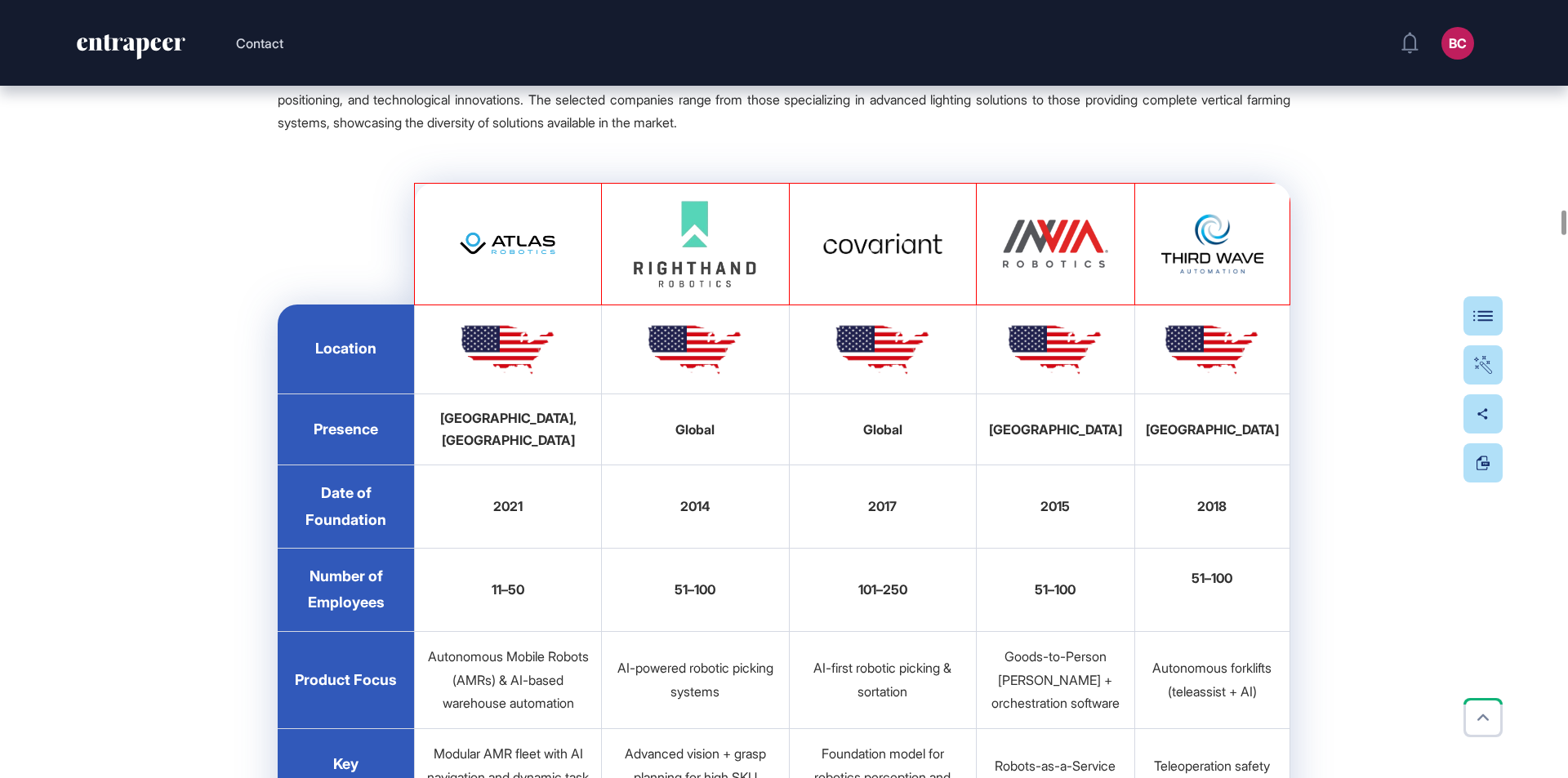
scroll to position [13469, 0]
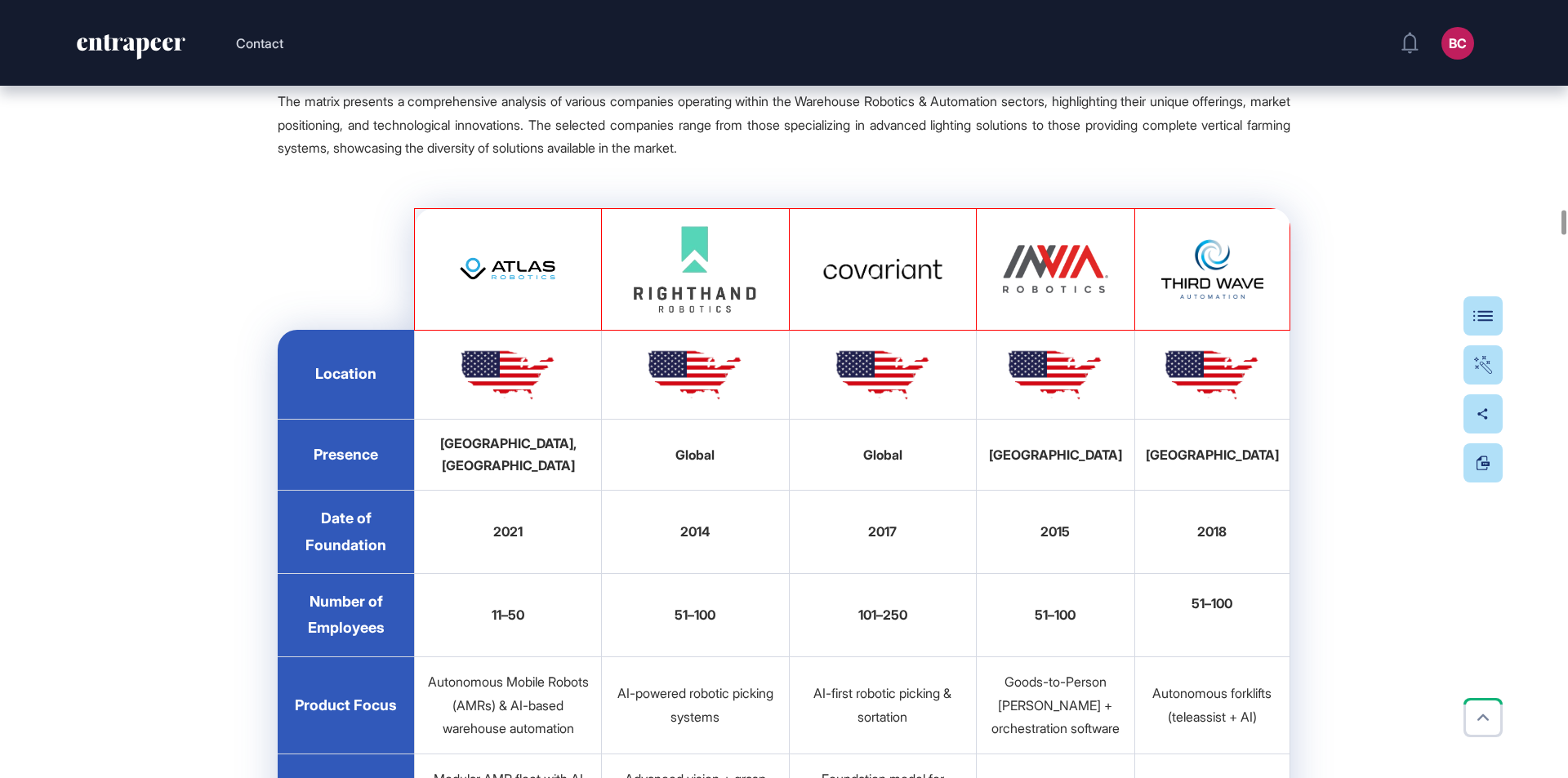
drag, startPoint x: 529, startPoint y: 401, endPoint x: 456, endPoint y: 414, distance: 74.1
click at [456, 311] on img at bounding box center [508, 269] width 122 height 84
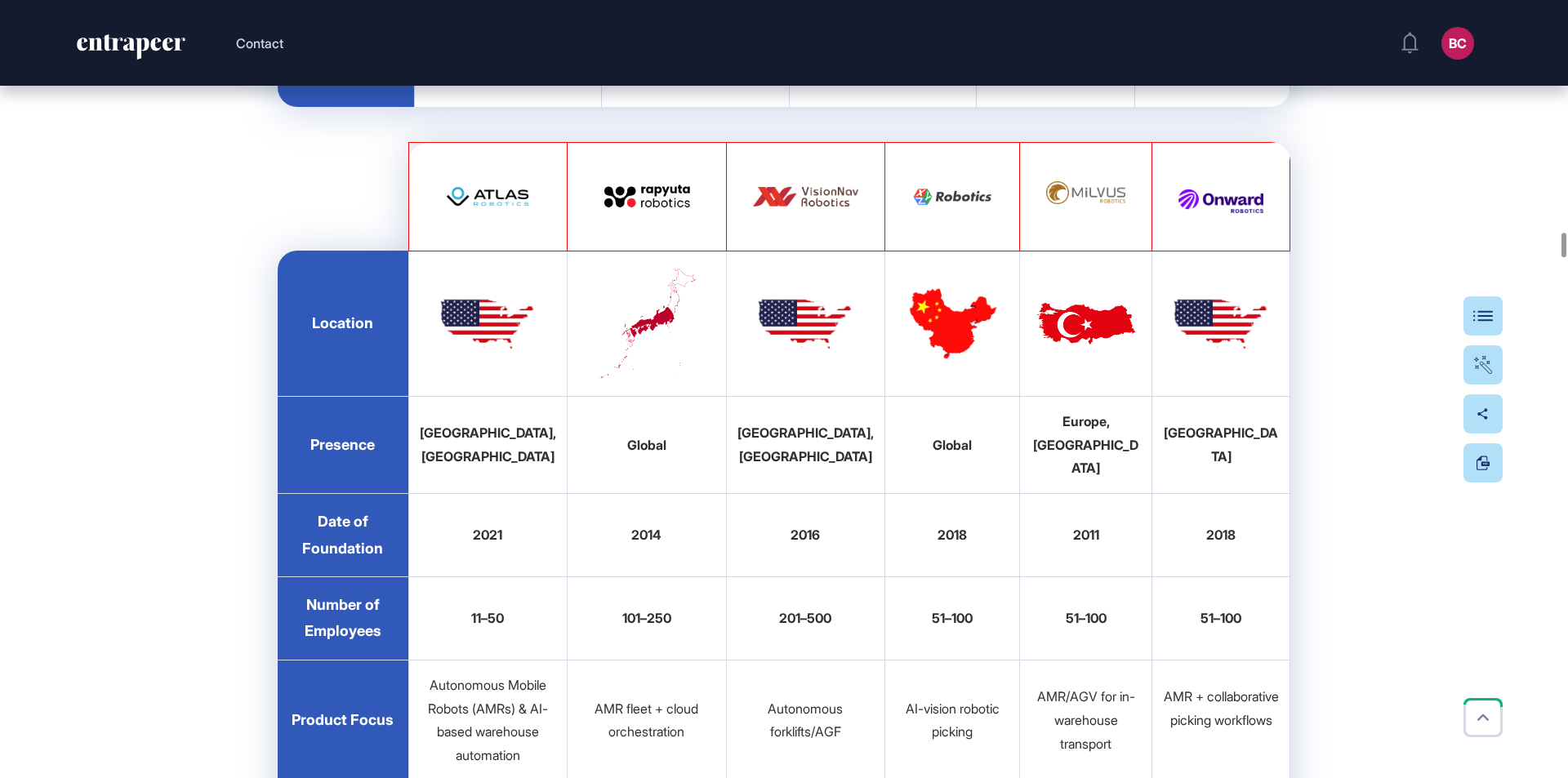
scroll to position [14939, 0]
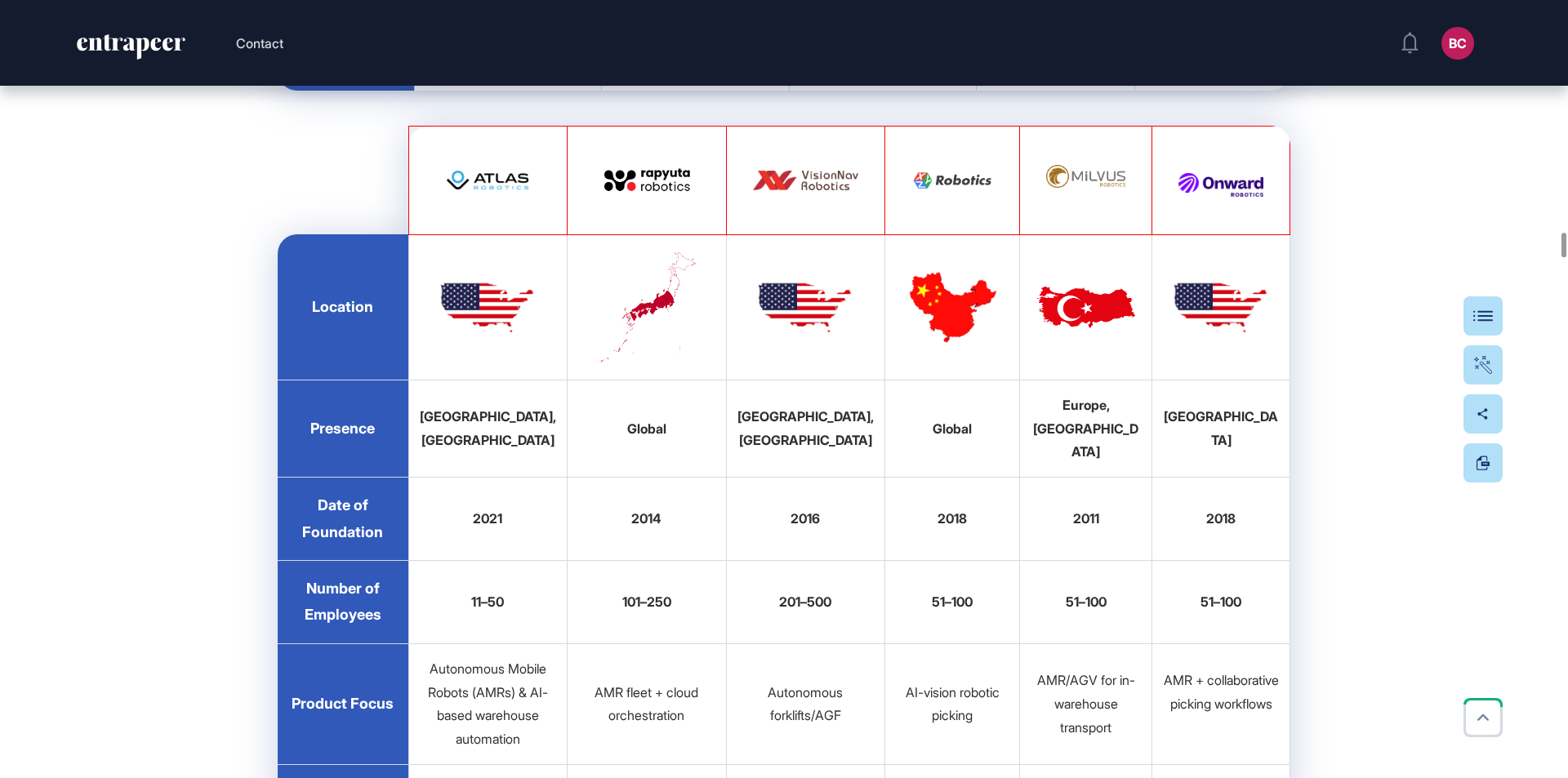
drag, startPoint x: 664, startPoint y: 352, endPoint x: 929, endPoint y: 219, distance: 296.5
click at [507, 216] on img at bounding box center [488, 180] width 106 height 73
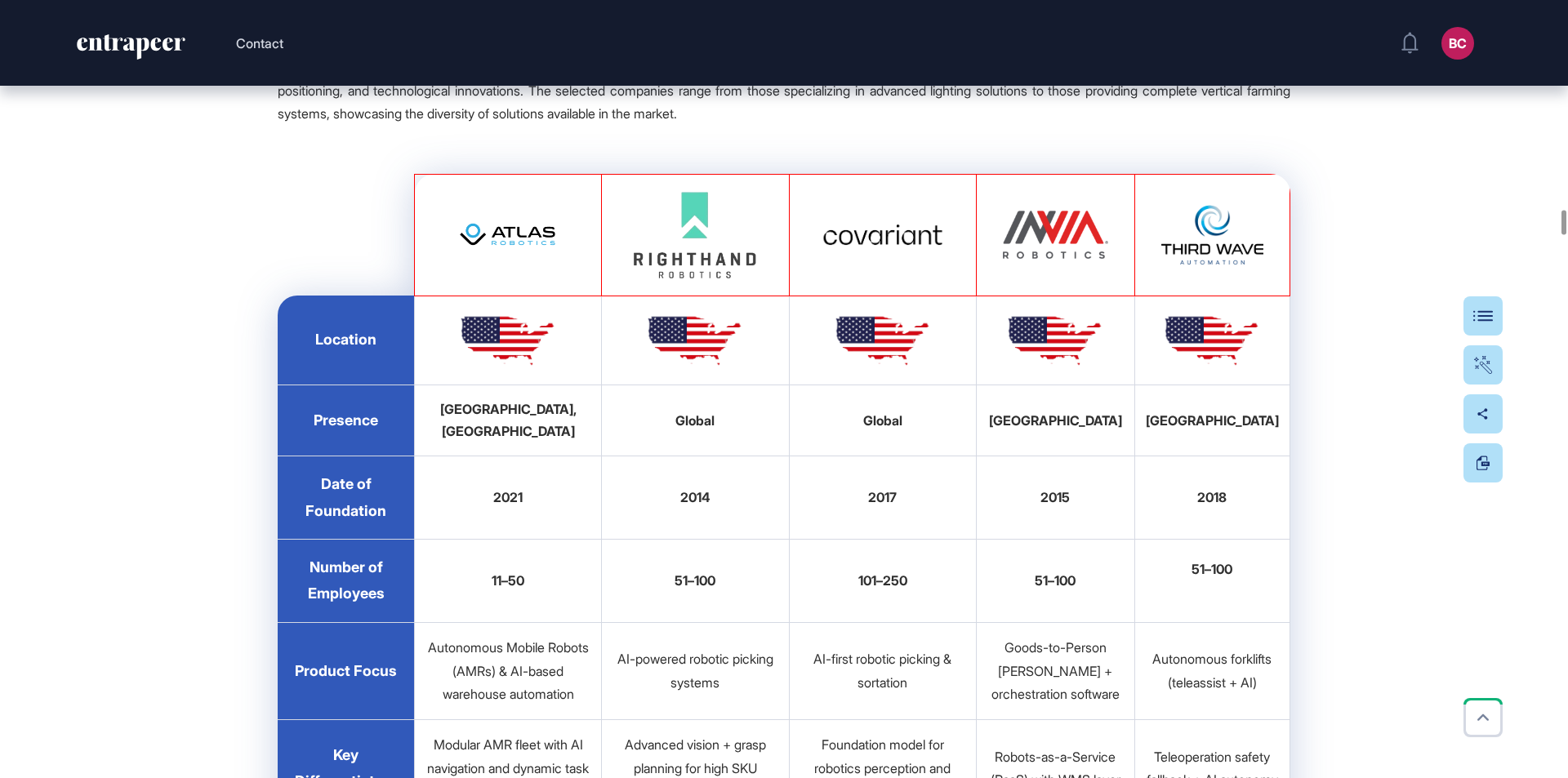
scroll to position [13469, 0]
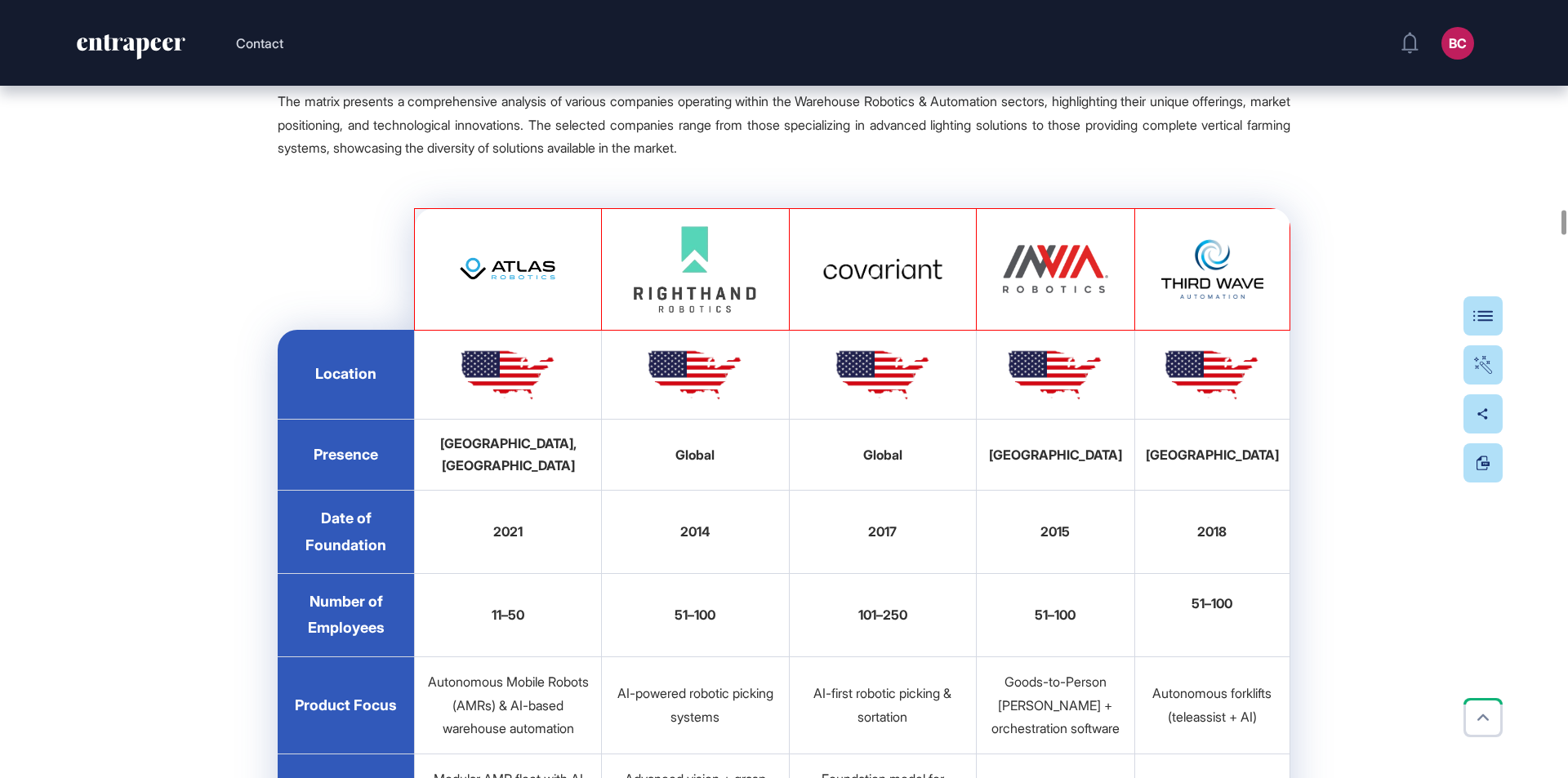
click at [878, 301] on img at bounding box center [883, 269] width 122 height 64
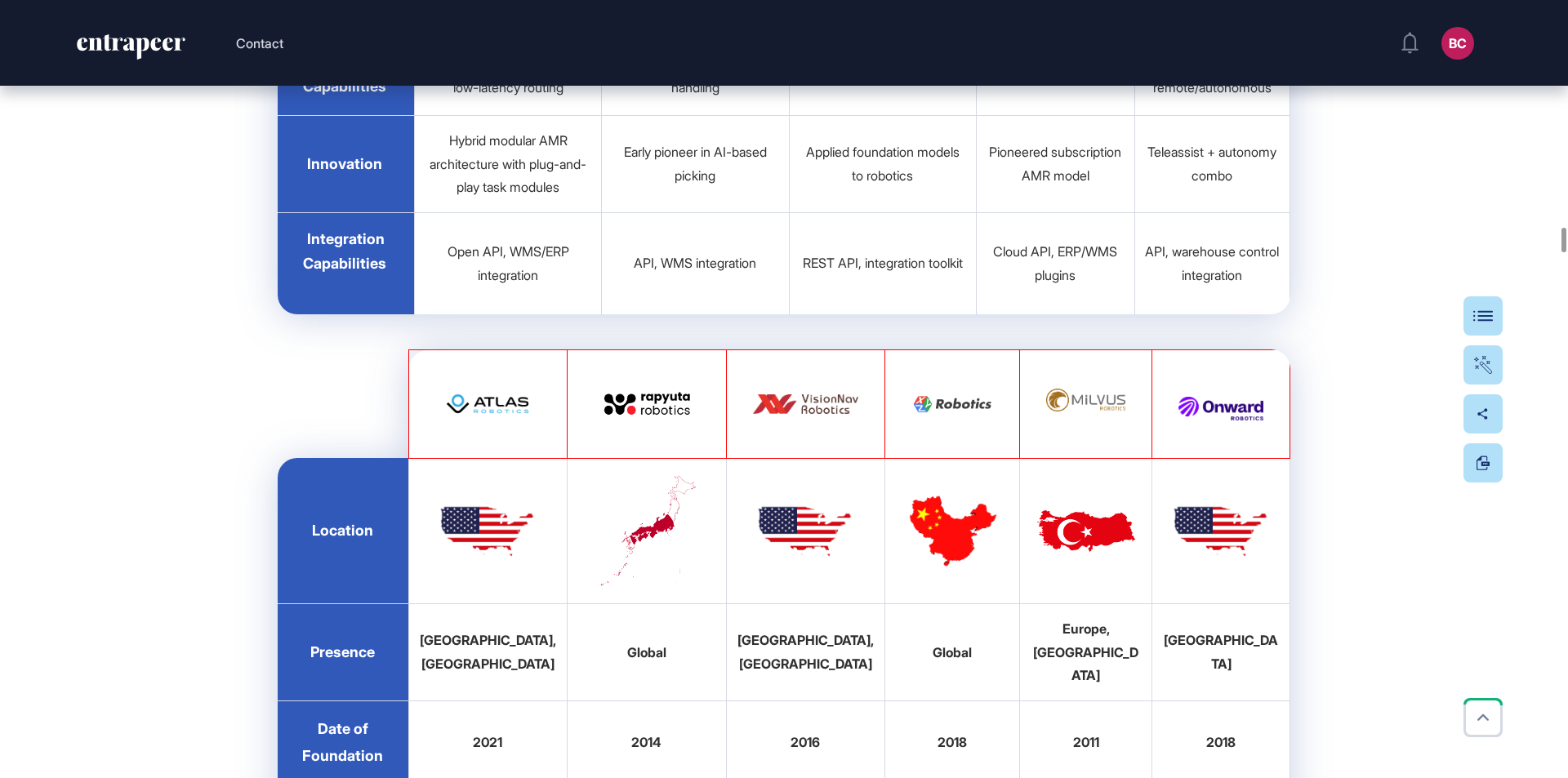
scroll to position [14775, 0]
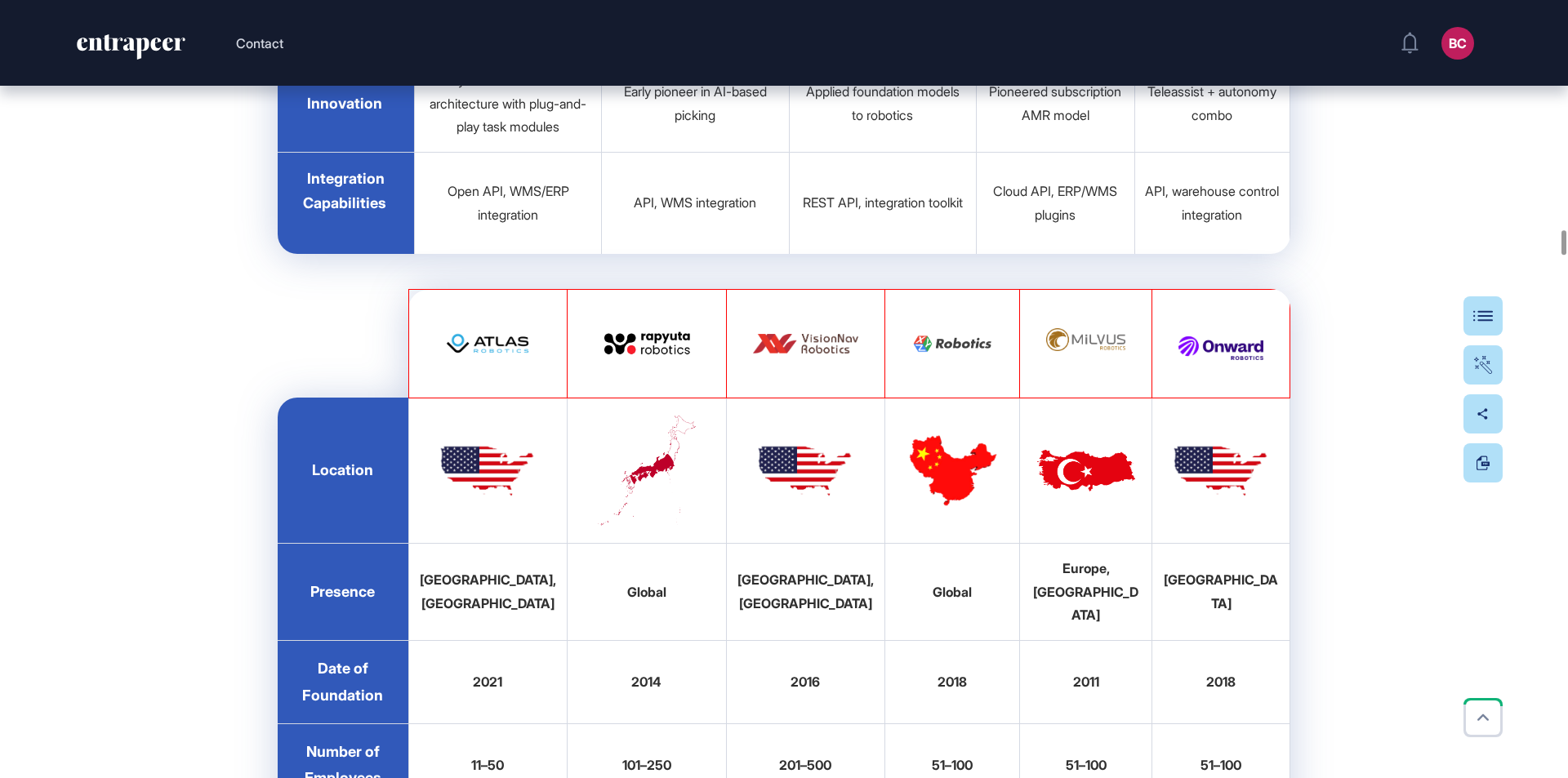
drag, startPoint x: 1102, startPoint y: 497, endPoint x: 1418, endPoint y: 407, distance: 328.6
drag, startPoint x: 1093, startPoint y: 508, endPoint x: 1378, endPoint y: 575, distance: 292.8
drag, startPoint x: 1092, startPoint y: 501, endPoint x: 1399, endPoint y: 569, distance: 314.4
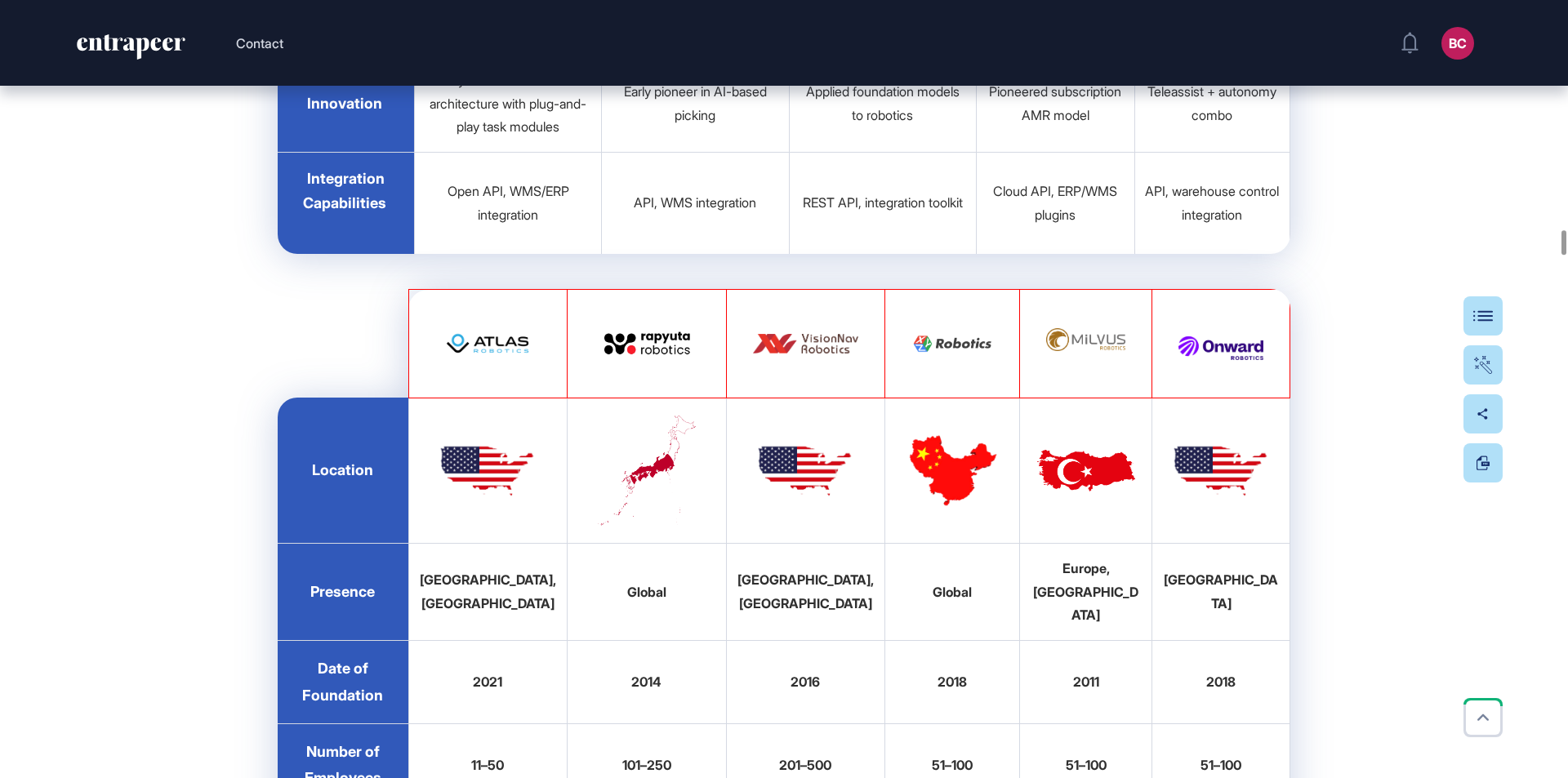
click at [1088, 351] on div "Click for fullscreen" at bounding box center [1086, 339] width 80 height 23
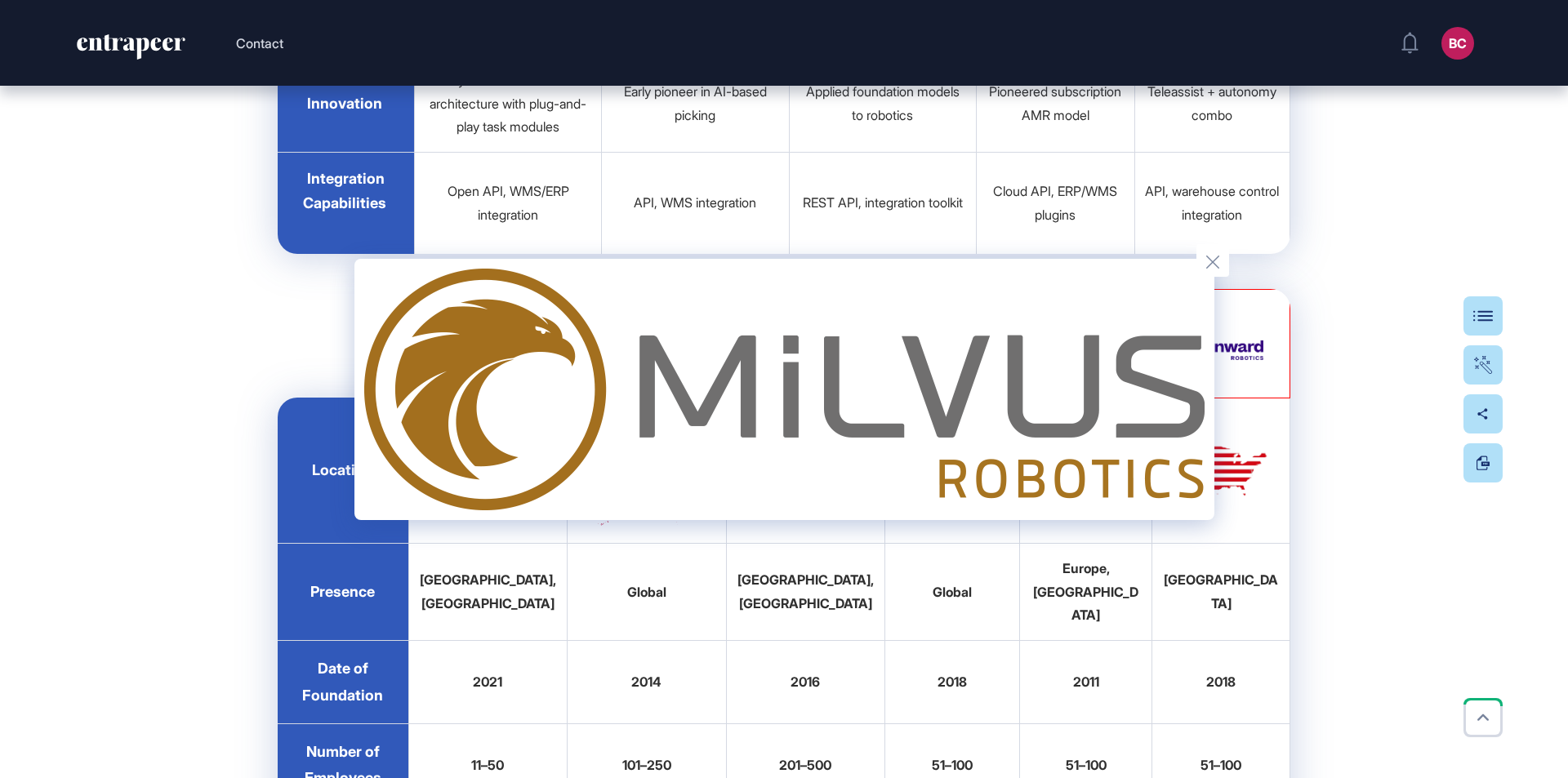
click at [1338, 332] on div at bounding box center [784, 389] width 1568 height 778
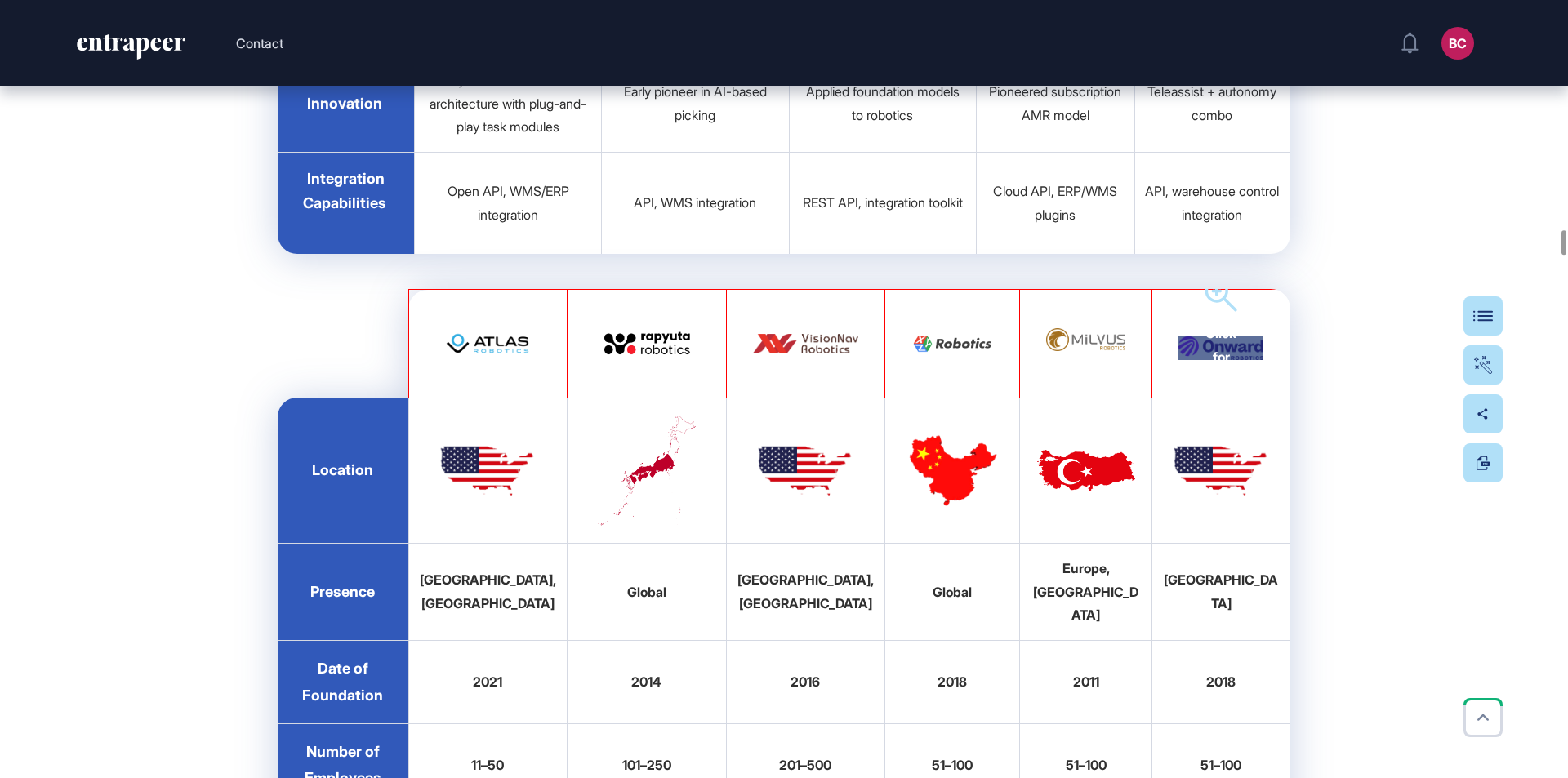
click at [1220, 361] on div "Click for fullscreen" at bounding box center [1220, 348] width 85 height 24
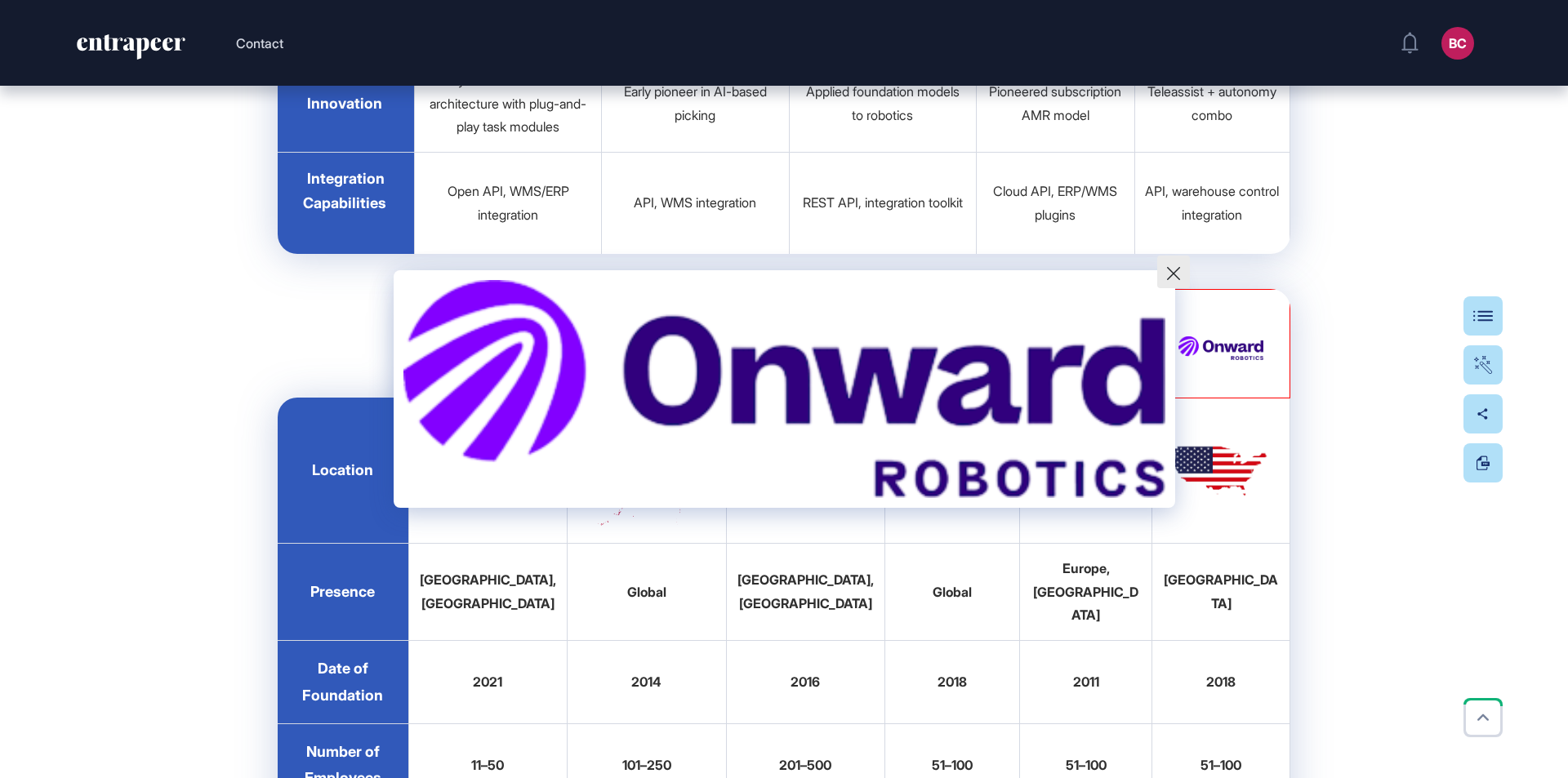
click at [1168, 265] on button at bounding box center [1173, 271] width 33 height 33
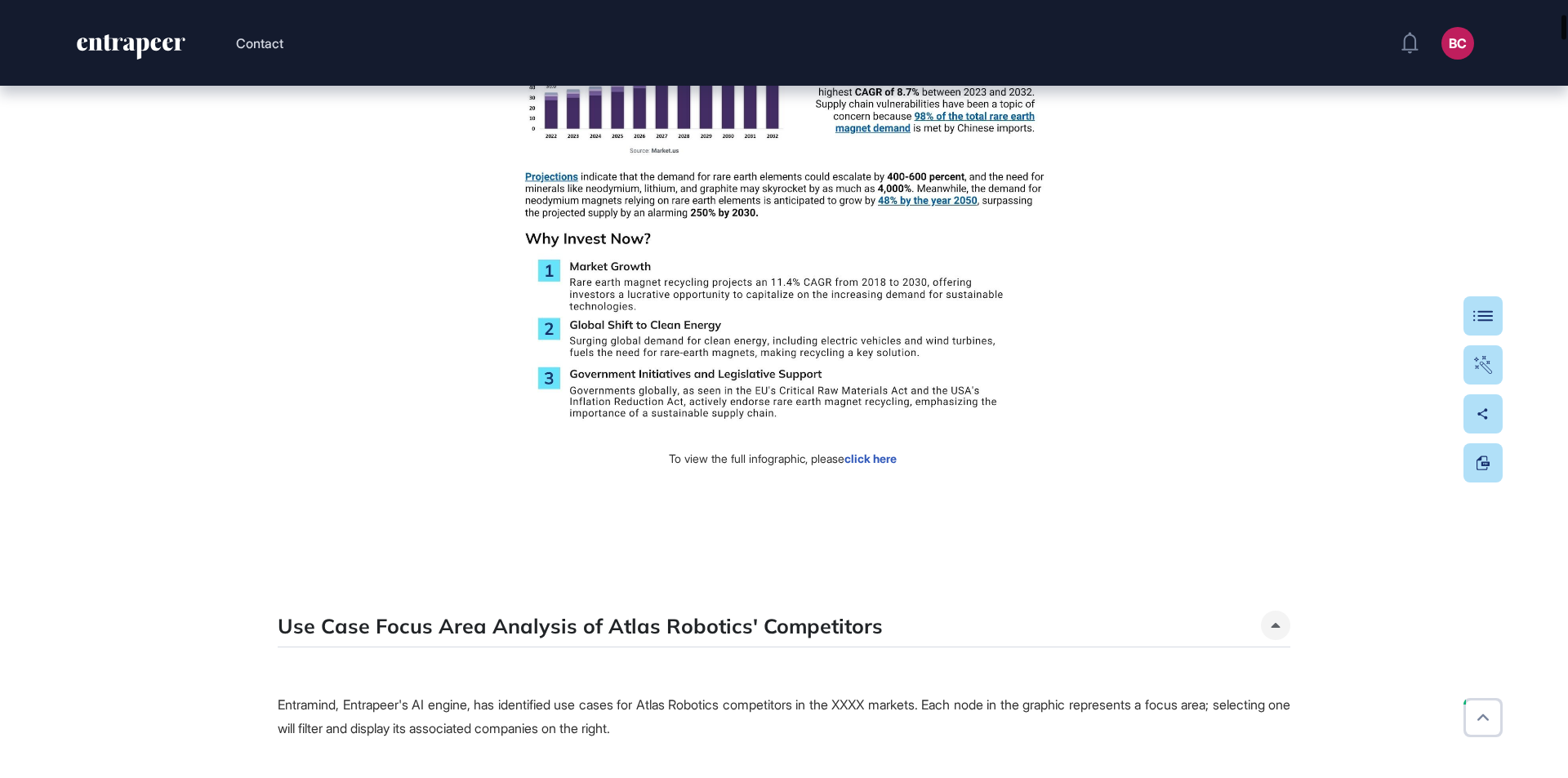
drag, startPoint x: 1562, startPoint y: 235, endPoint x: 1567, endPoint y: 25, distance: 210.1
click at [1566, 25] on div at bounding box center [1564, 28] width 5 height 24
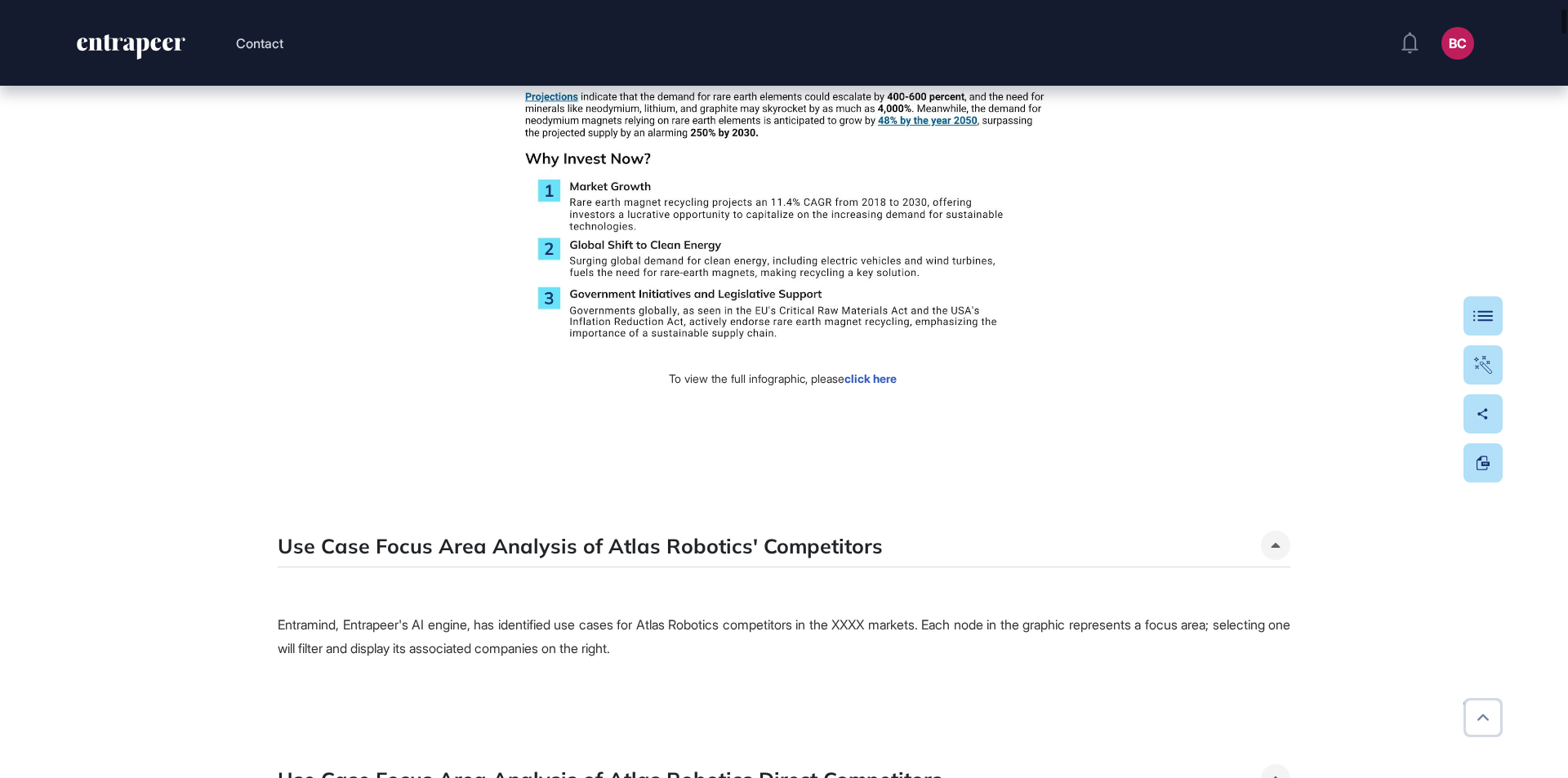
scroll to position [900, 0]
click at [873, 384] on link "click here" at bounding box center [870, 377] width 52 height 14
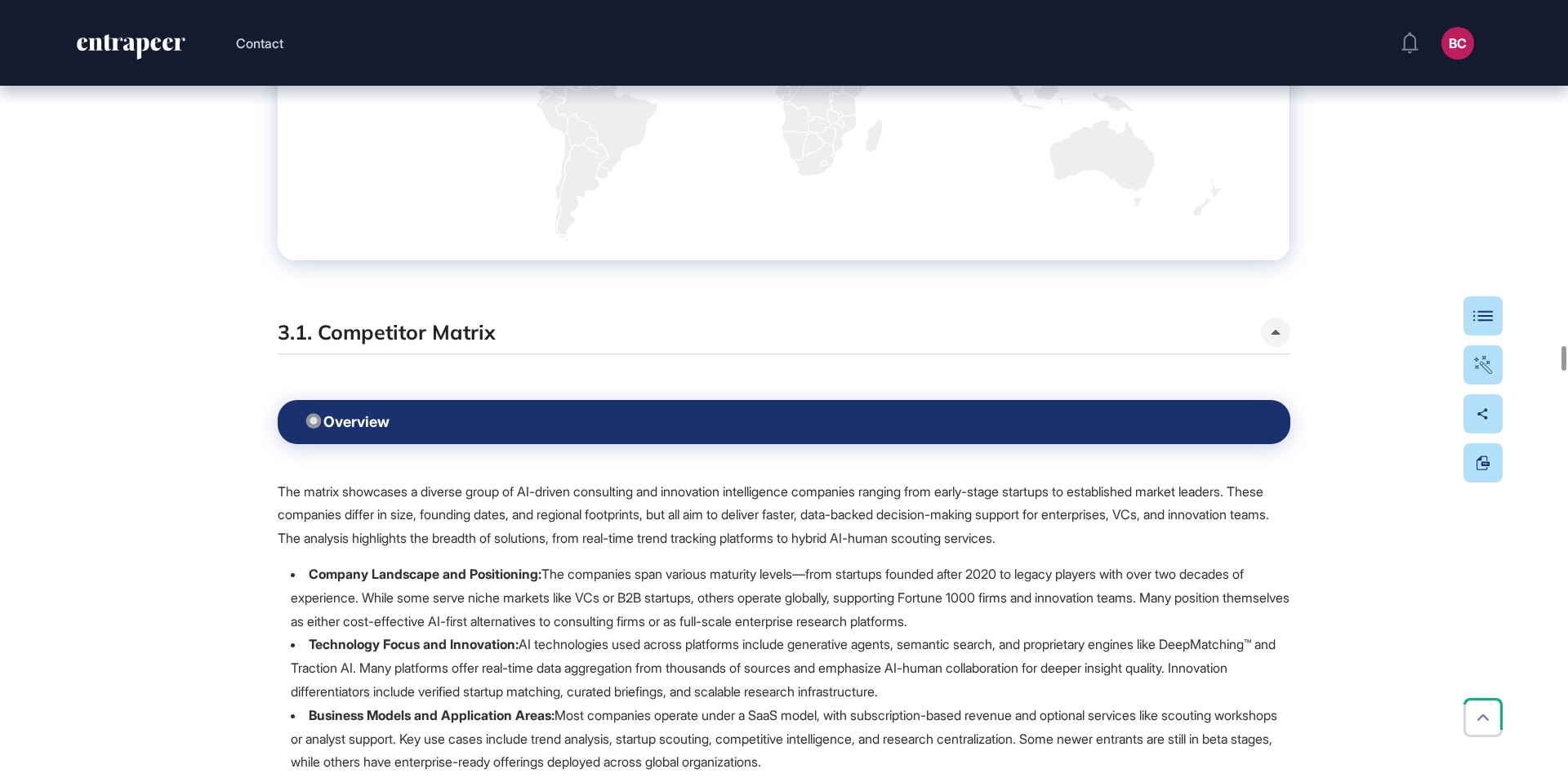
scroll to position [25166, 0]
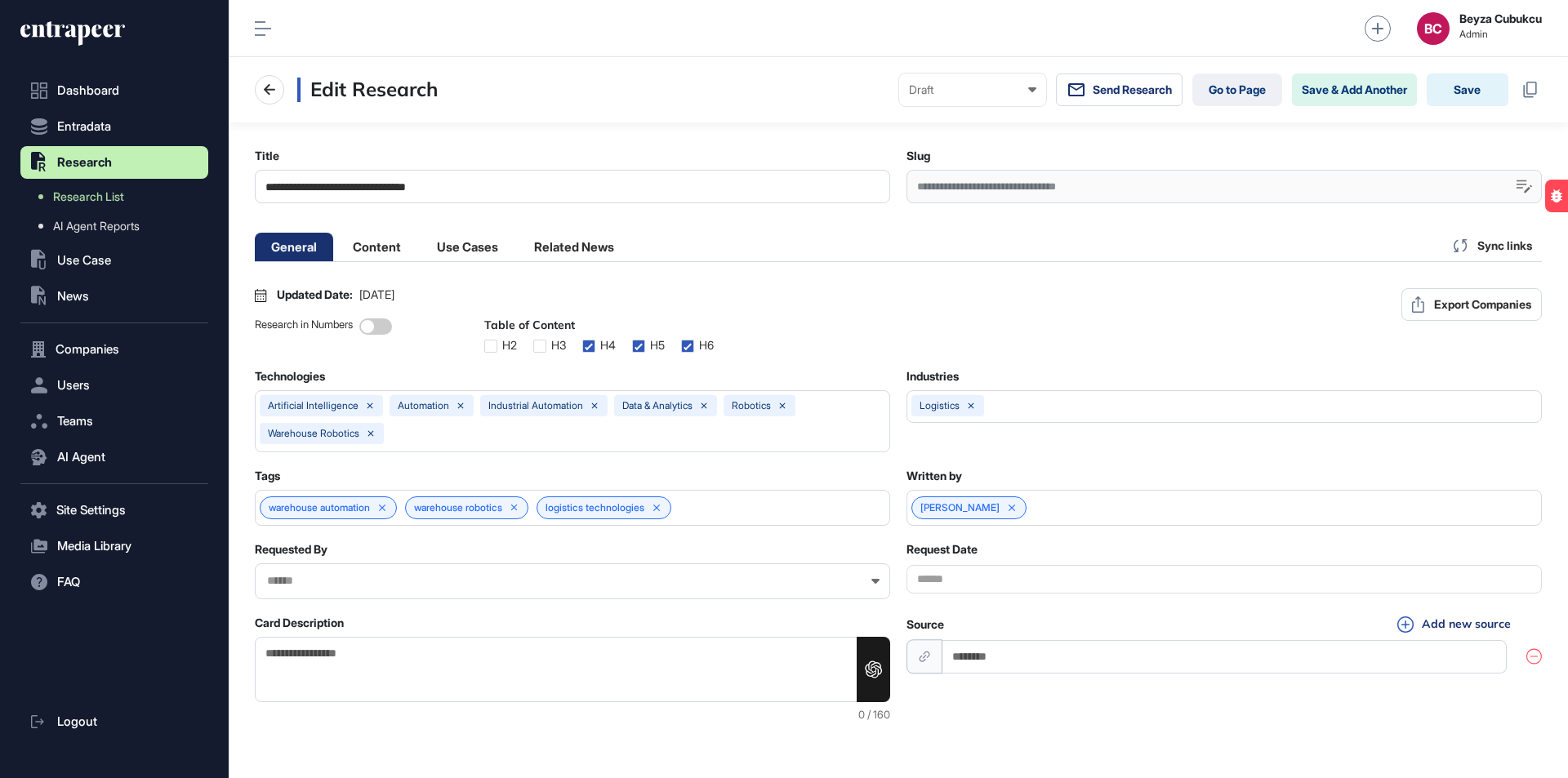
scroll to position [1, 8]
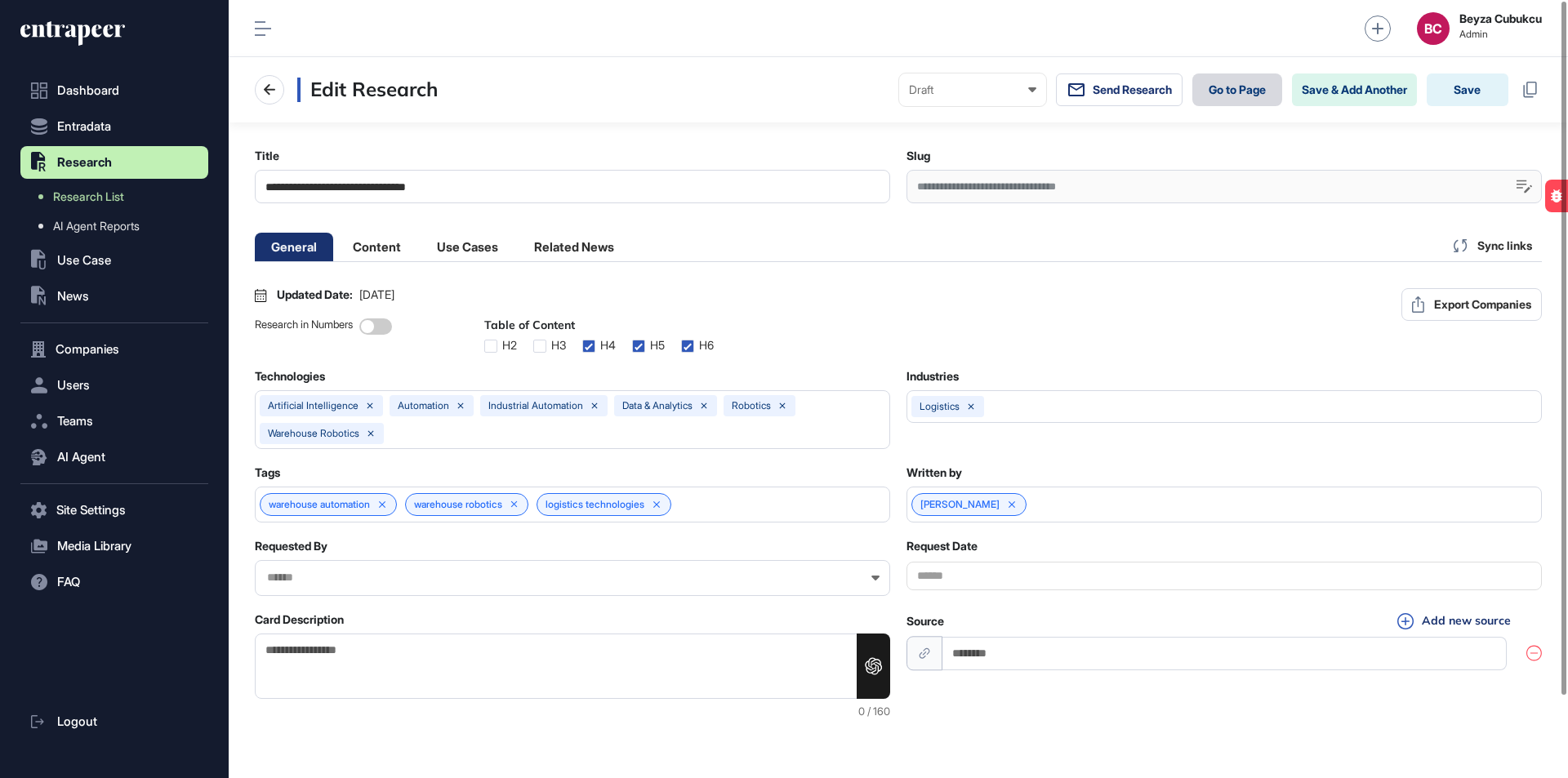
click at [1209, 80] on link "Go to Page" at bounding box center [1236, 90] width 90 height 33
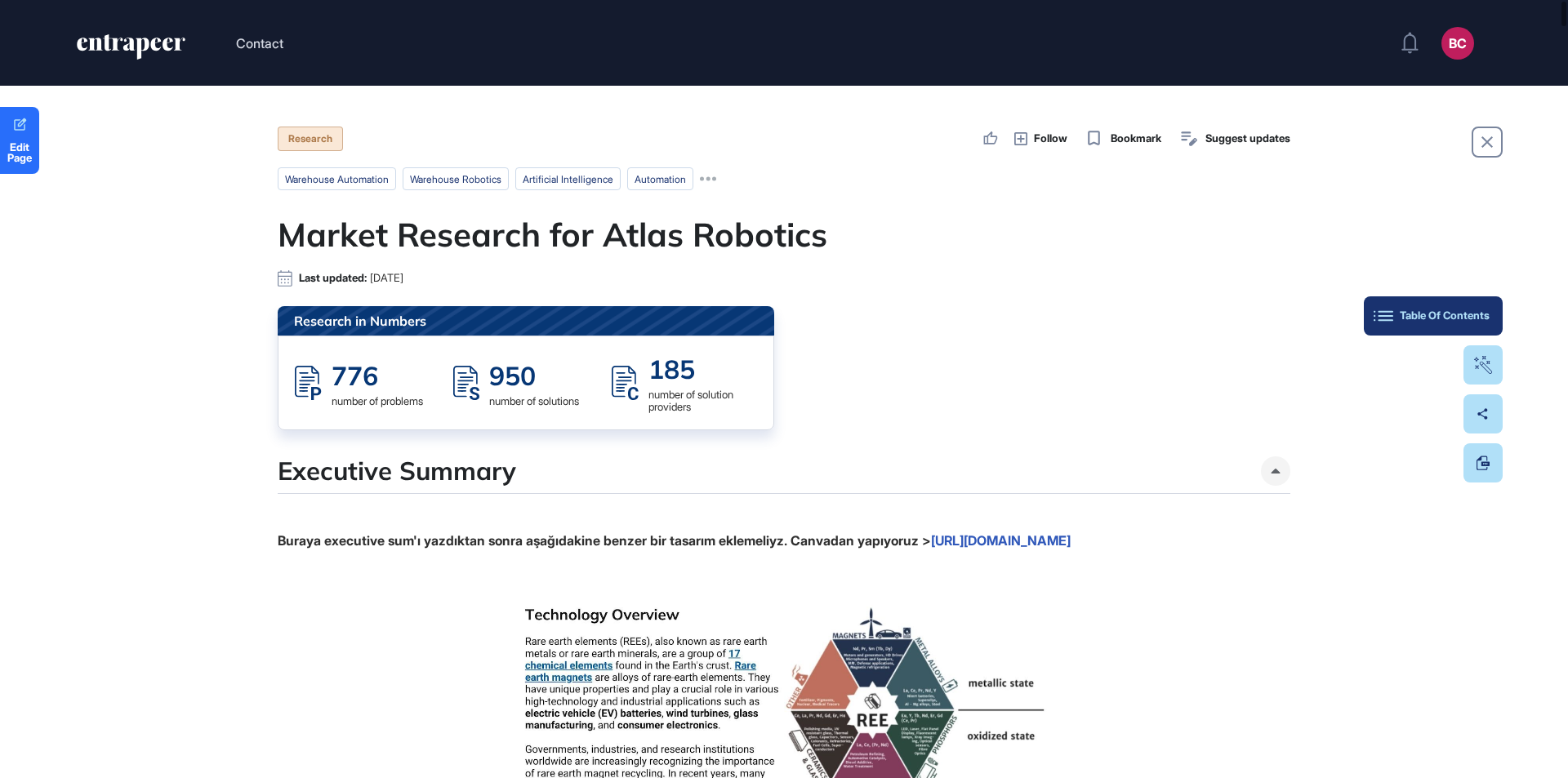
click at [1478, 317] on div "Table Of Contents" at bounding box center [1432, 316] width 113 height 13
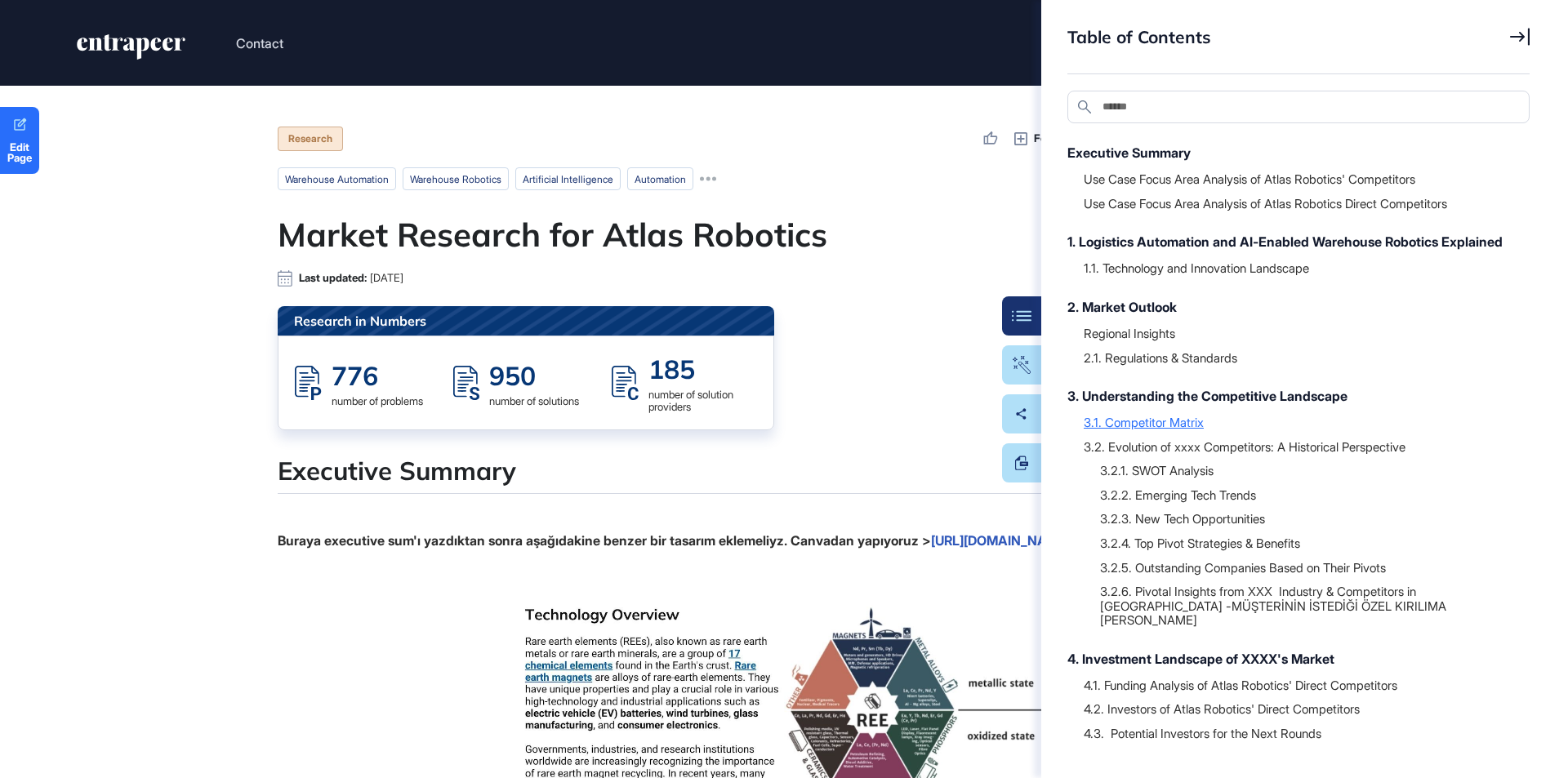
click at [1136, 430] on div "3.1. Competitor Matrix" at bounding box center [1297, 421] width 430 height 16
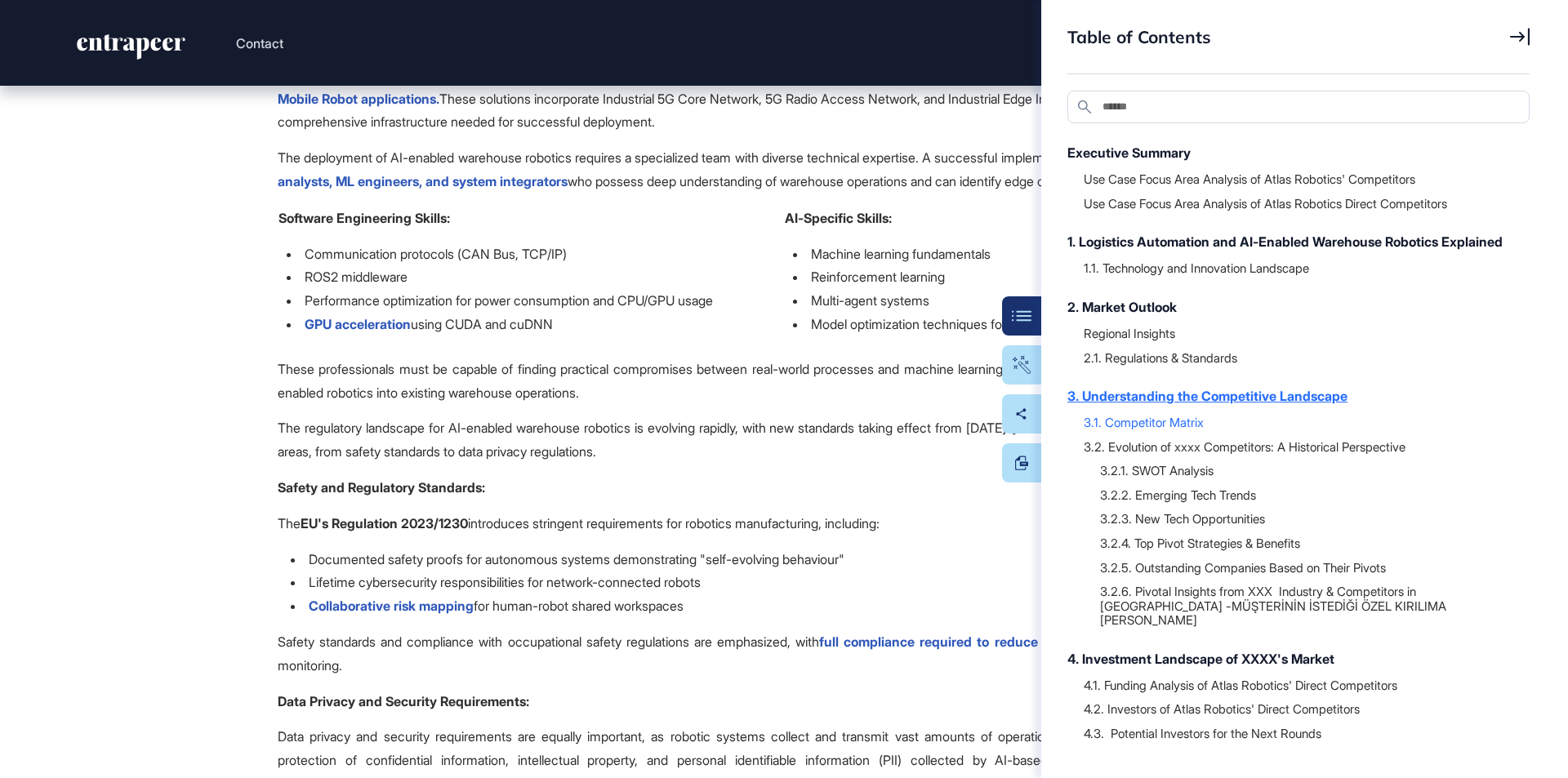
click at [1138, 405] on div "3. Understanding the Competitive Landscape" at bounding box center [1290, 395] width 446 height 19
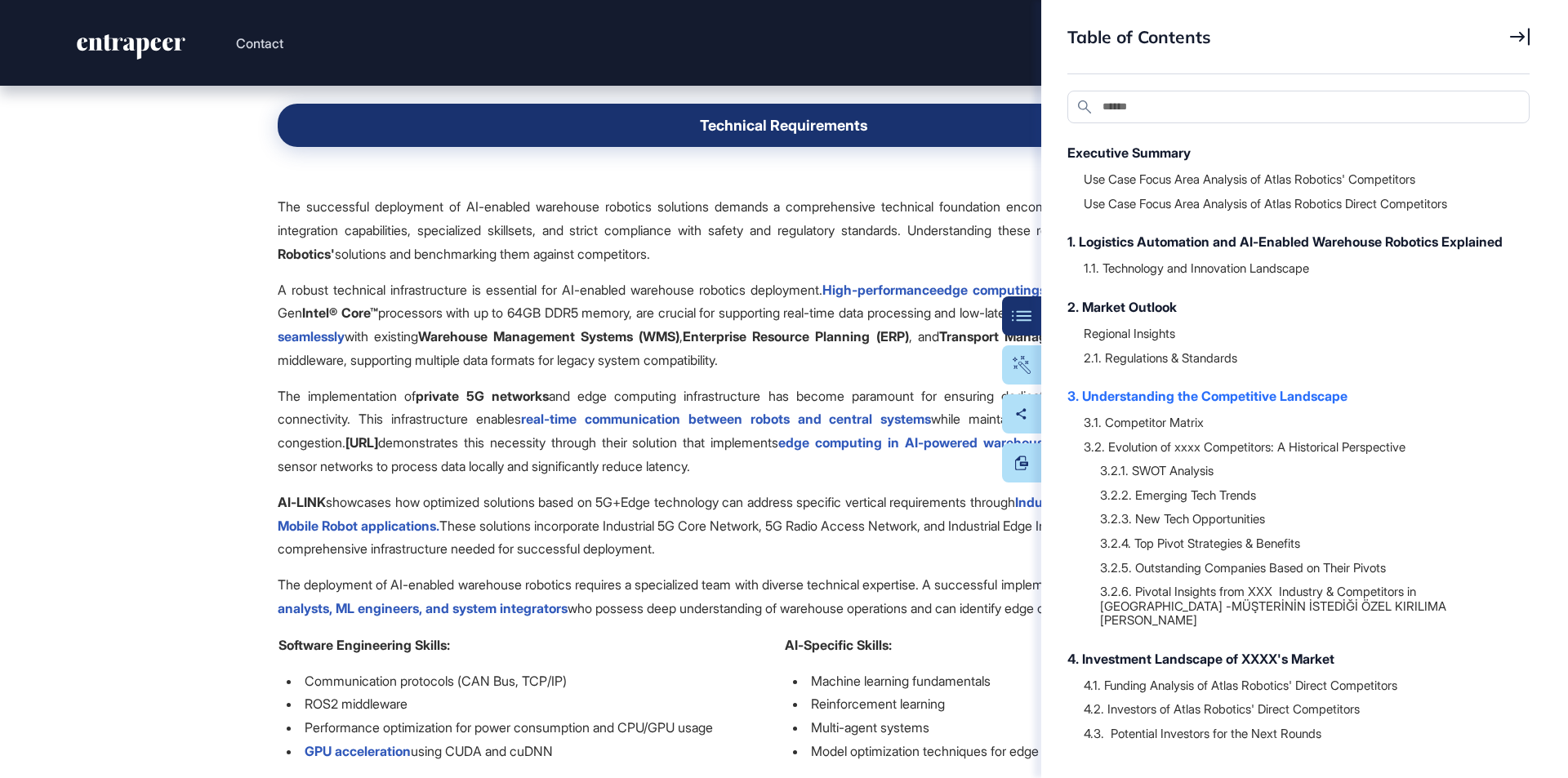
scroll to position [10943, 0]
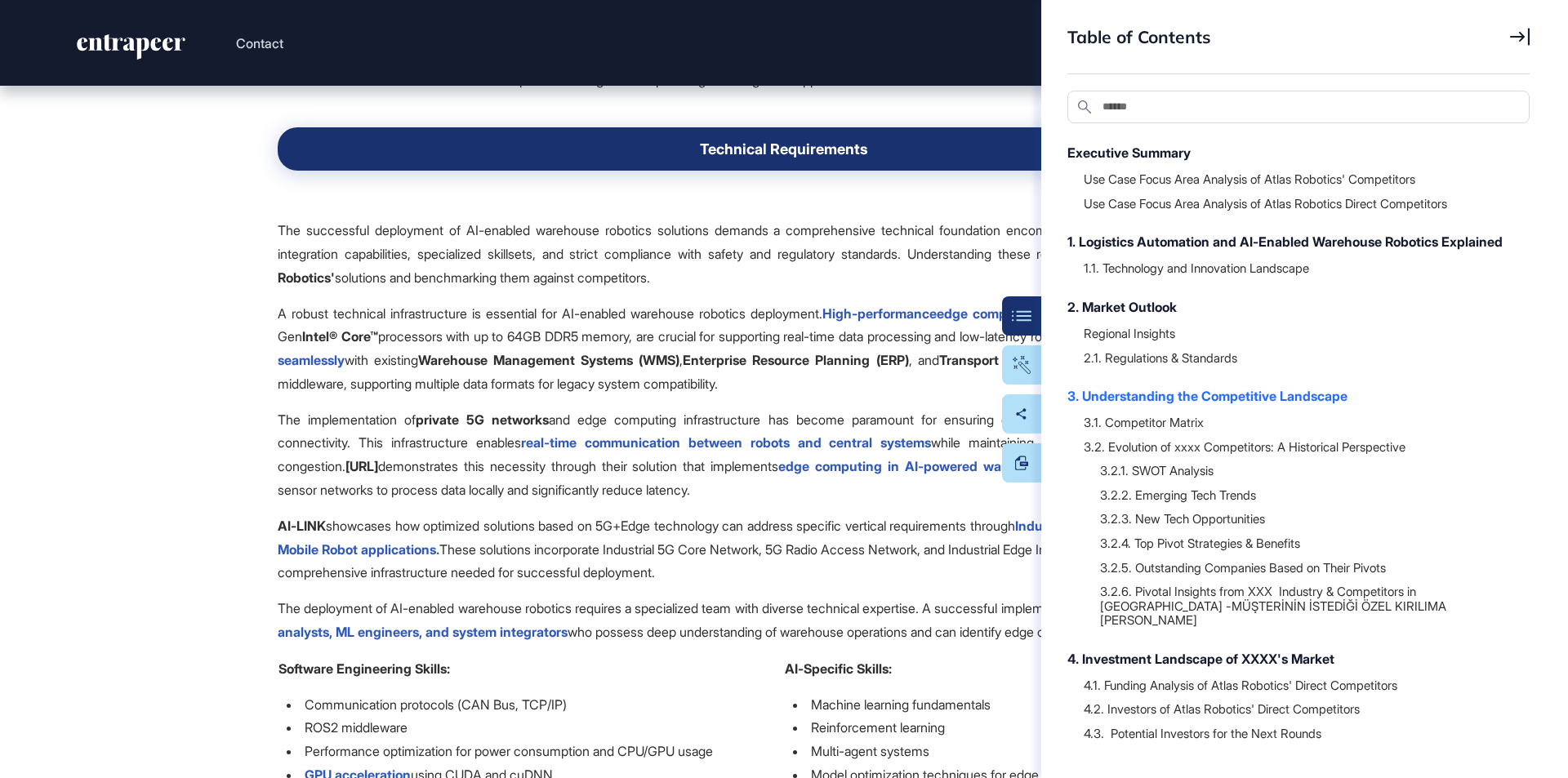
click at [1527, 40] on icon at bounding box center [1519, 36] width 19 height 18
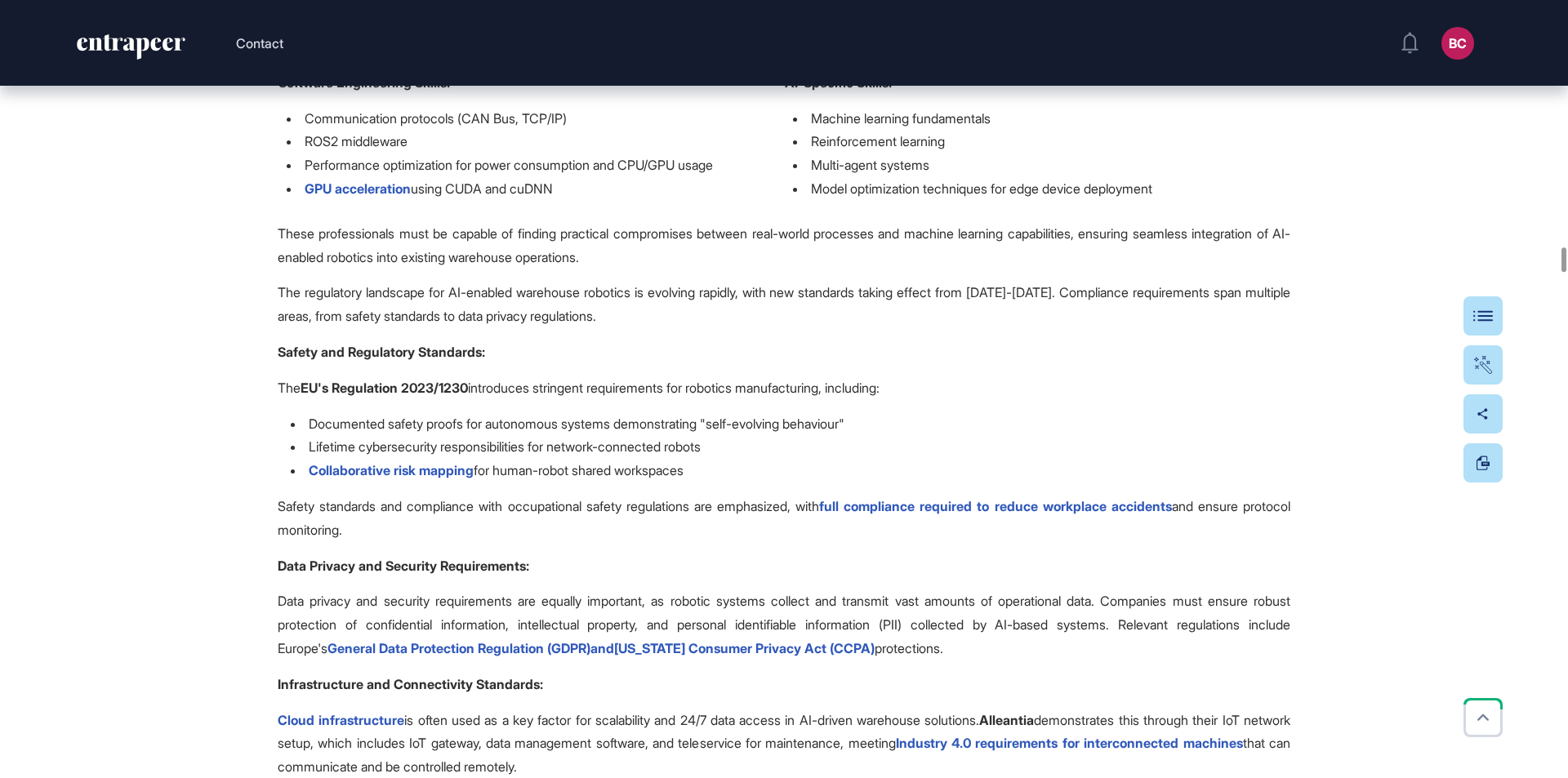
scroll to position [11432, 0]
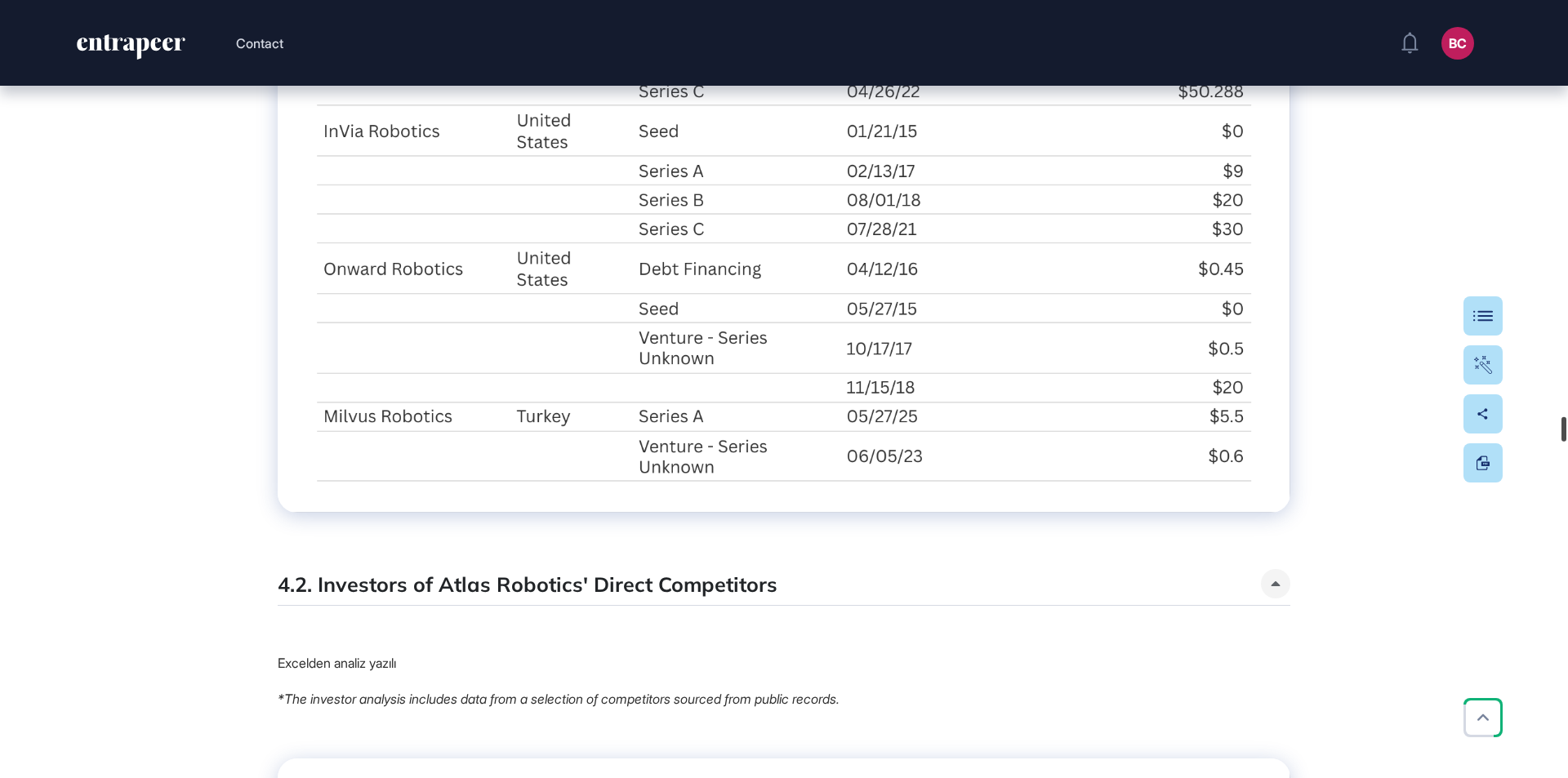
scroll to position [27351, 0]
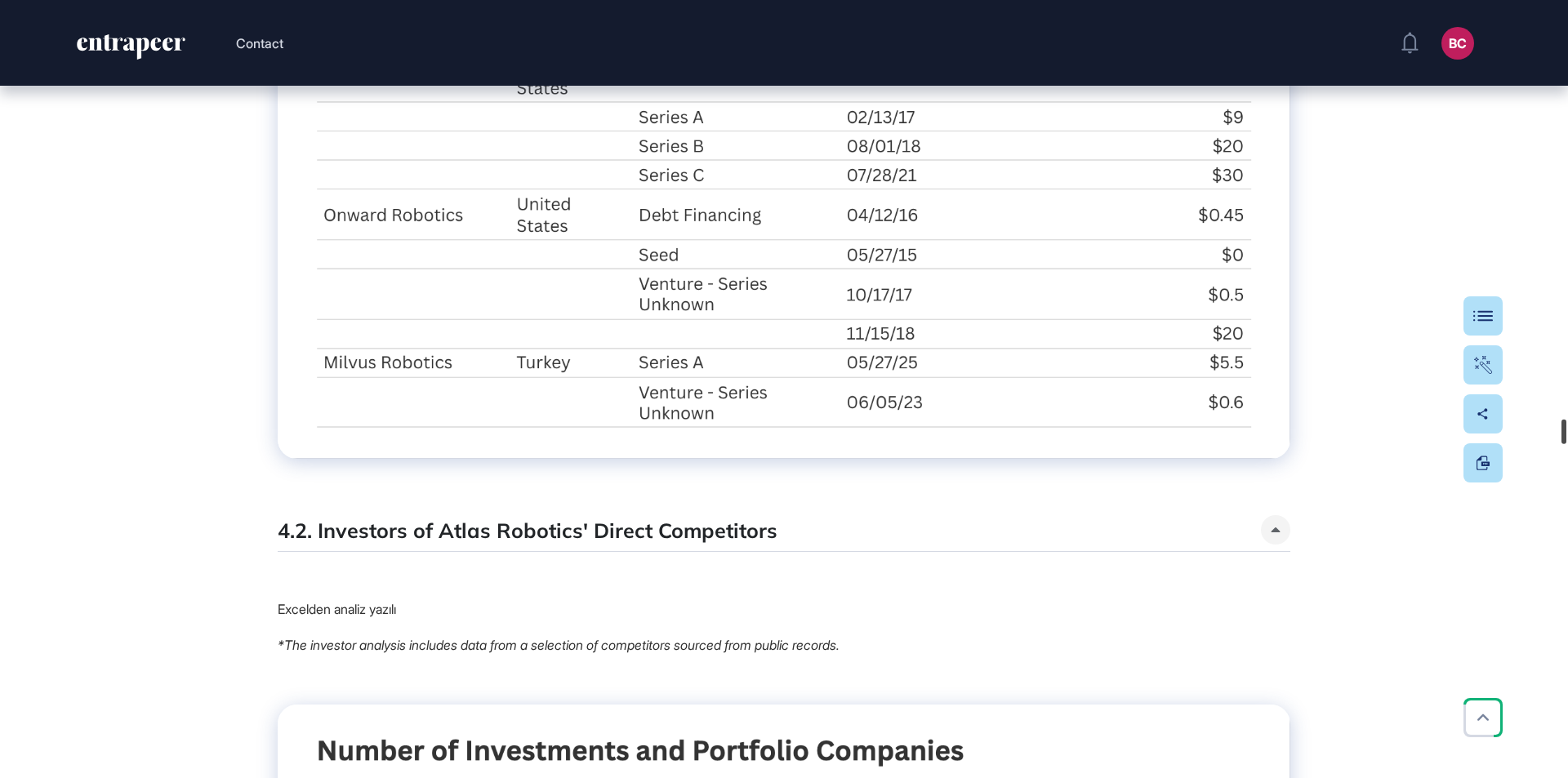
drag, startPoint x: 1564, startPoint y: 167, endPoint x: 1529, endPoint y: 432, distance: 267.3
click at [1529, 432] on div "Contact BC Admin Dashboard Dashboard Profile My Content Request More Data Edit …" at bounding box center [784, 389] width 1568 height 778
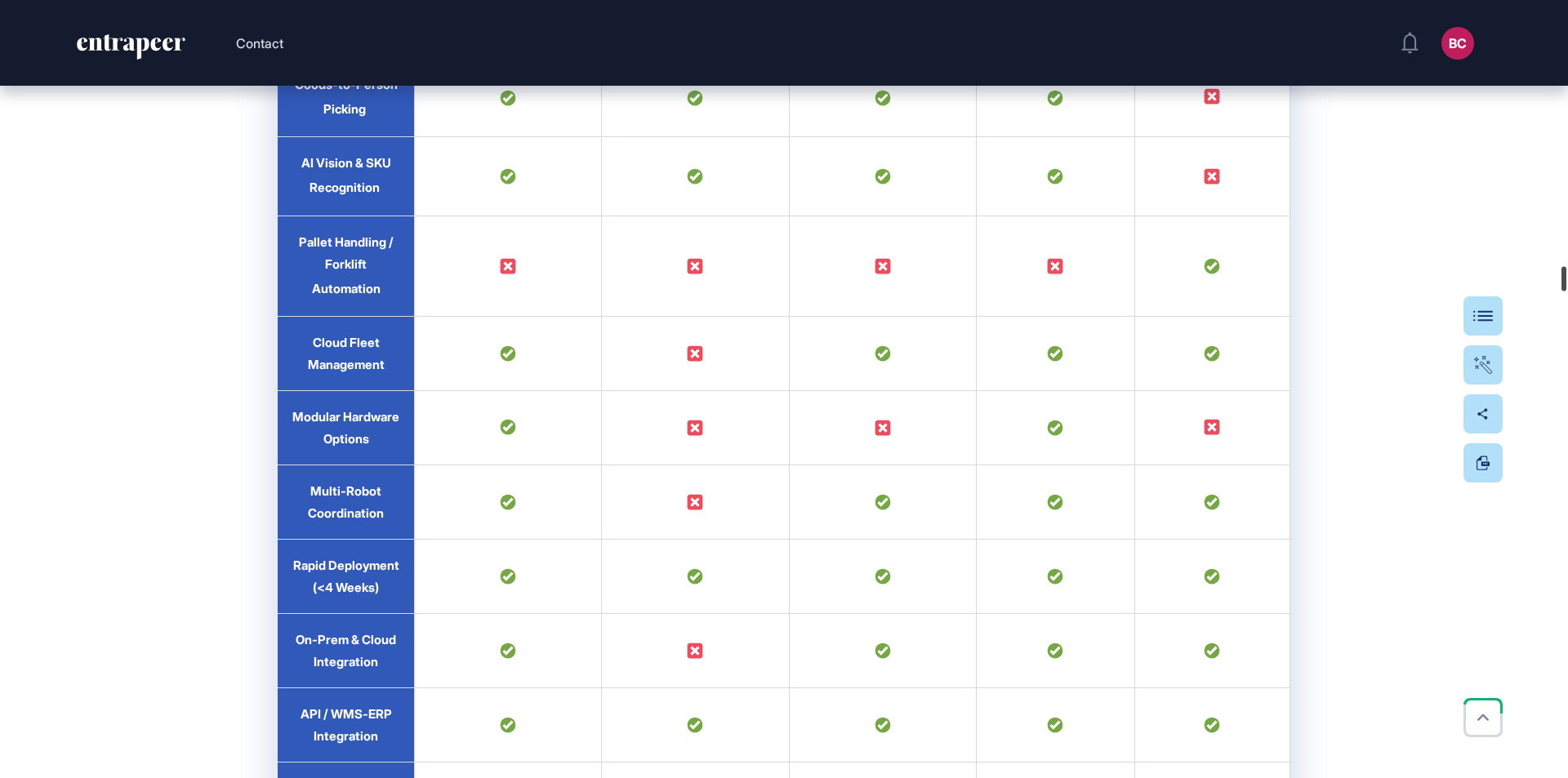
scroll to position [17124, 0]
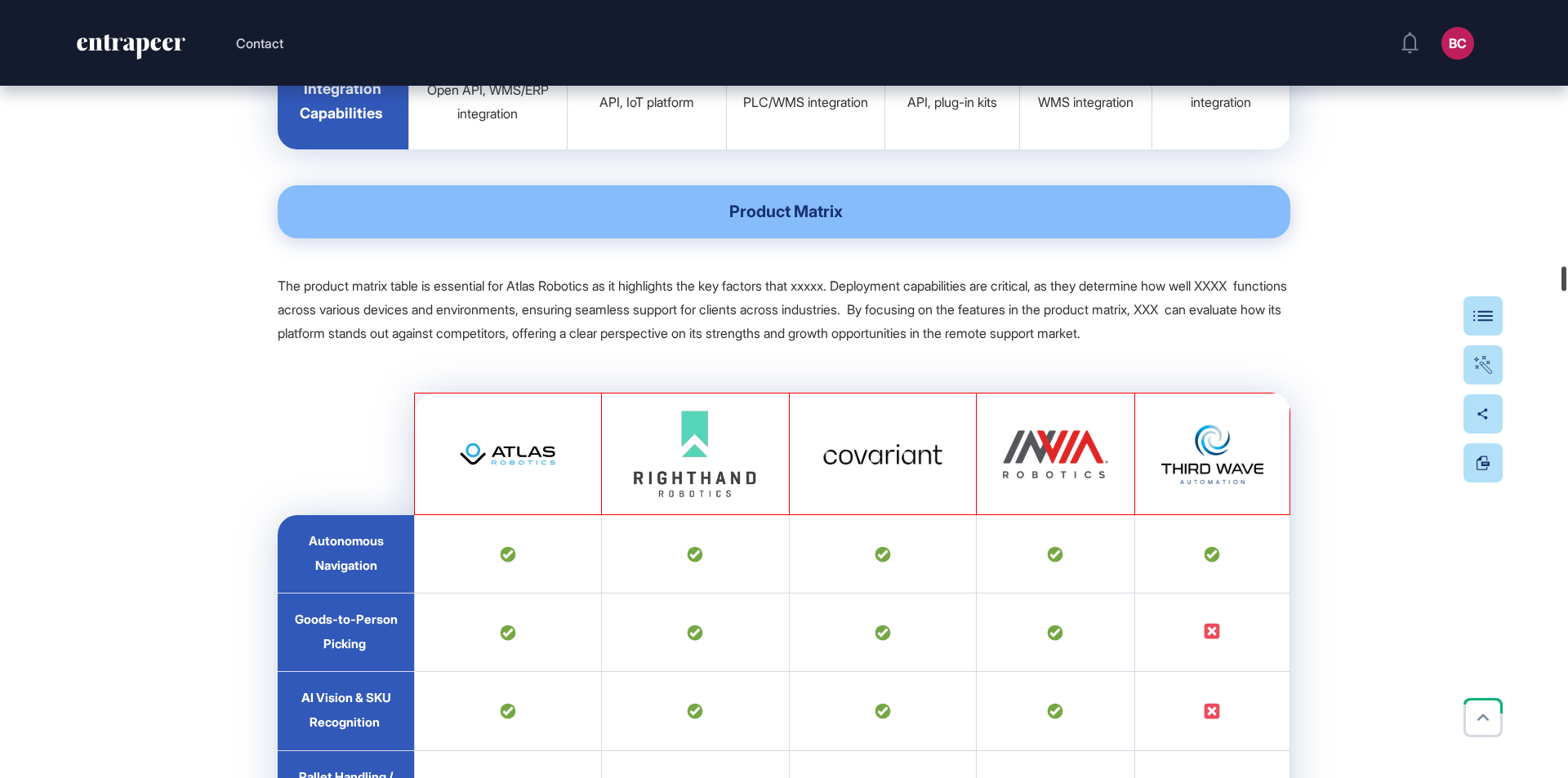
drag, startPoint x: 1567, startPoint y: 400, endPoint x: 1567, endPoint y: 284, distance: 116.0
click at [1566, 284] on div at bounding box center [1564, 278] width 5 height 24
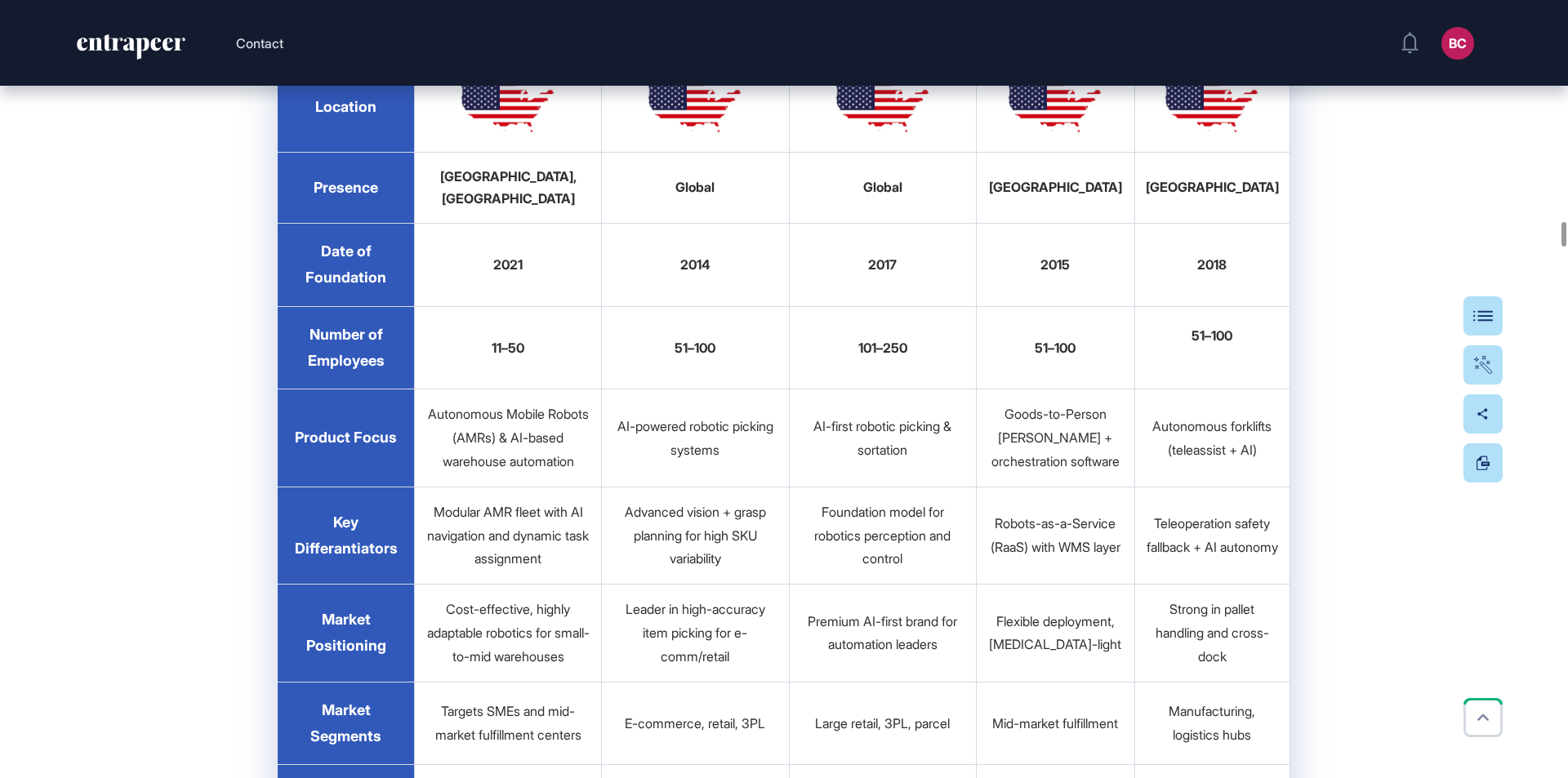
scroll to position [14268, 0]
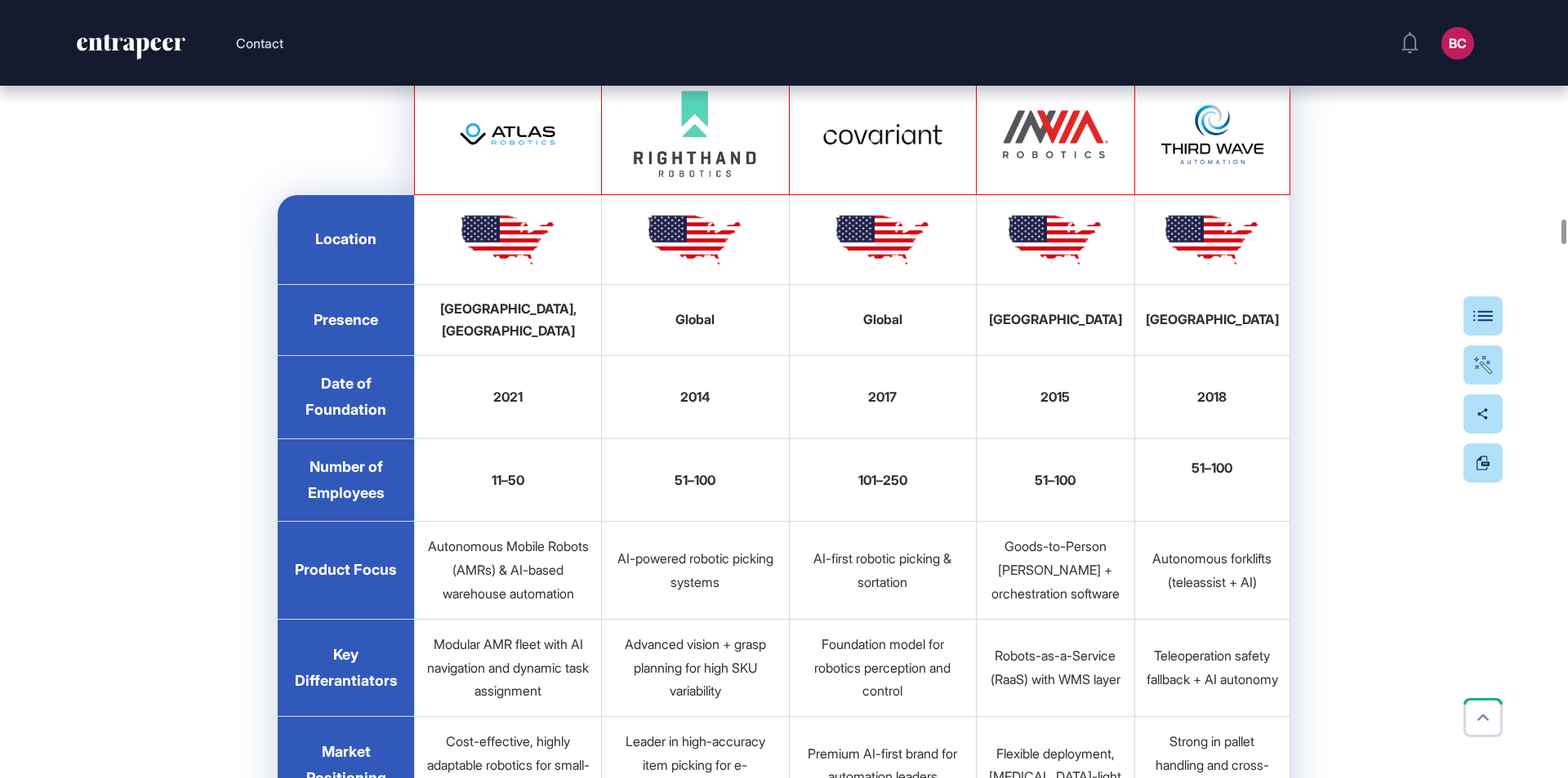
click at [534, 177] on img at bounding box center [508, 134] width 122 height 84
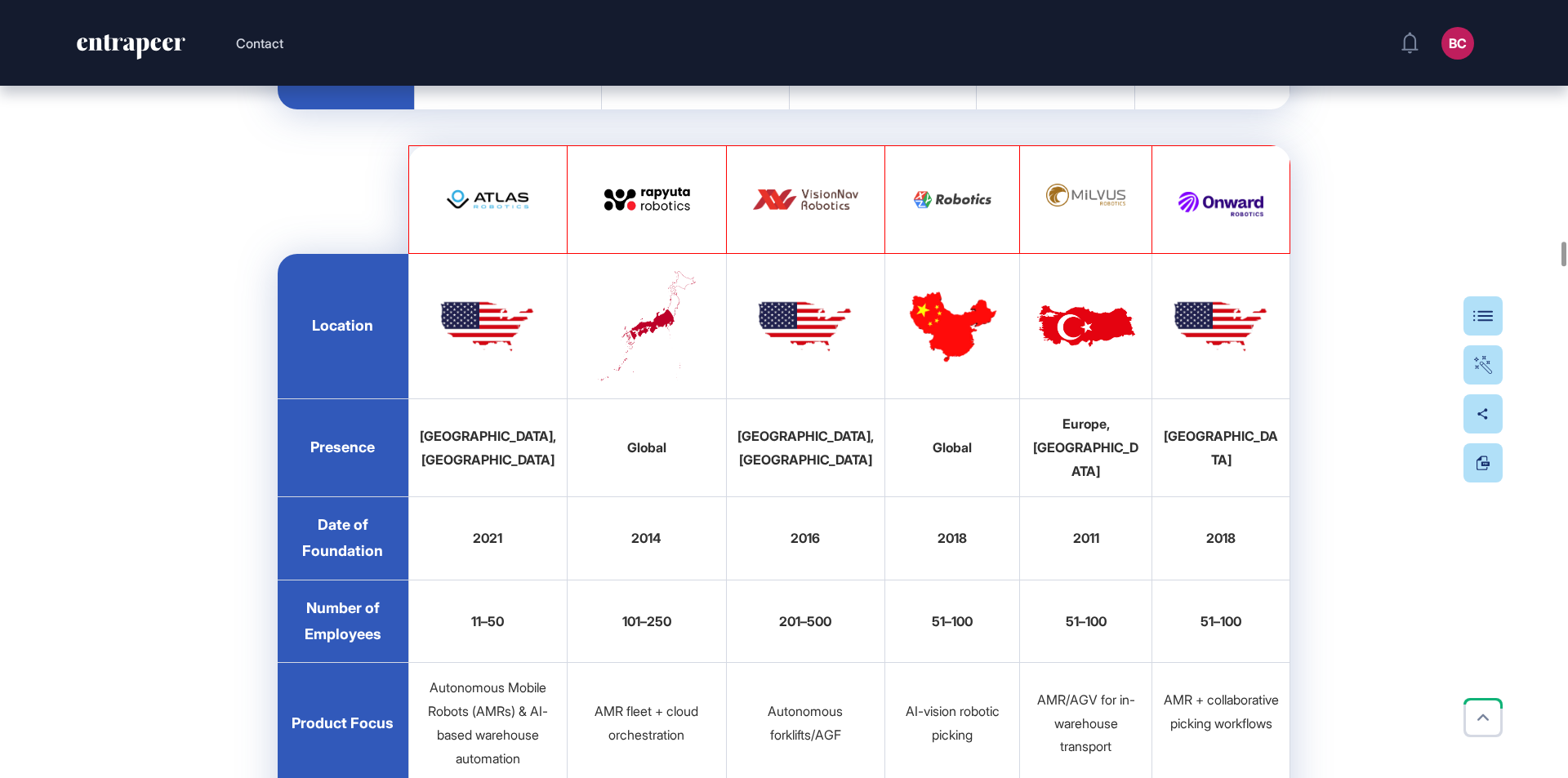
scroll to position [15573, 0]
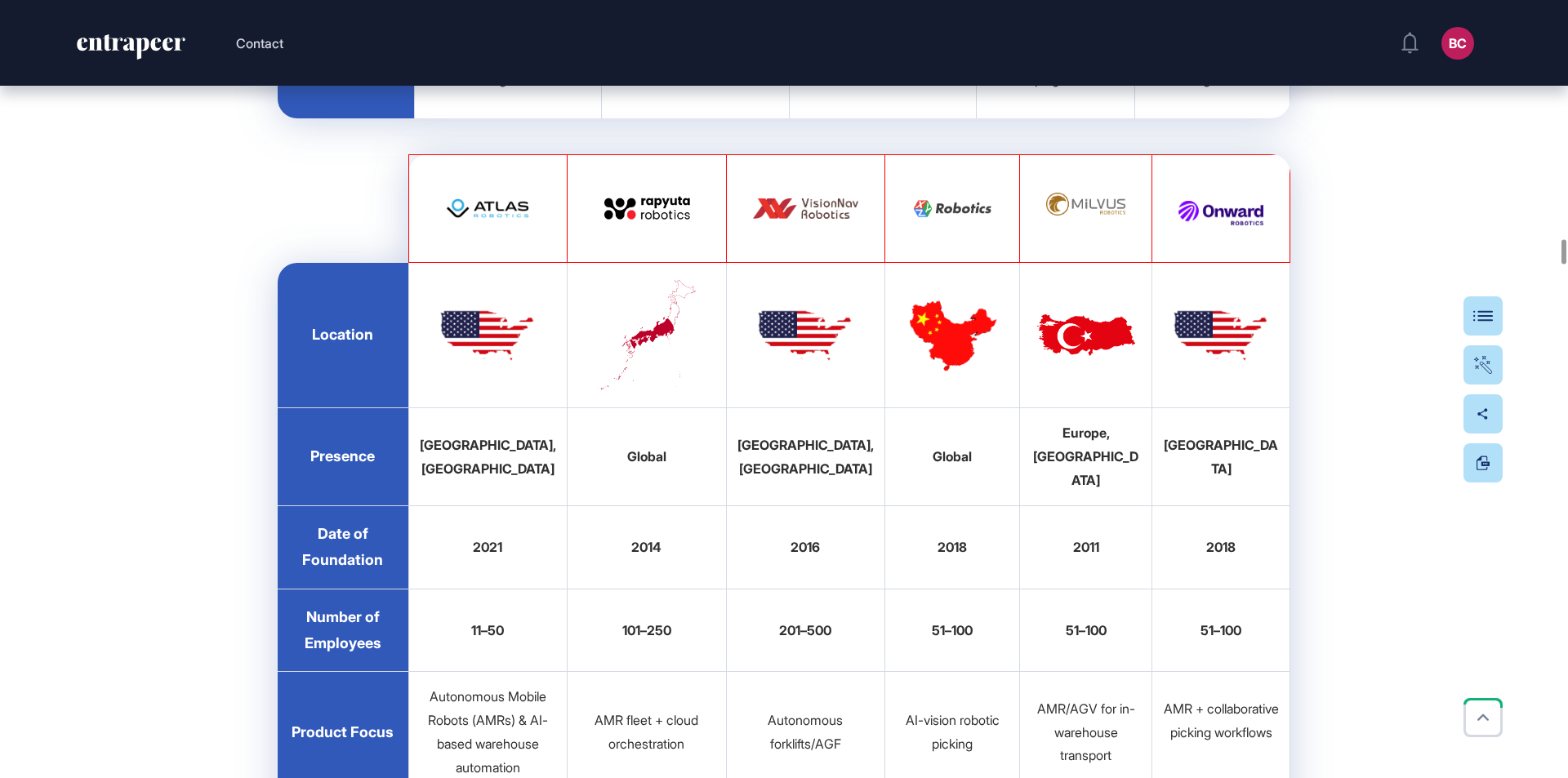
drag, startPoint x: 678, startPoint y: 374, endPoint x: 1401, endPoint y: 273, distance: 730.0
drag, startPoint x: 1201, startPoint y: 363, endPoint x: 1394, endPoint y: 312, distance: 199.6
click at [1261, 225] on div "Click for fullscreen" at bounding box center [1220, 213] width 85 height 24
